Goal: Task Accomplishment & Management: Complete application form

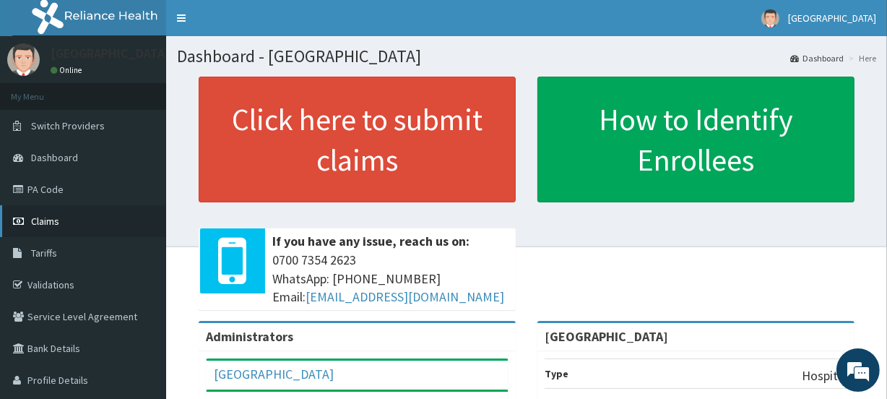
click at [56, 220] on span "Claims" at bounding box center [45, 221] width 28 height 13
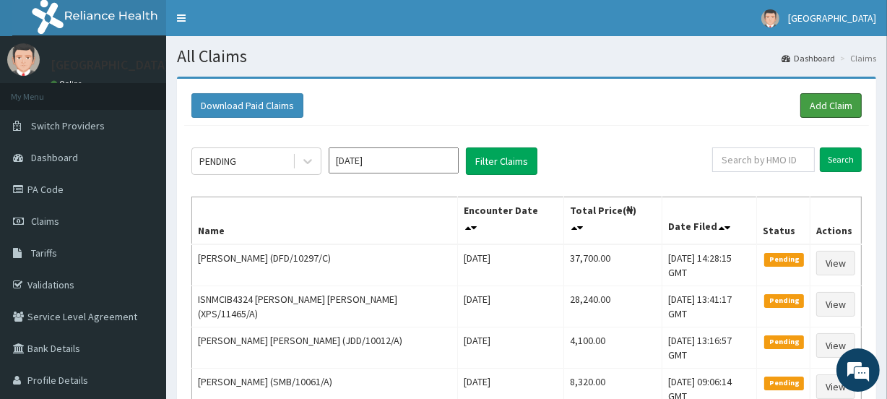
click at [826, 104] on link "Add Claim" at bounding box center [831, 105] width 61 height 25
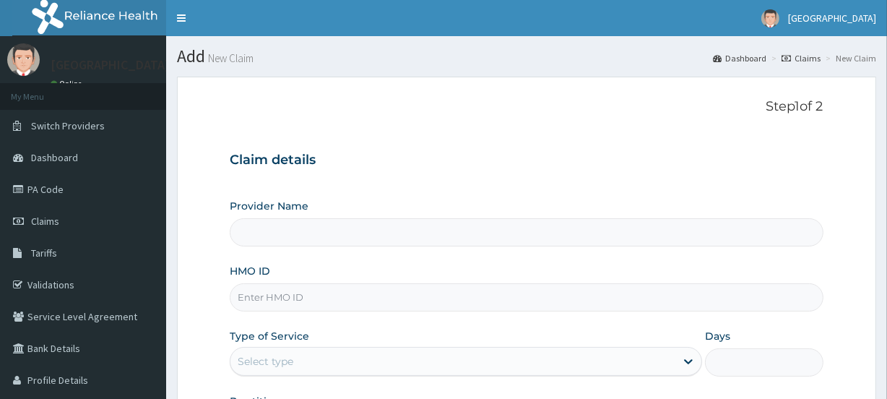
click at [272, 296] on input "HMO ID" at bounding box center [526, 297] width 593 height 28
paste input "OHT/11093/A"
type input "OHT/11093/A"
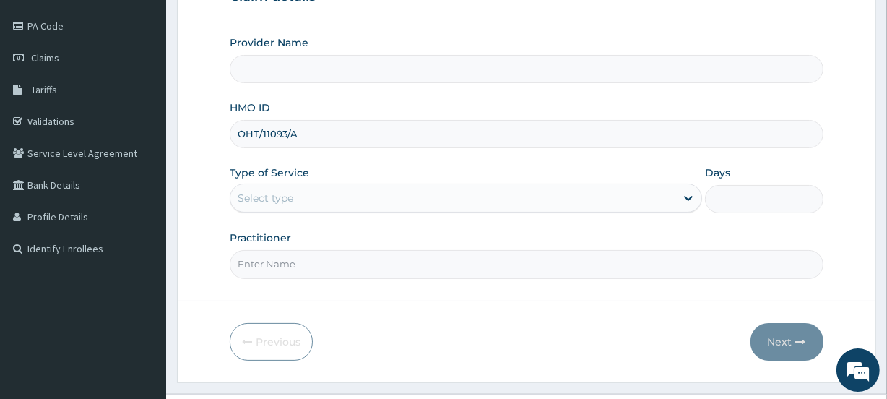
scroll to position [165, 0]
type input "[GEOGRAPHIC_DATA]"
type input "OHT/11093/A"
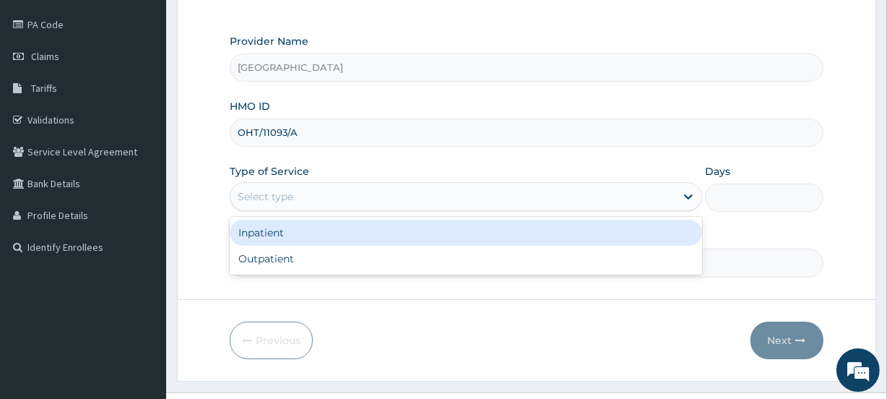
click at [257, 194] on div "Select type" at bounding box center [266, 196] width 56 height 14
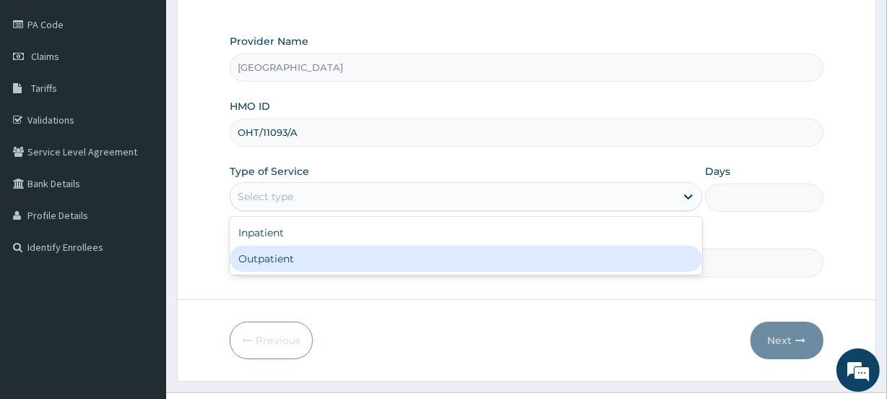
click at [293, 261] on div "Outpatient" at bounding box center [466, 259] width 473 height 26
type input "1"
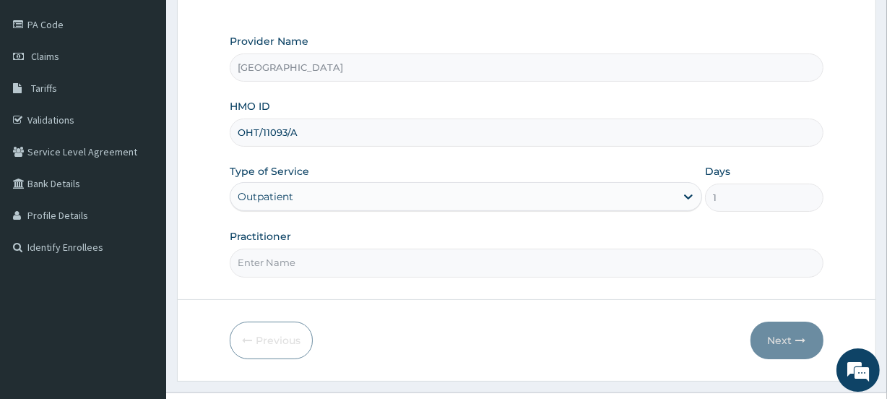
click at [338, 265] on input "Practitioner" at bounding box center [526, 263] width 593 height 28
type input "babalola"
click at [784, 338] on button "Next" at bounding box center [787, 341] width 73 height 38
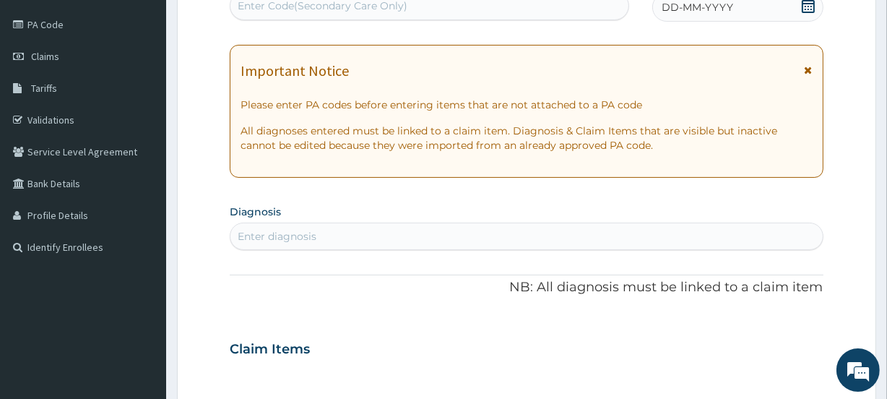
click at [387, 11] on div "Enter Code(Secondary Care Only)" at bounding box center [323, 6] width 170 height 14
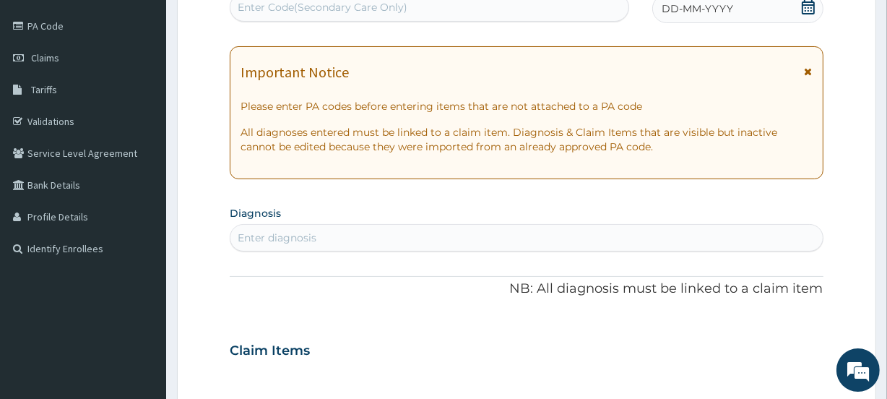
paste input "PA/E8B118"
type input "PA/E8B118"
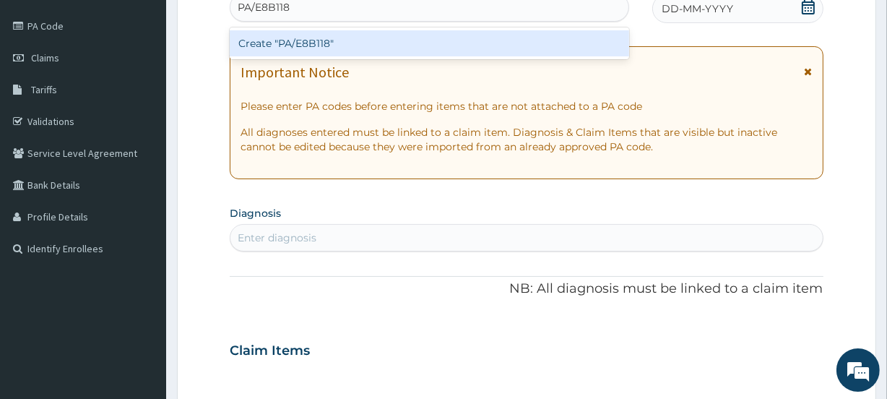
click at [376, 56] on div "Create "PA/E8B118"" at bounding box center [429, 43] width 399 height 26
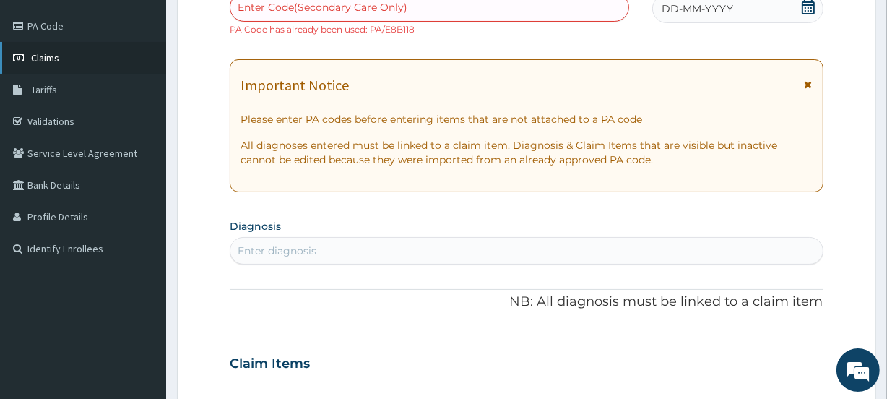
click at [63, 54] on link "Claims" at bounding box center [83, 58] width 166 height 32
click at [63, 59] on link "Claims" at bounding box center [83, 58] width 166 height 32
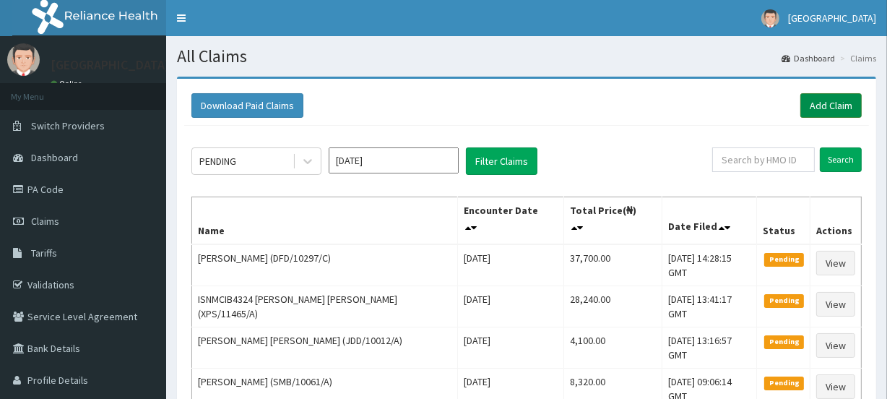
click at [823, 104] on link "Add Claim" at bounding box center [831, 105] width 61 height 25
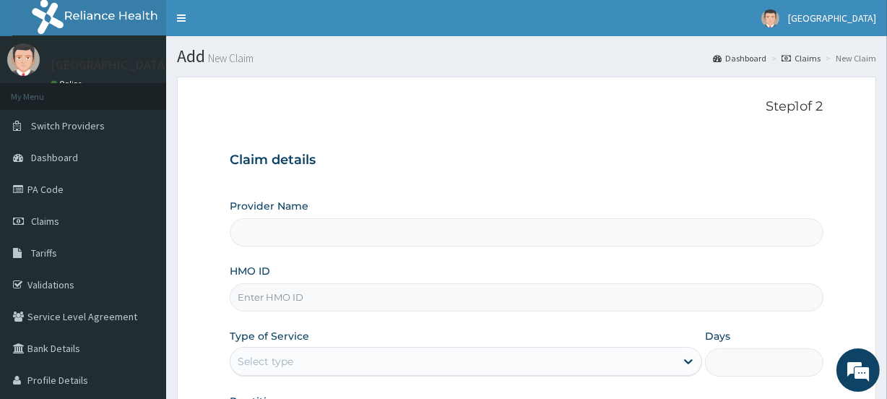
click at [280, 293] on input "HMO ID" at bounding box center [526, 297] width 593 height 28
paste input "NBC/10444/A"
type input "NBC/10444/A"
type input "[GEOGRAPHIC_DATA]"
click at [288, 298] on input "NBC/10444/A" at bounding box center [526, 297] width 593 height 28
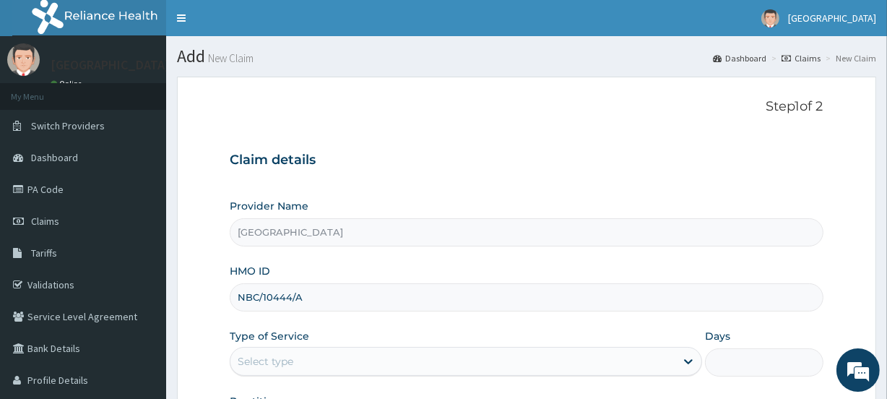
click at [311, 298] on input "NBC/10444/A" at bounding box center [526, 297] width 593 height 28
type input "N"
click at [257, 296] on input "HMO ID" at bounding box center [526, 297] width 593 height 28
paste input "NBC/10444/A"
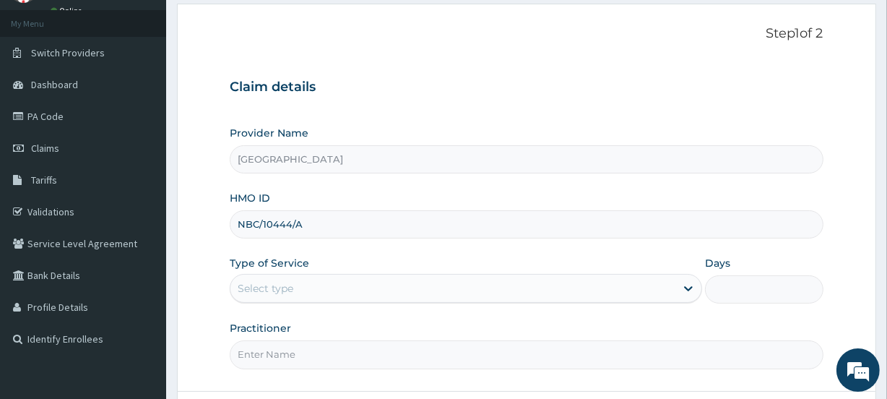
scroll to position [104, 0]
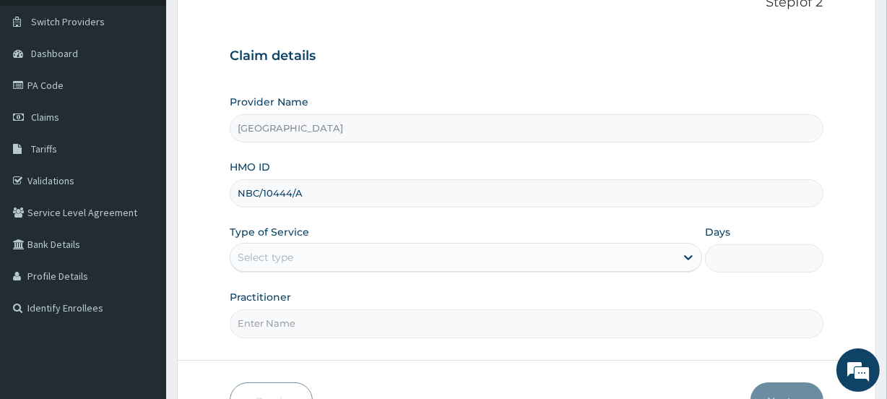
type input "NBC/10444/A"
click at [293, 250] on div "Select type" at bounding box center [266, 257] width 56 height 14
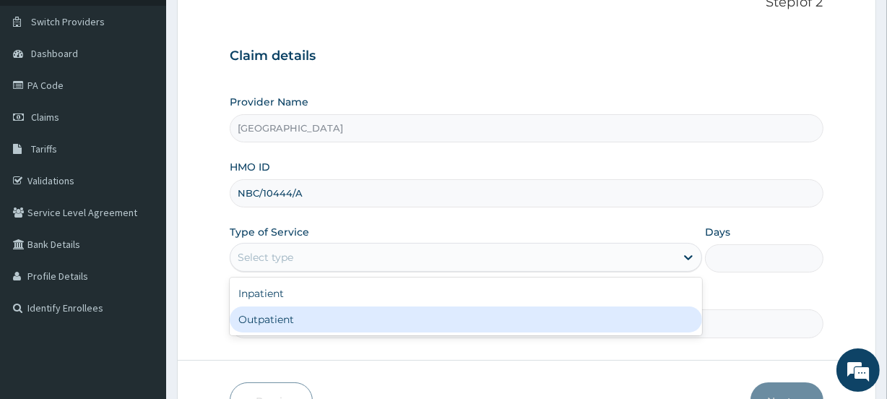
click at [290, 314] on div "Outpatient" at bounding box center [466, 319] width 473 height 26
type input "1"
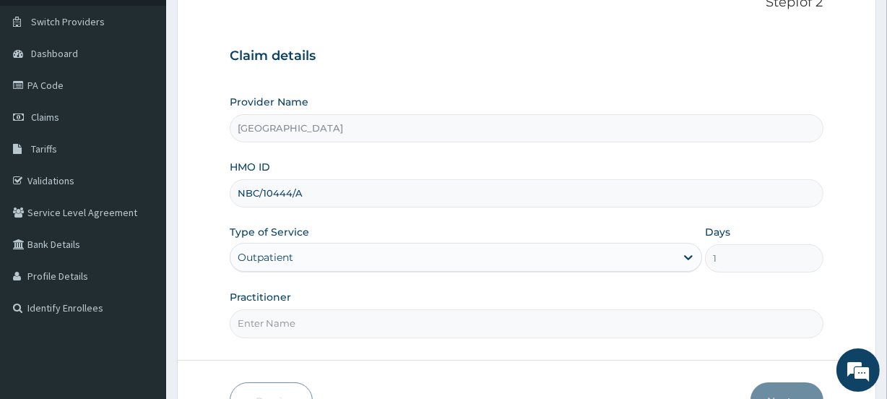
click at [289, 321] on input "Practitioner" at bounding box center [526, 323] width 593 height 28
click at [260, 319] on input "Practitioner" at bounding box center [526, 323] width 593 height 28
type input "JIMOH"
click at [795, 392] on button "Next" at bounding box center [787, 401] width 73 height 38
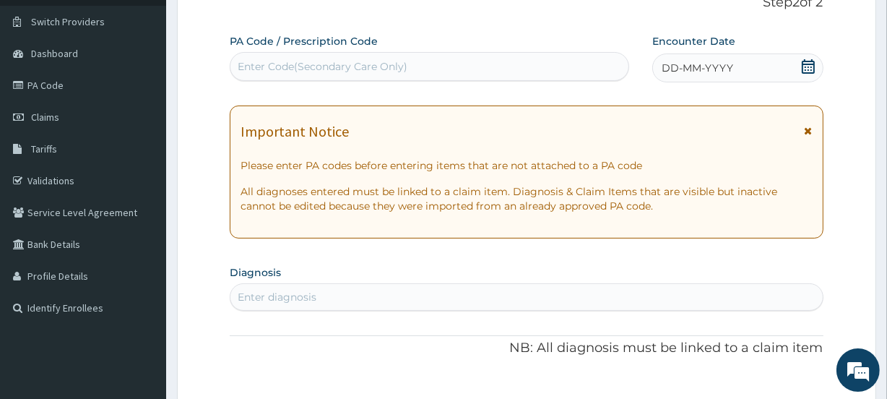
click at [296, 69] on div "Enter Code(Secondary Care Only)" at bounding box center [323, 66] width 170 height 14
paste input "PA/BBB4A7"
type input "PA/BBB4A7"
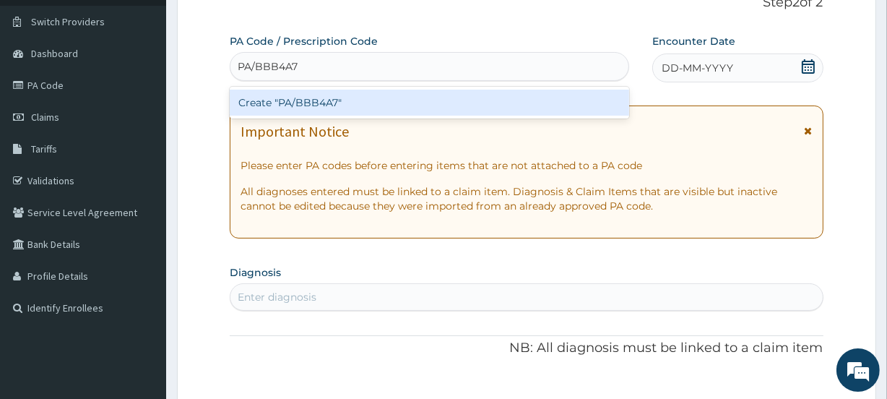
click at [306, 97] on div "Create "PA/BBB4A7"" at bounding box center [429, 103] width 399 height 26
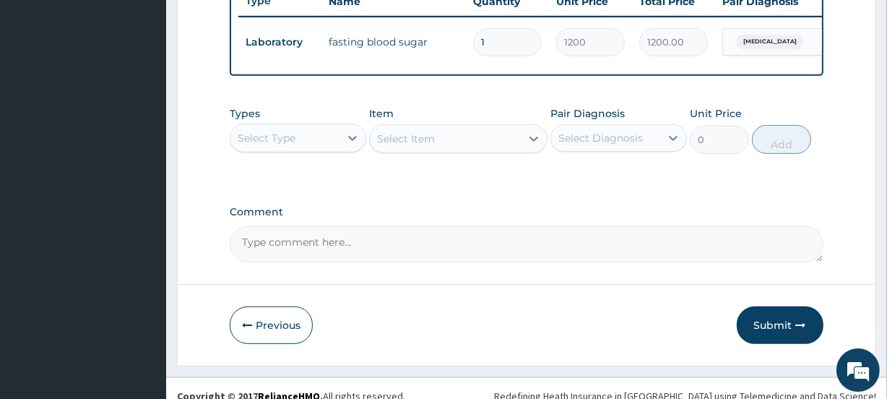
scroll to position [583, 0]
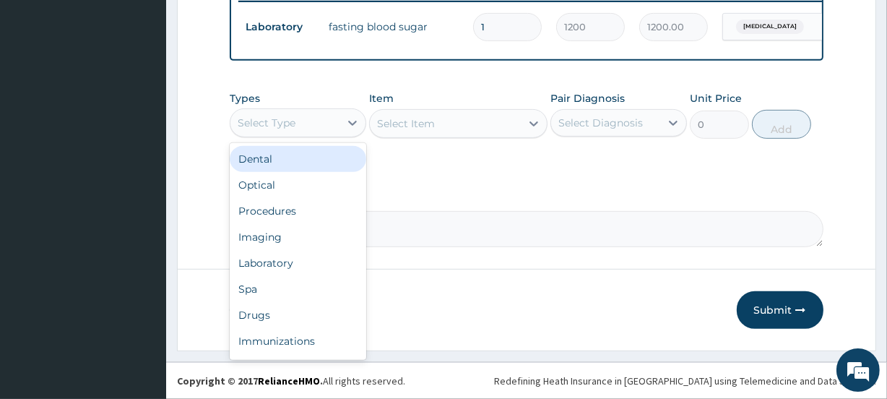
click at [277, 118] on div "Select Type" at bounding box center [267, 123] width 58 height 14
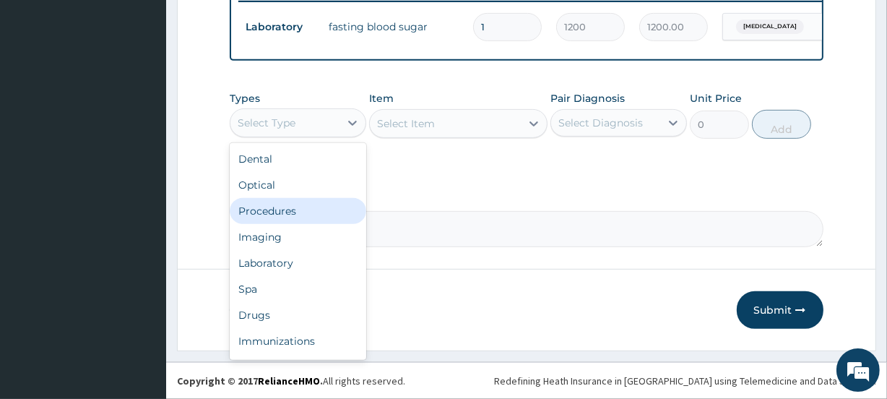
click at [276, 204] on div "Procedures" at bounding box center [298, 211] width 137 height 26
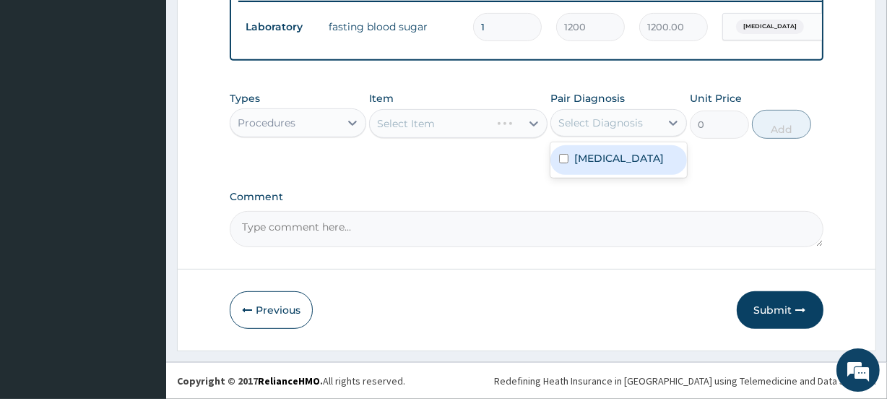
click at [591, 121] on div "Select Diagnosis" at bounding box center [600, 123] width 85 height 14
click at [603, 159] on label "Hyperglycemia" at bounding box center [619, 158] width 90 height 14
checkbox input "true"
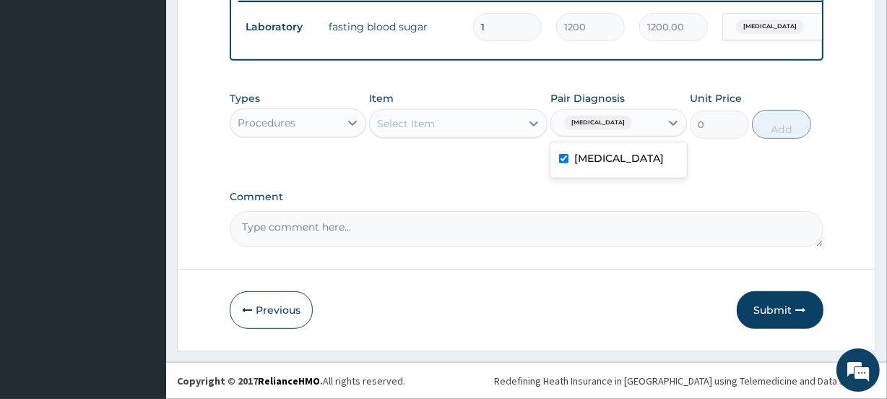
click at [441, 121] on div "Select Item" at bounding box center [445, 123] width 150 height 23
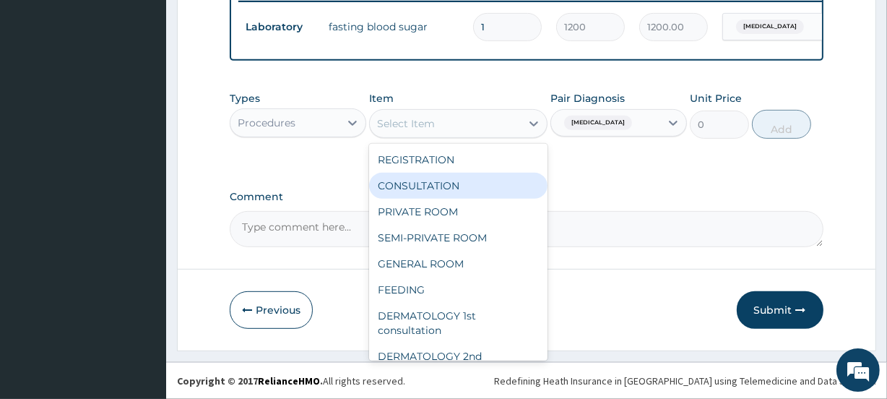
click at [432, 188] on div "CONSULTATION" at bounding box center [458, 186] width 178 height 26
type input "1500"
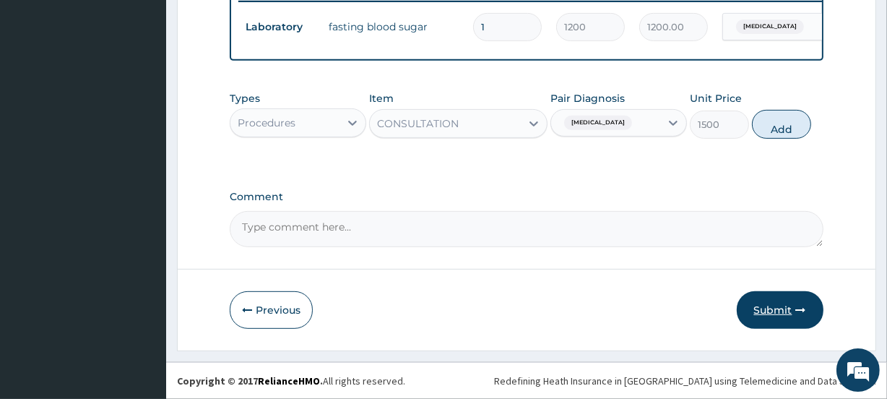
click at [775, 310] on button "Submit" at bounding box center [780, 310] width 87 height 38
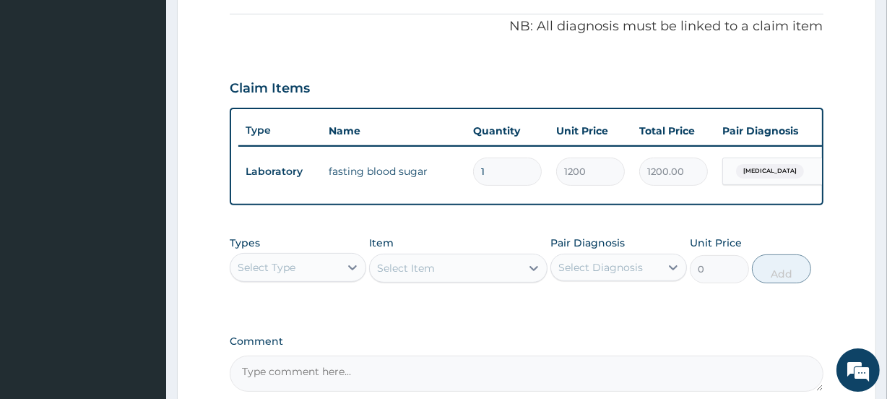
scroll to position [371, 0]
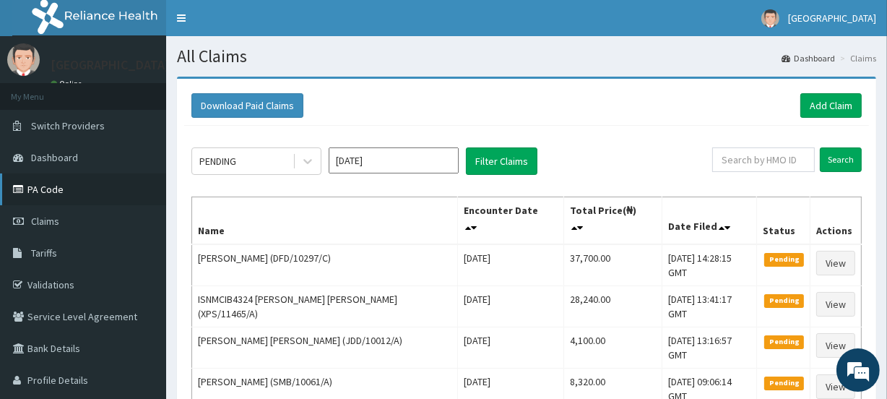
click at [61, 186] on link "PA Code" at bounding box center [83, 189] width 166 height 32
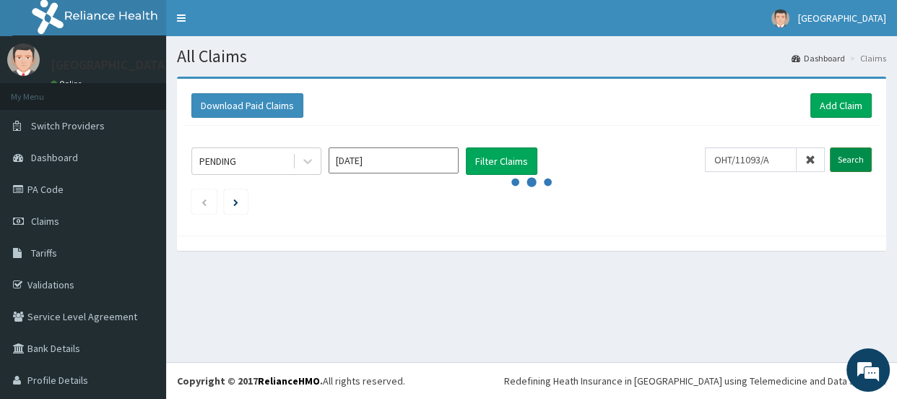
click at [840, 160] on input "Search" at bounding box center [851, 159] width 42 height 25
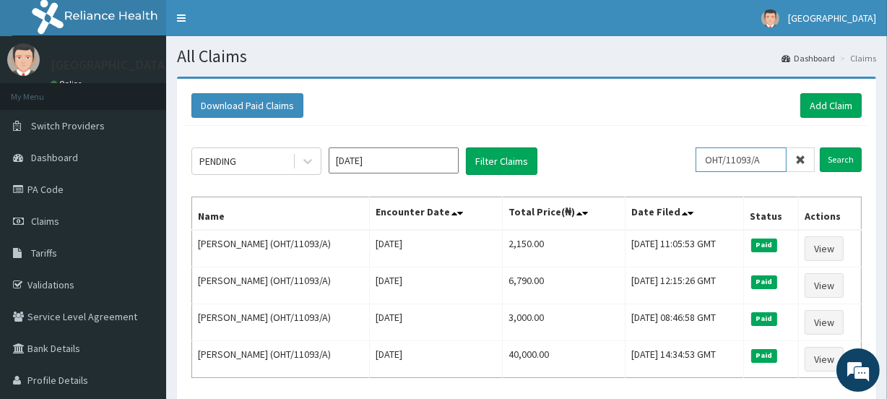
click at [770, 164] on input "OHT/11093/A" at bounding box center [741, 159] width 91 height 25
type input "O"
click at [839, 158] on input "Search" at bounding box center [841, 159] width 42 height 25
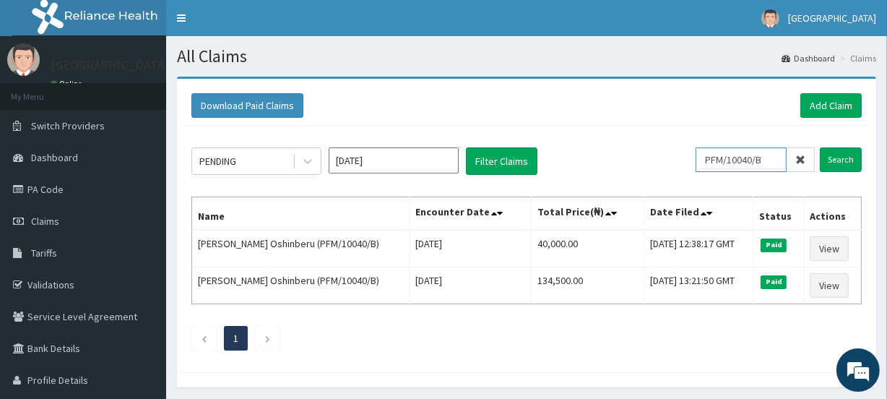
click at [773, 160] on input "PFM/10040/B" at bounding box center [741, 159] width 91 height 25
type input "P"
click at [840, 155] on input "Search" at bounding box center [841, 159] width 42 height 25
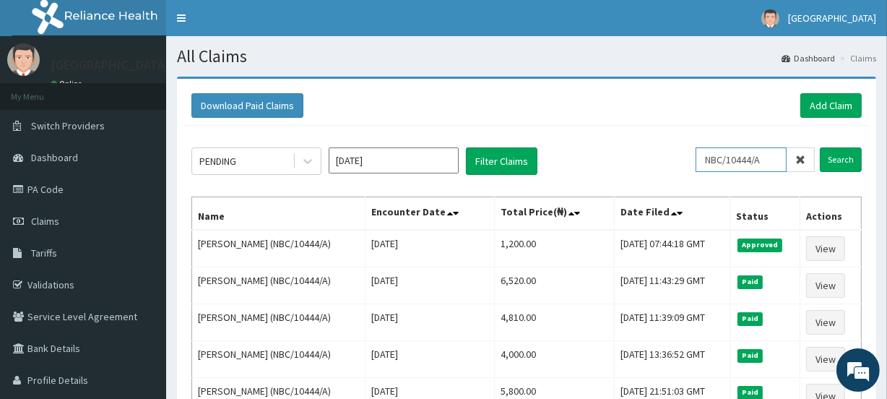
click at [769, 158] on input "NBC/10444/A" at bounding box center [741, 159] width 91 height 25
type input "N"
click at [837, 160] on input "Search" at bounding box center [841, 159] width 42 height 25
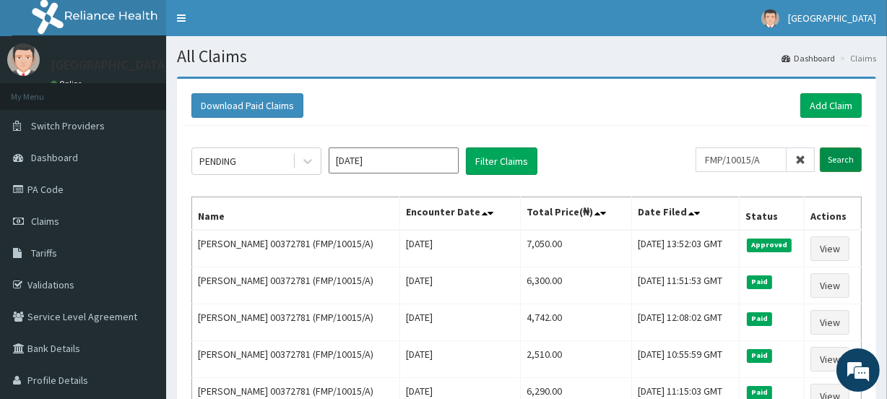
click at [837, 158] on input "Search" at bounding box center [841, 159] width 42 height 25
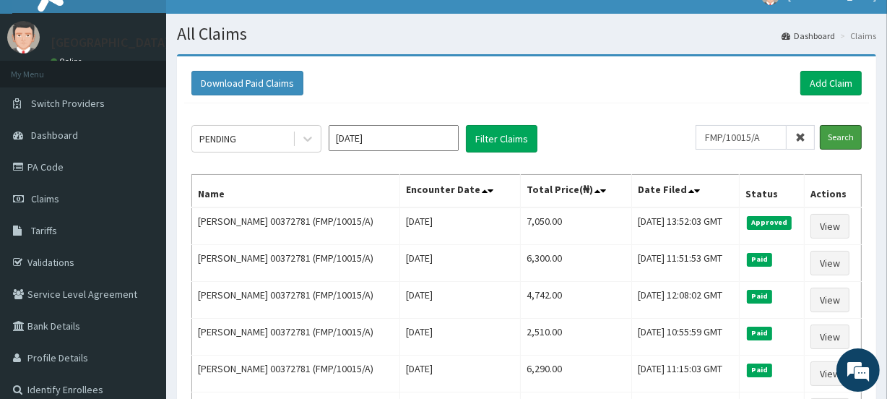
scroll to position [1, 0]
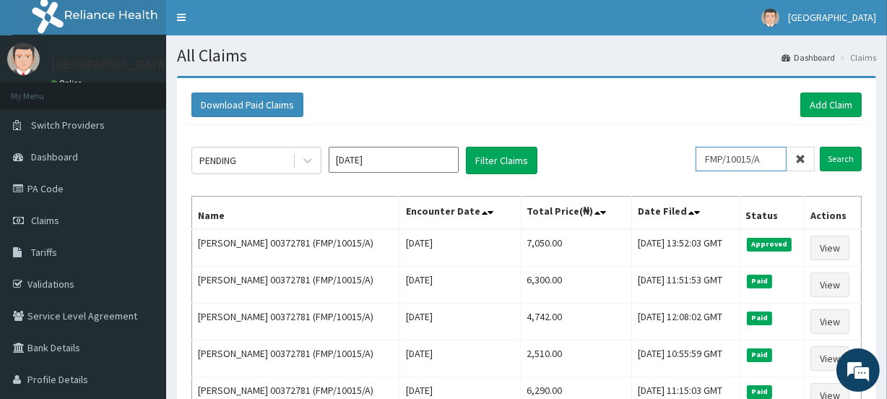
click at [771, 158] on input "FMP/10015/A" at bounding box center [741, 159] width 91 height 25
type input "F"
type input "FCT/10220/A"
click at [838, 157] on input "Search" at bounding box center [841, 159] width 42 height 25
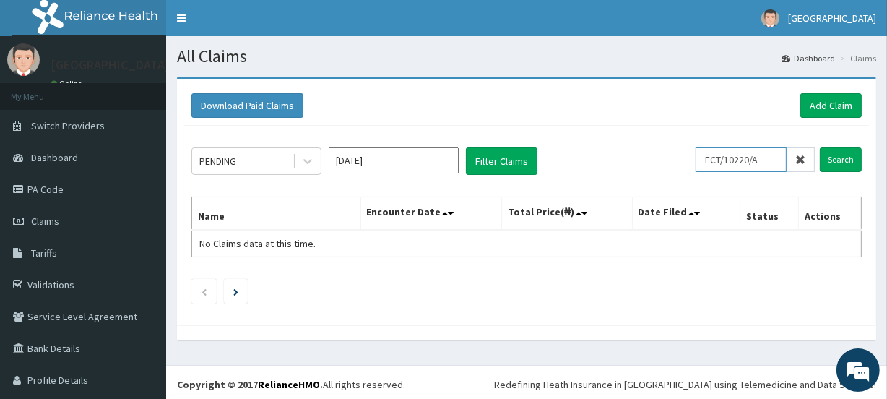
click at [759, 158] on input "FCT/10220/A" at bounding box center [741, 159] width 91 height 25
drag, startPoint x: 759, startPoint y: 158, endPoint x: 698, endPoint y: 158, distance: 61.4
click at [698, 158] on input "FCT/10220/A" at bounding box center [741, 159] width 91 height 25
click at [823, 102] on link "Add Claim" at bounding box center [831, 105] width 61 height 25
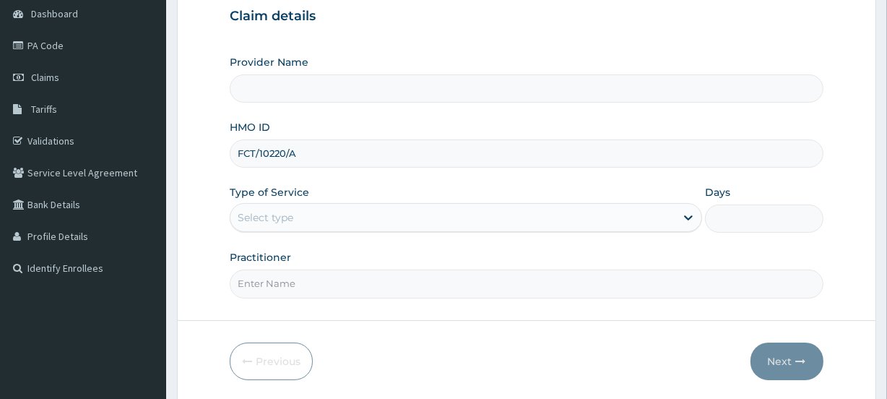
scroll to position [194, 0]
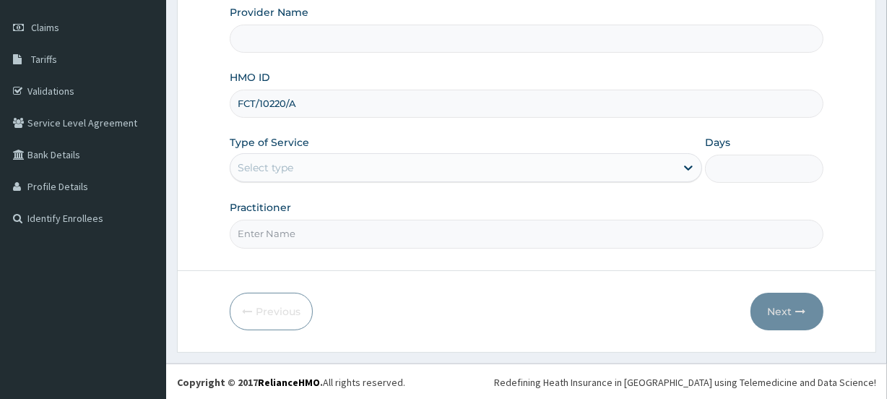
type input "FCT/10220/A"
click at [264, 167] on div "Select type" at bounding box center [266, 167] width 56 height 14
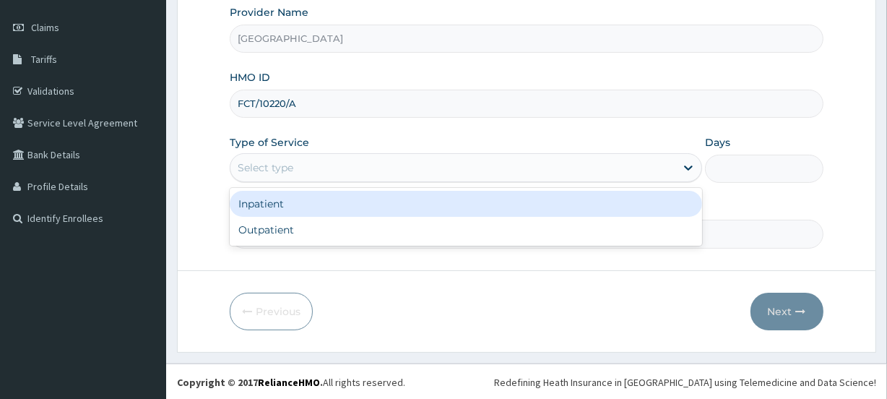
type input "[GEOGRAPHIC_DATA]"
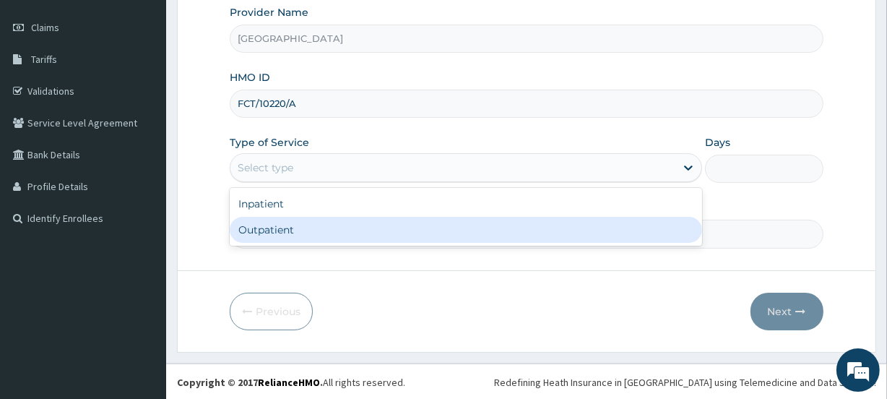
click at [275, 225] on div "Outpatient" at bounding box center [466, 230] width 473 height 26
type input "1"
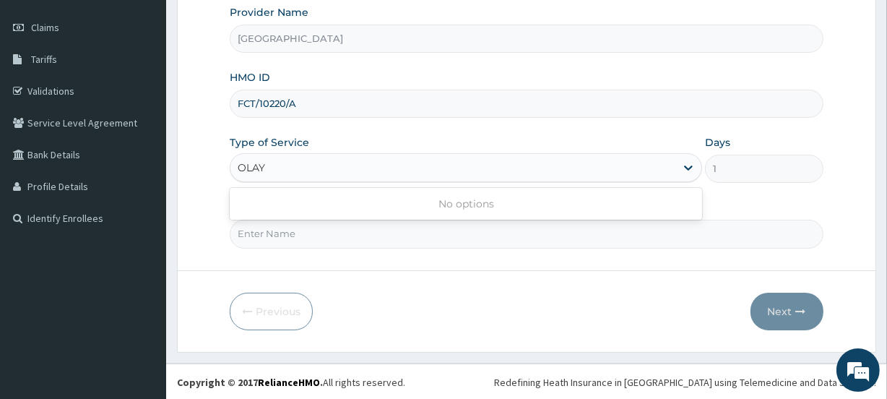
scroll to position [0, 0]
type input "[PERSON_NAME]"
click at [296, 165] on div "[PERSON_NAME]" at bounding box center [452, 167] width 445 height 23
click at [293, 234] on input "Practitioner" at bounding box center [526, 234] width 593 height 28
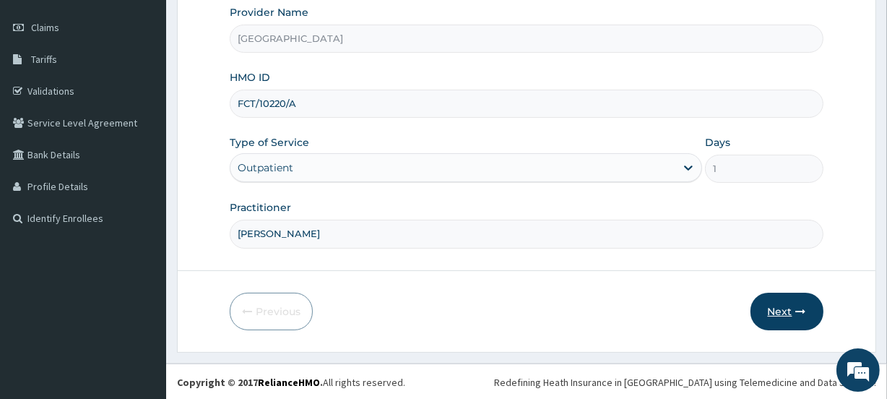
type input "[PERSON_NAME]"
click at [774, 310] on button "Next" at bounding box center [787, 312] width 73 height 38
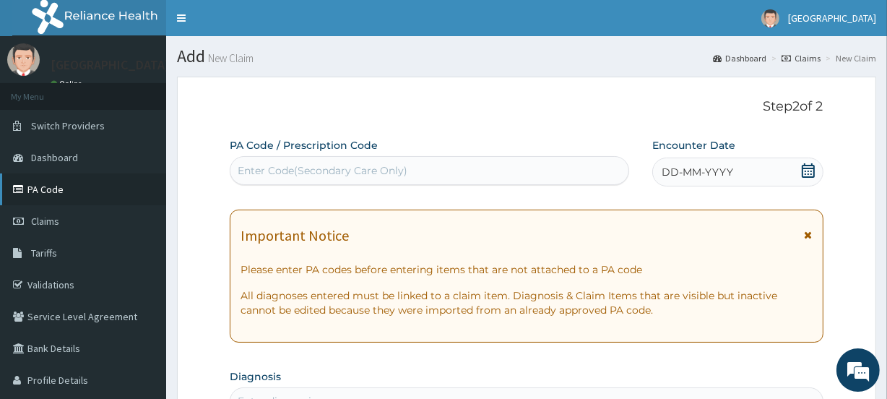
click at [44, 188] on link "PA Code" at bounding box center [83, 189] width 166 height 32
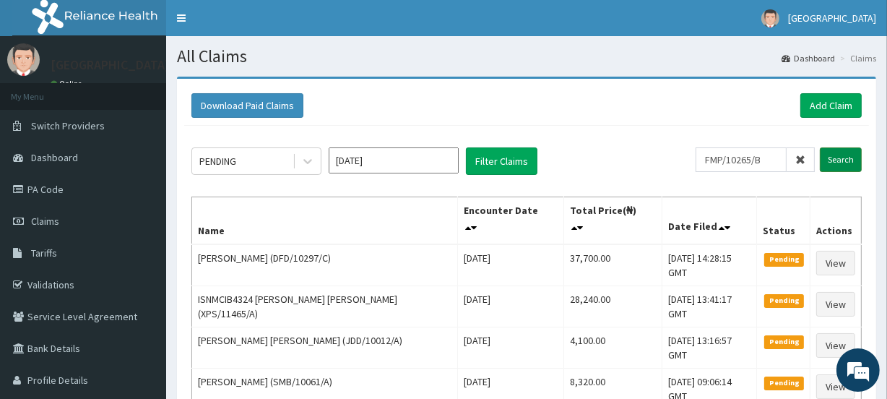
click at [835, 158] on input "Search" at bounding box center [841, 159] width 42 height 25
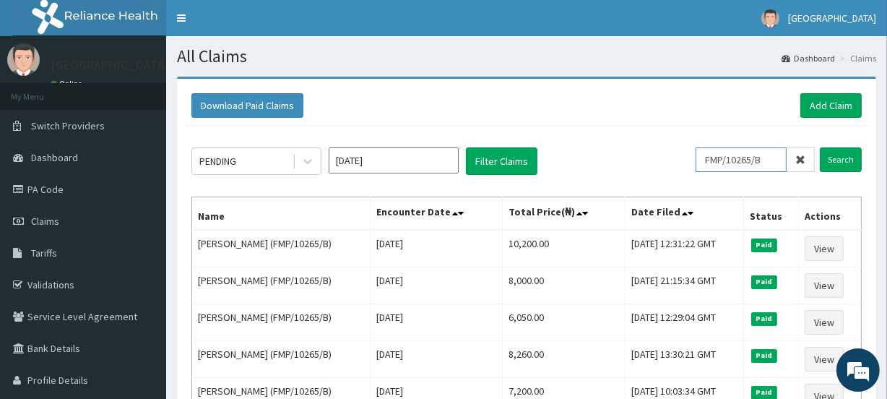
click at [773, 158] on input "FMP/10265/B" at bounding box center [741, 159] width 91 height 25
type input "F"
click at [844, 155] on input "Search" at bounding box center [841, 159] width 42 height 25
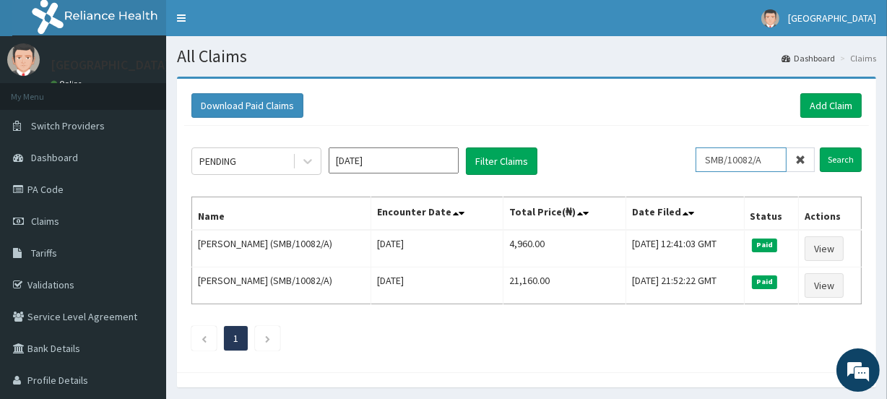
click at [772, 160] on input "SMB/10082/A" at bounding box center [741, 159] width 91 height 25
type input "S"
type input "BFL/1004/A"
click at [840, 158] on input "Search" at bounding box center [841, 159] width 42 height 25
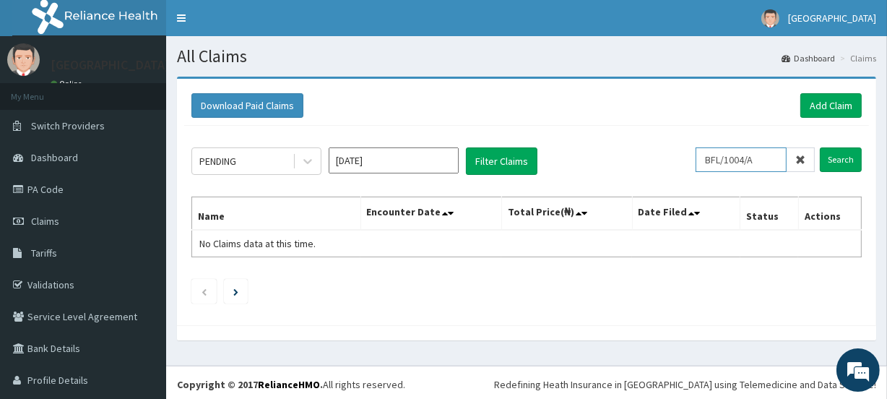
click at [755, 158] on input "BFL/1004/A" at bounding box center [741, 159] width 91 height 25
drag, startPoint x: 755, startPoint y: 158, endPoint x: 702, endPoint y: 160, distance: 52.8
click at [702, 160] on input "BFL/1004/A" at bounding box center [741, 159] width 91 height 25
click at [816, 106] on link "Add Claim" at bounding box center [831, 105] width 61 height 25
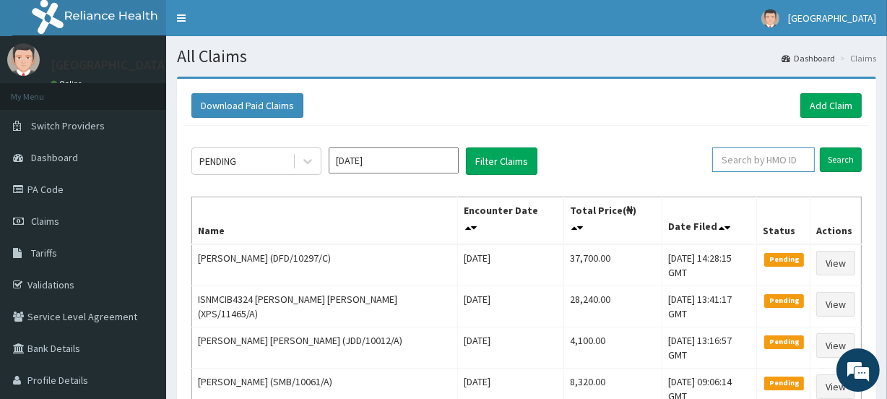
click at [761, 163] on input "text" at bounding box center [763, 159] width 103 height 25
paste input "JDD/10012/A"
click at [838, 158] on input "Search" at bounding box center [841, 159] width 42 height 25
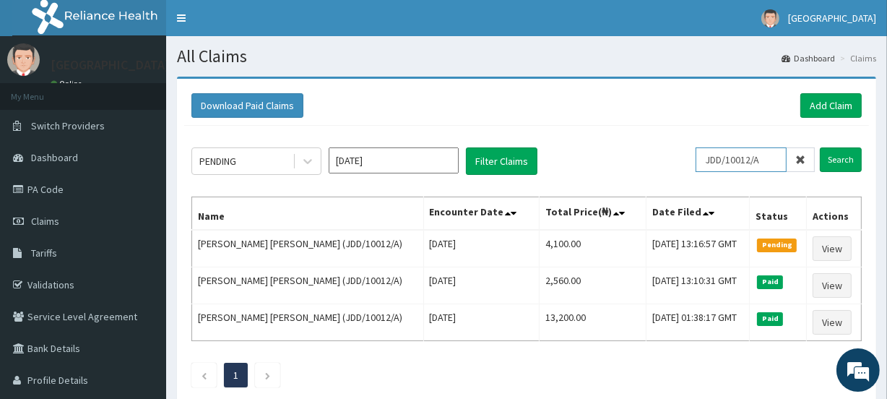
click at [772, 162] on input "JDD/10012/A" at bounding box center [741, 159] width 91 height 25
type input "J"
click at [840, 161] on input "Search" at bounding box center [841, 159] width 42 height 25
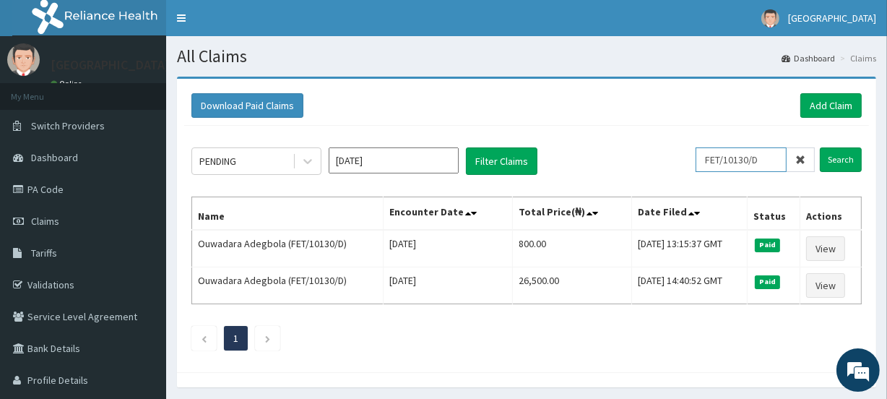
click at [770, 161] on input "FET/10130/D" at bounding box center [741, 159] width 91 height 25
type input "F"
click at [838, 156] on input "Search" at bounding box center [841, 159] width 42 height 25
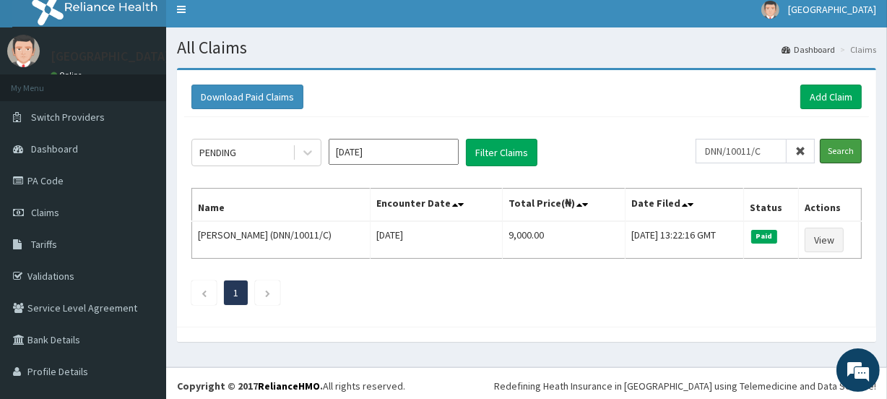
scroll to position [13, 0]
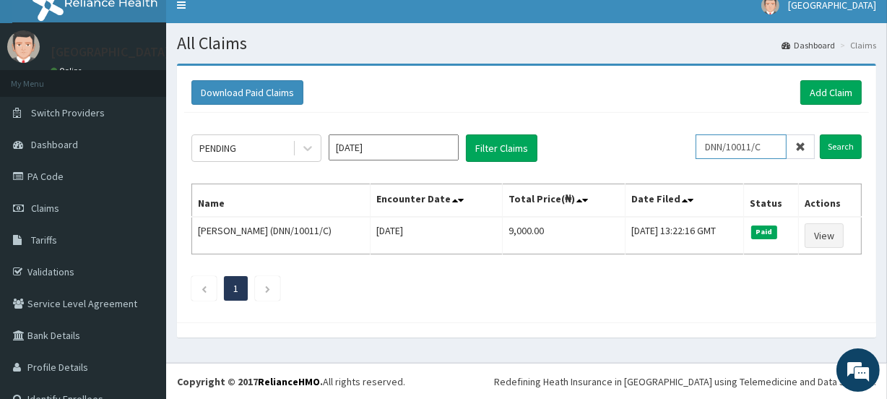
click at [767, 145] on input "DNN/10011/C" at bounding box center [741, 146] width 91 height 25
type input "D"
click at [820, 86] on link "Add Claim" at bounding box center [831, 92] width 61 height 25
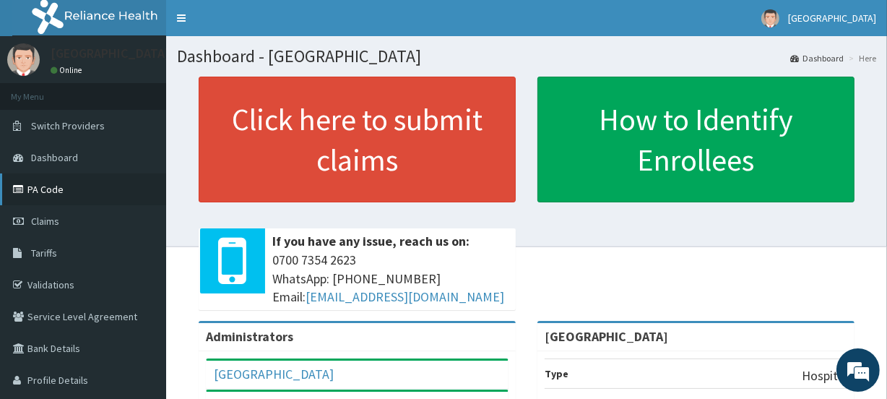
click at [48, 189] on link "PA Code" at bounding box center [83, 189] width 166 height 32
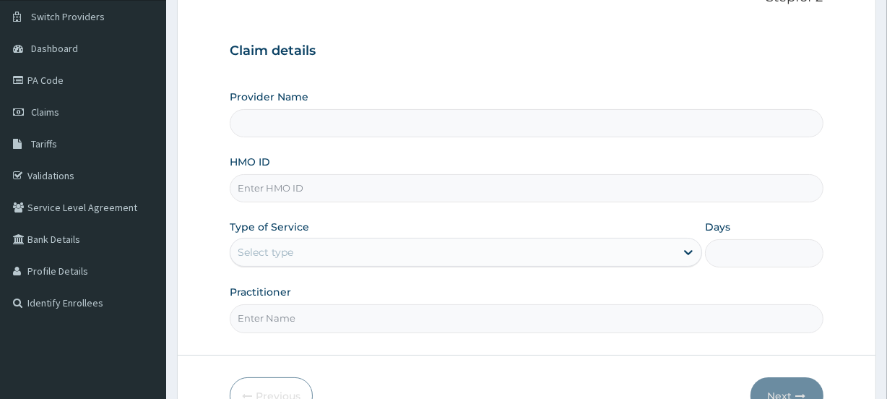
scroll to position [111, 0]
click at [290, 186] on input "HMO ID" at bounding box center [526, 187] width 593 height 28
paste input "CWP/10432/B"
type input "CWP/10432/B"
click at [256, 251] on div "Select type" at bounding box center [266, 250] width 56 height 14
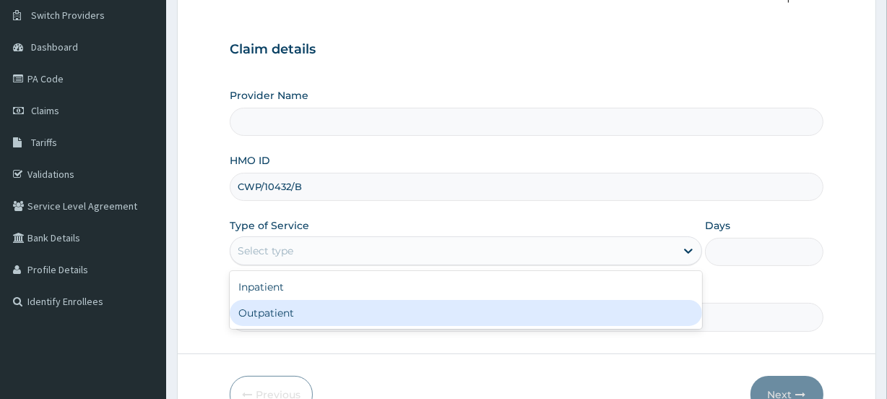
type input "[GEOGRAPHIC_DATA]"
click at [267, 305] on div "Outpatient" at bounding box center [466, 313] width 473 height 26
type input "1"
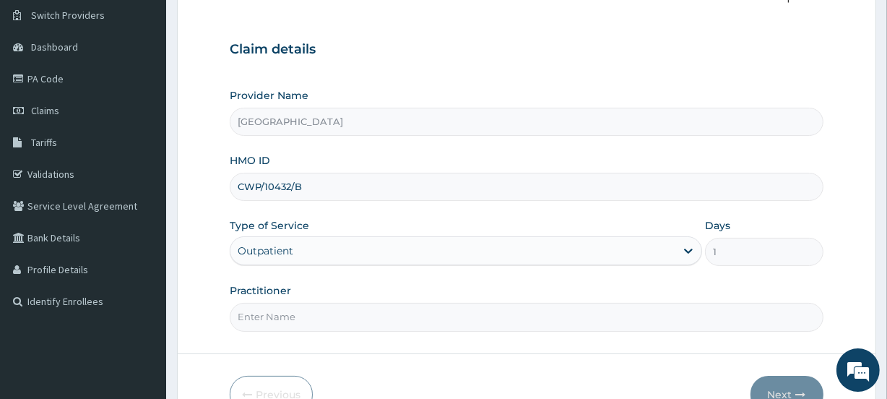
click at [269, 310] on input "Practitioner" at bounding box center [526, 317] width 593 height 28
type input "[PERSON_NAME]"
click at [782, 387] on button "Next" at bounding box center [787, 395] width 73 height 38
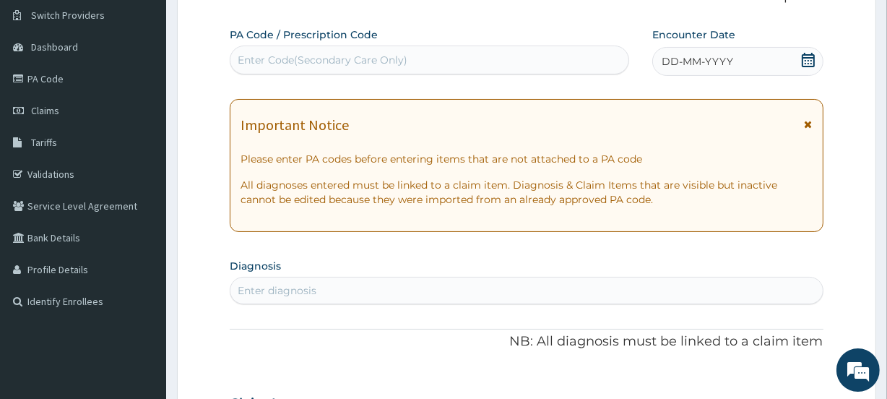
scroll to position [0, 0]
click at [315, 61] on div "Enter Code(Secondary Care Only)" at bounding box center [323, 60] width 170 height 14
paste input "PA/6E7483"
type input "PA/6E7483"
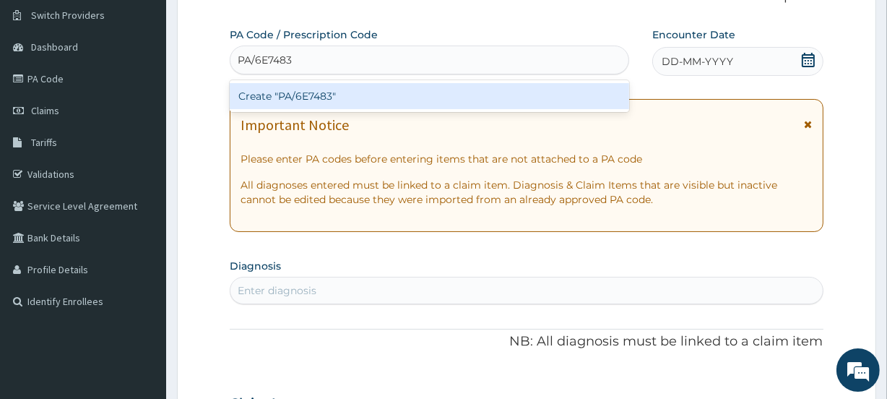
click at [318, 86] on div "Create "PA/6E7483"" at bounding box center [429, 96] width 399 height 26
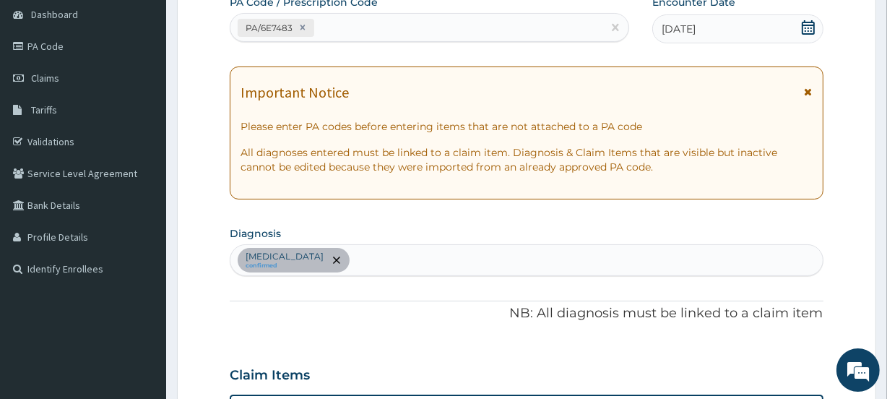
scroll to position [532, 0]
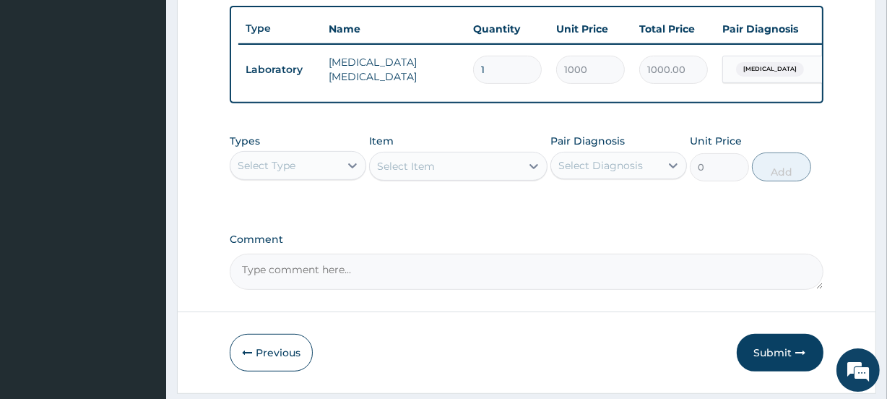
click at [297, 171] on div "Select Type" at bounding box center [284, 165] width 109 height 23
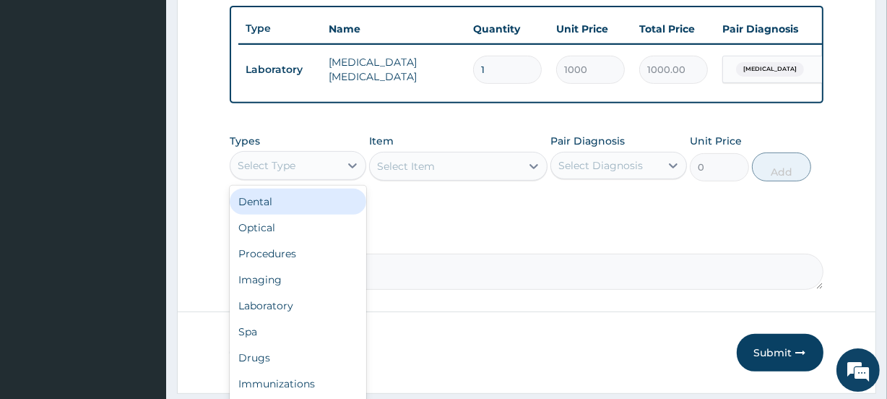
scroll to position [186, 0]
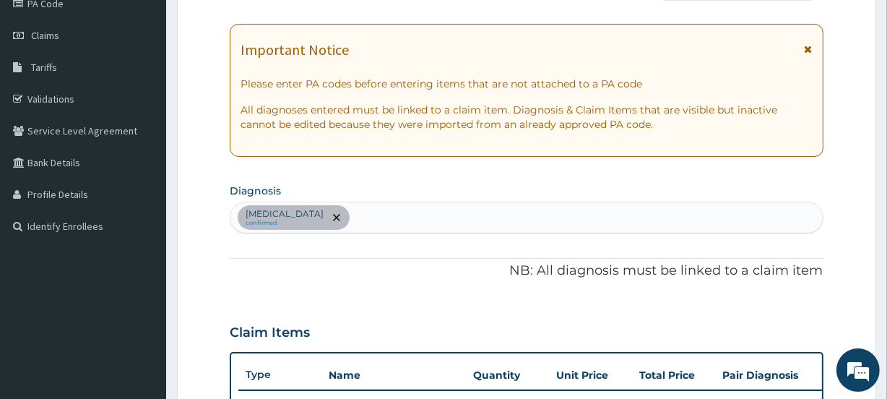
click at [325, 212] on div "Sepsis confirmed" at bounding box center [526, 217] width 592 height 30
type input "MALA"
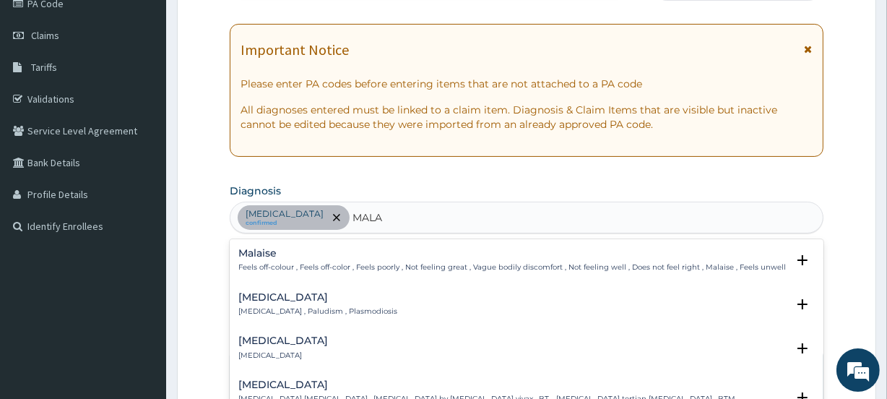
click at [283, 297] on h4 "Malaria" at bounding box center [317, 297] width 159 height 11
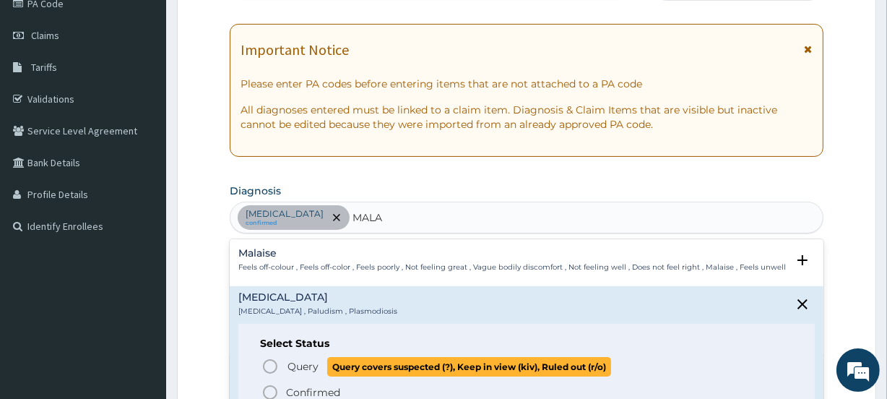
click at [272, 361] on icon "status option query" at bounding box center [270, 366] width 17 height 17
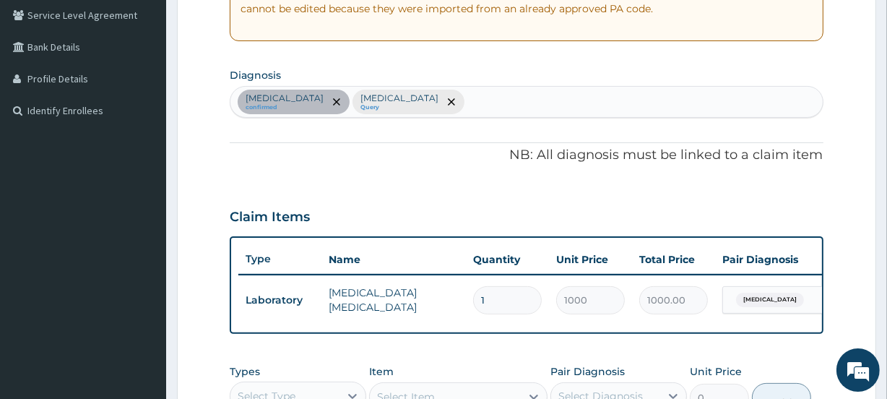
scroll to position [310, 0]
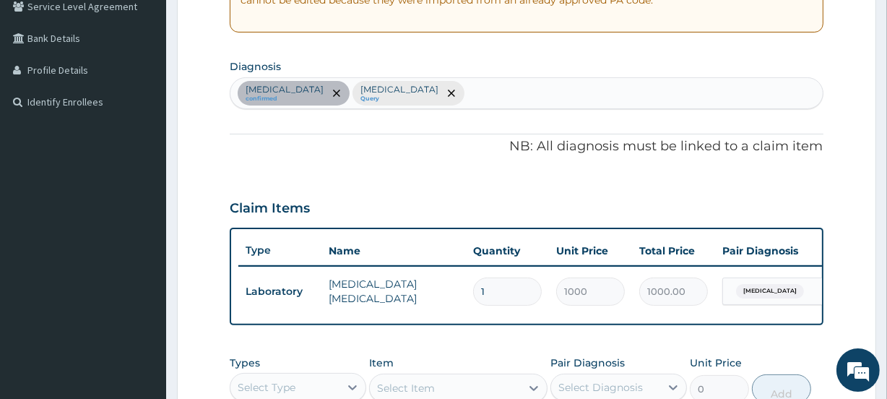
click at [391, 86] on div "Sepsis confirmed Malaria Query" at bounding box center [526, 93] width 592 height 30
type input "FIBR"
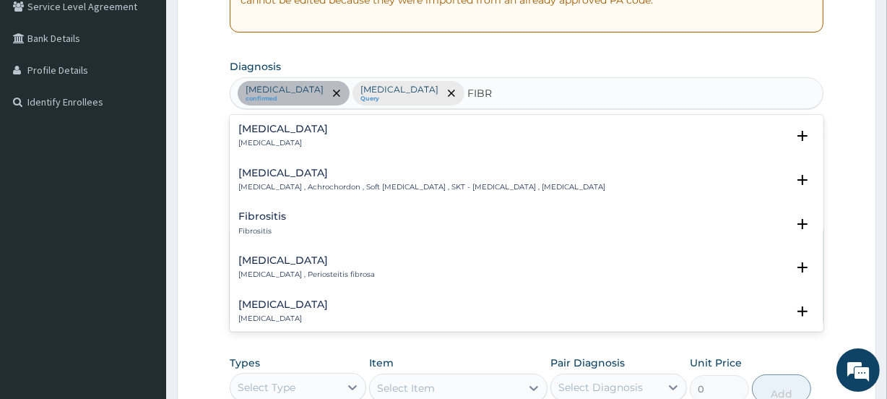
click at [269, 220] on h4 "Fibrositis" at bounding box center [262, 216] width 48 height 11
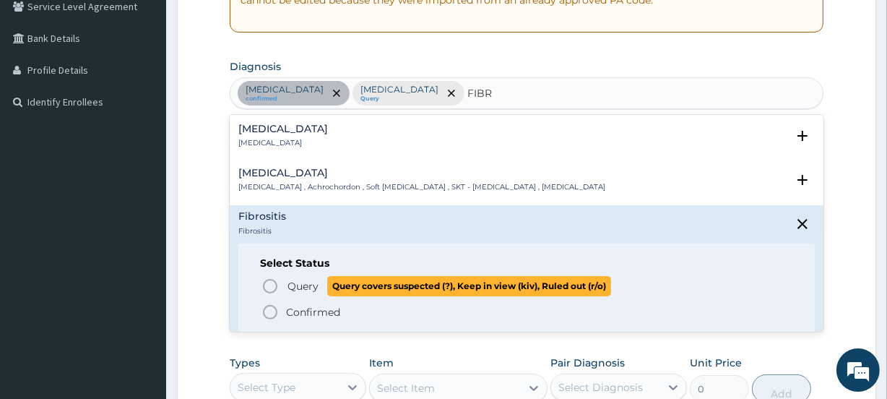
click at [272, 282] on icon "status option query" at bounding box center [270, 285] width 17 height 17
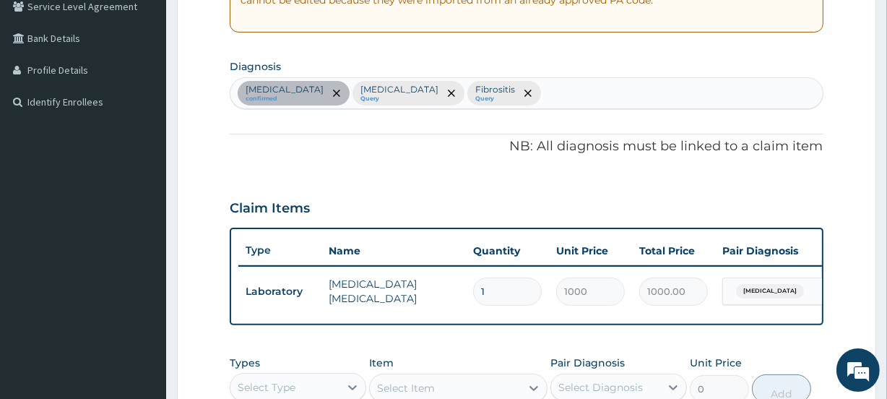
click at [461, 89] on div "Sepsis confirmed Malaria Query Fibrositis Query" at bounding box center [526, 93] width 592 height 30
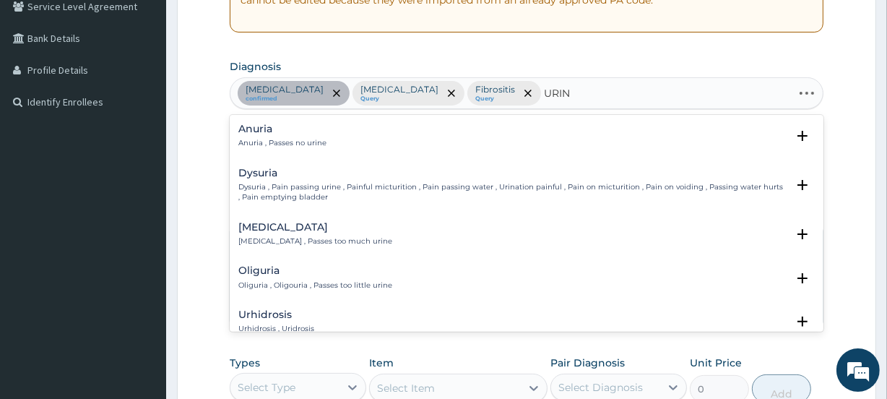
type input "URINE"
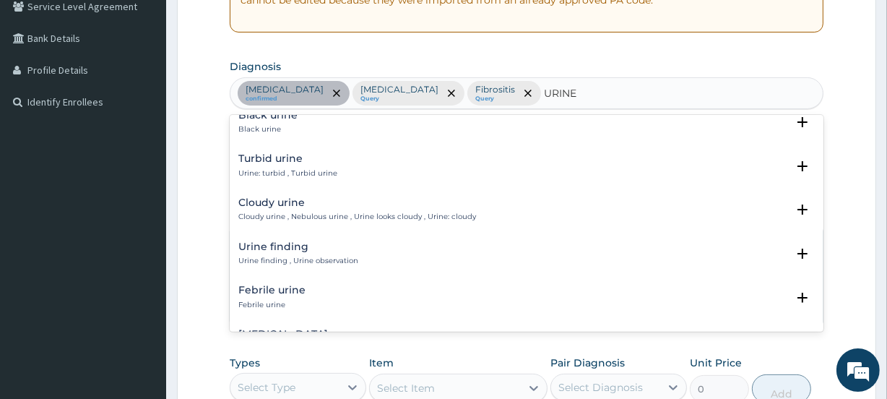
scroll to position [491, 0]
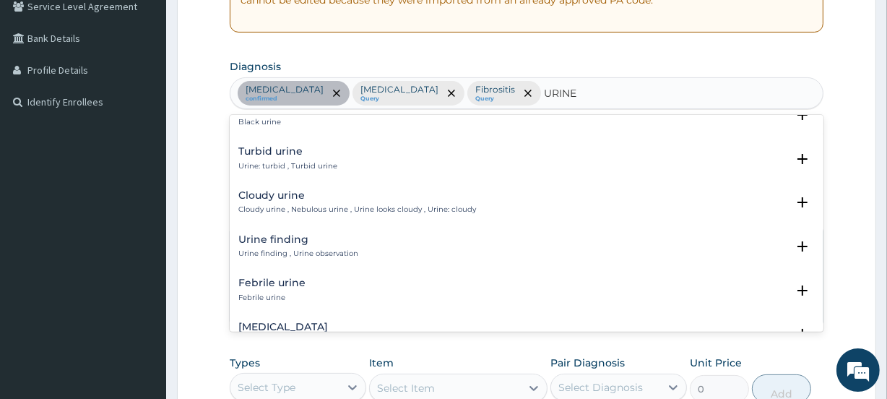
click at [289, 249] on p "Urine finding , Urine observation" at bounding box center [298, 254] width 120 height 10
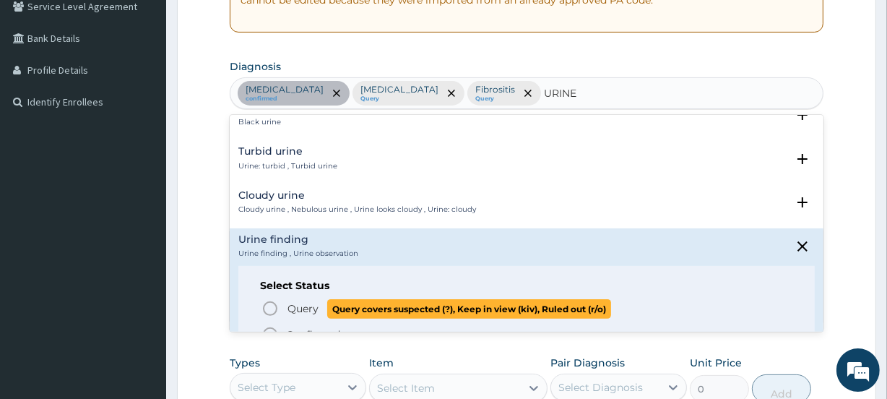
click at [267, 300] on icon "status option query" at bounding box center [270, 308] width 17 height 17
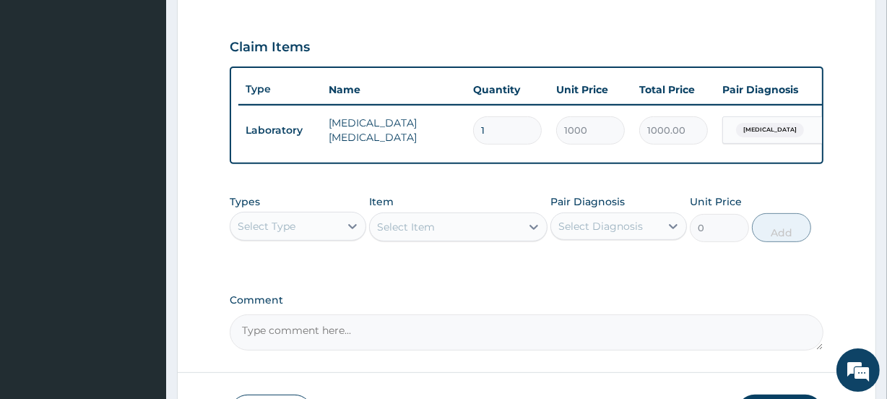
scroll to position [473, 0]
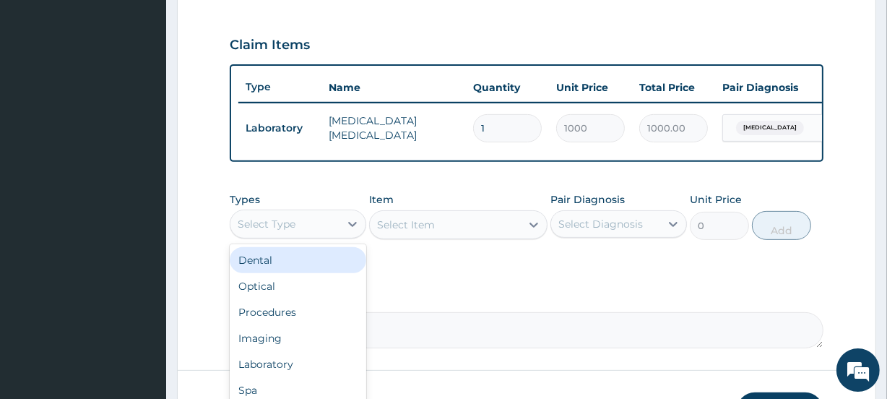
click at [296, 226] on div "Select Type" at bounding box center [284, 223] width 109 height 23
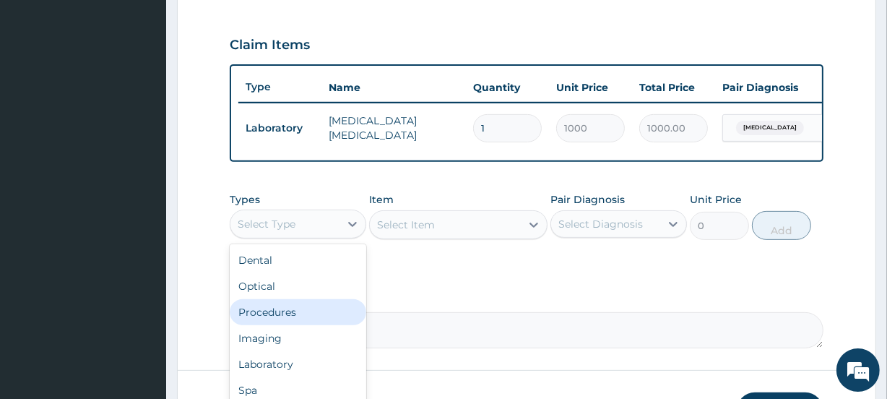
click at [267, 323] on div "Procedures" at bounding box center [298, 312] width 137 height 26
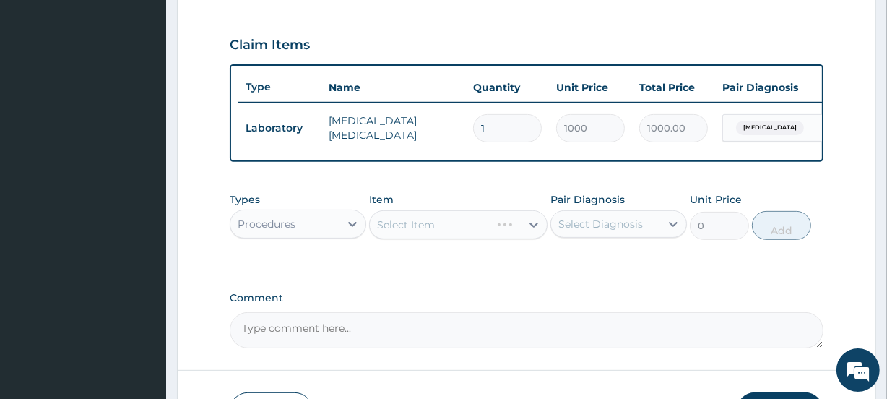
click at [598, 228] on div "Select Diagnosis" at bounding box center [600, 224] width 85 height 14
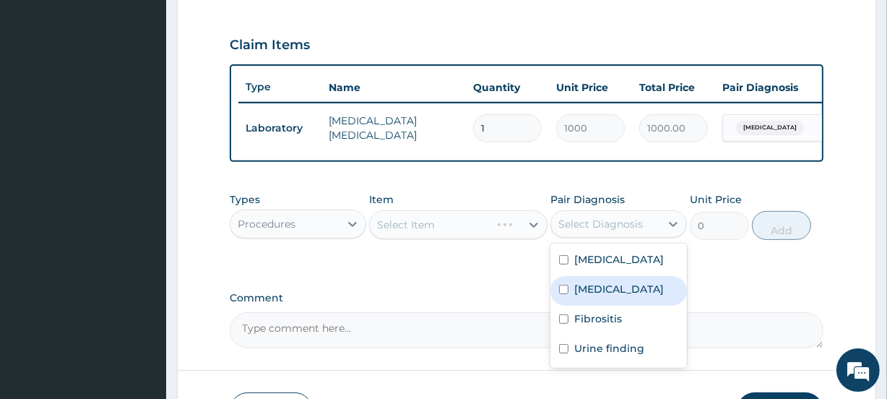
click at [590, 295] on label "Malaria" at bounding box center [619, 289] width 90 height 14
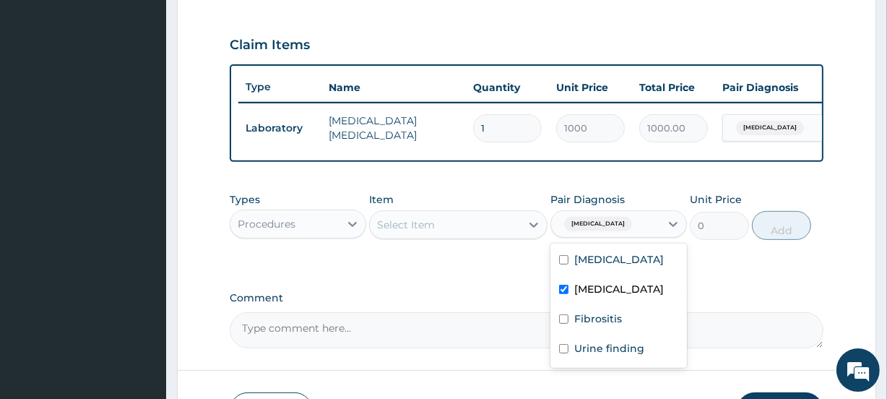
click at [595, 293] on label "Malaria" at bounding box center [619, 289] width 90 height 14
checkbox input "false"
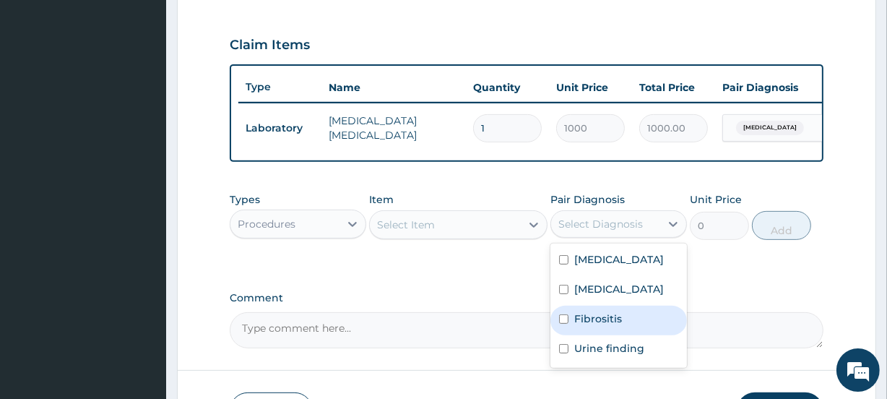
click at [587, 323] on label "Fibrositis" at bounding box center [598, 318] width 48 height 14
checkbox input "true"
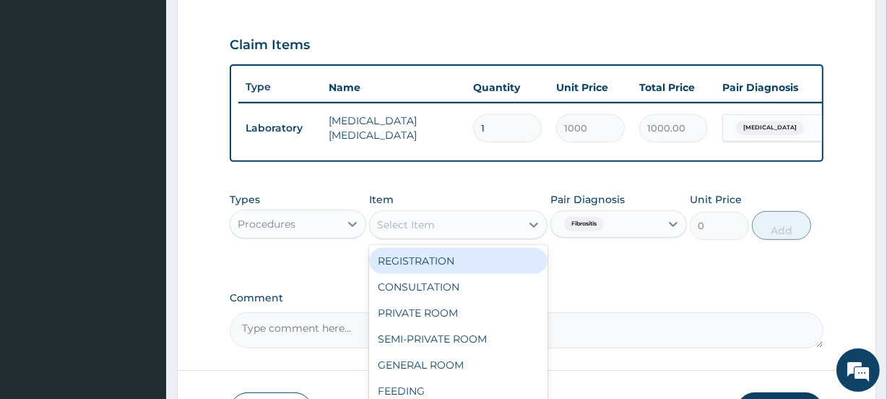
click at [444, 230] on div "Select Item" at bounding box center [445, 224] width 150 height 23
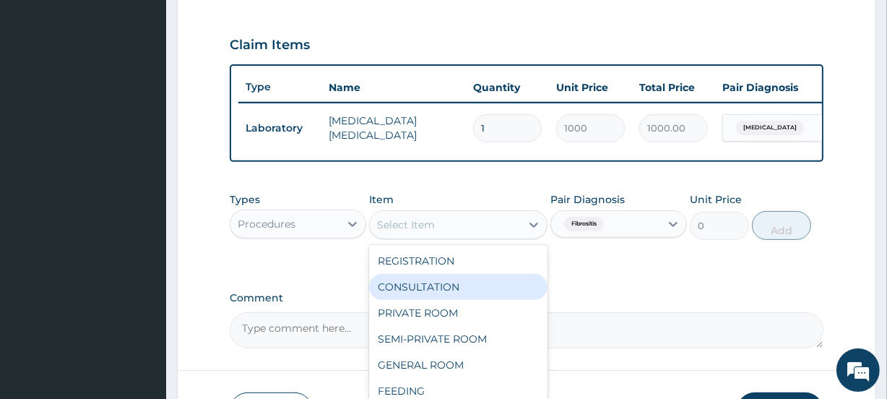
click at [433, 300] on div "CONSULTATION" at bounding box center [458, 287] width 178 height 26
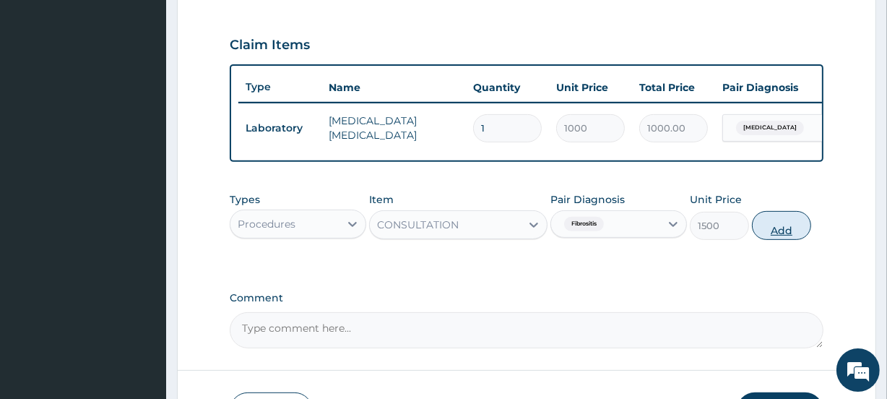
click at [782, 238] on button "Add" at bounding box center [781, 225] width 59 height 29
type input "0"
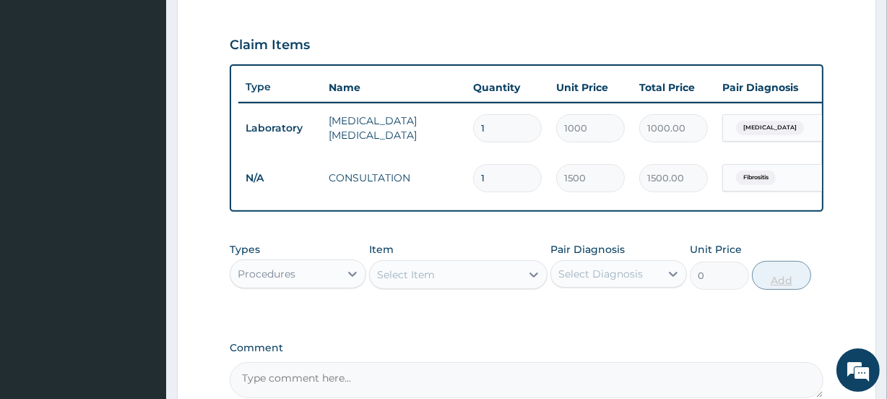
click at [782, 238] on div "PA Code / Prescription Code PA/6E7483 Encounter Date 11-02-2025 Important Notic…" at bounding box center [526, 31] width 593 height 733
click at [780, 239] on div "PA Code / Prescription Code PA/6E7483 Encounter Date 11-02-2025 Important Notic…" at bounding box center [526, 31] width 593 height 733
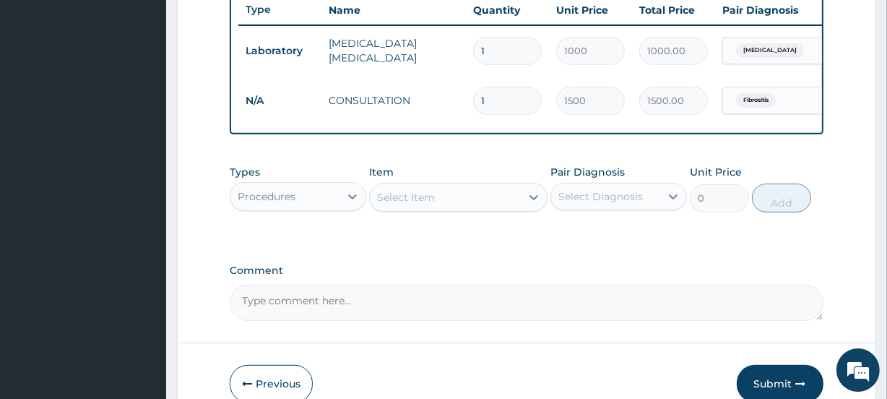
scroll to position [634, 0]
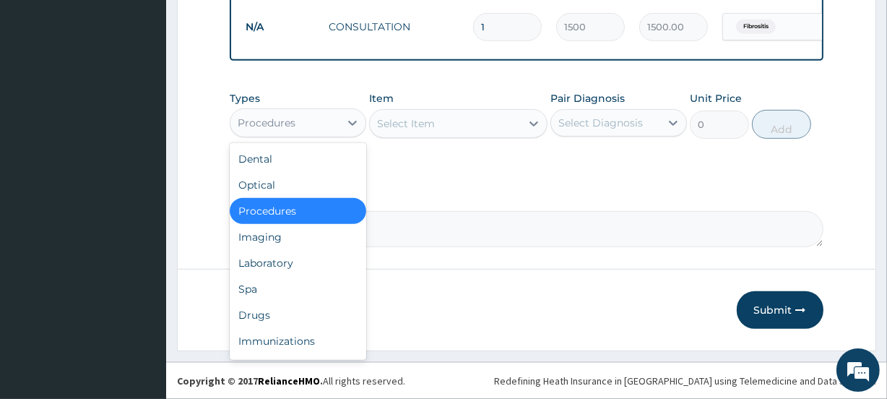
click at [289, 124] on div "Procedures" at bounding box center [267, 123] width 58 height 14
click at [270, 258] on div "Laboratory" at bounding box center [298, 263] width 137 height 26
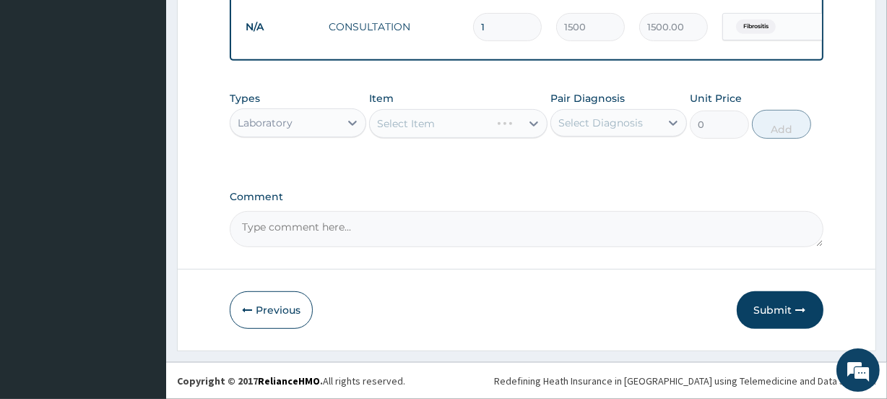
click at [614, 125] on div "Select Diagnosis" at bounding box center [600, 123] width 85 height 14
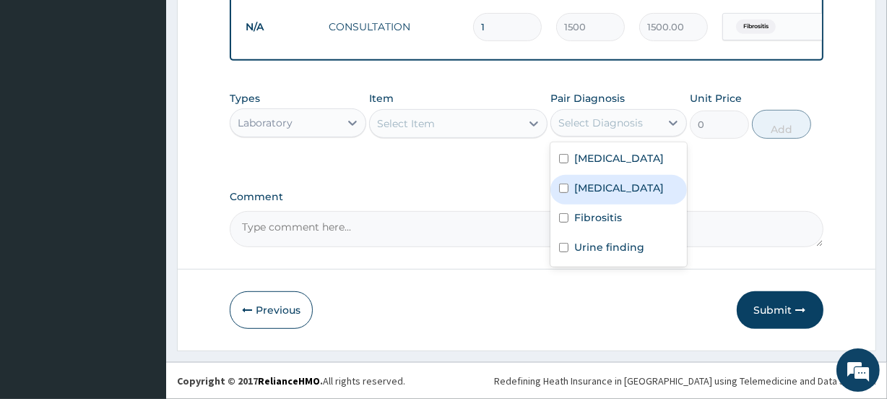
click at [605, 179] on div "Malaria" at bounding box center [619, 190] width 137 height 30
checkbox input "false"
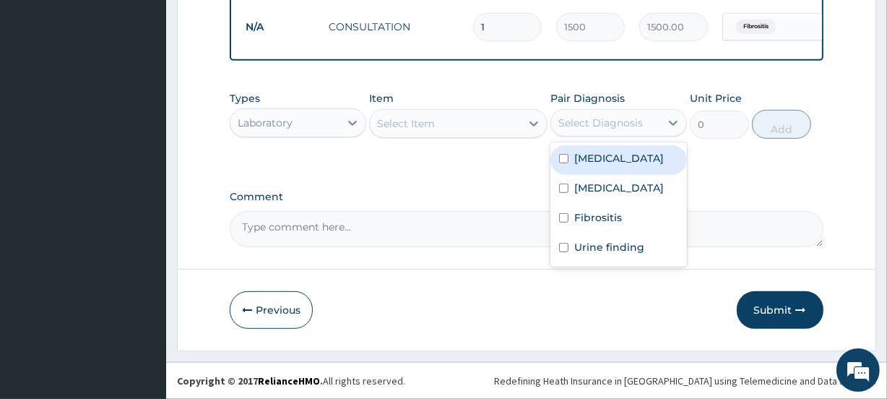
click at [592, 151] on label "Sepsis" at bounding box center [619, 158] width 90 height 14
checkbox input "true"
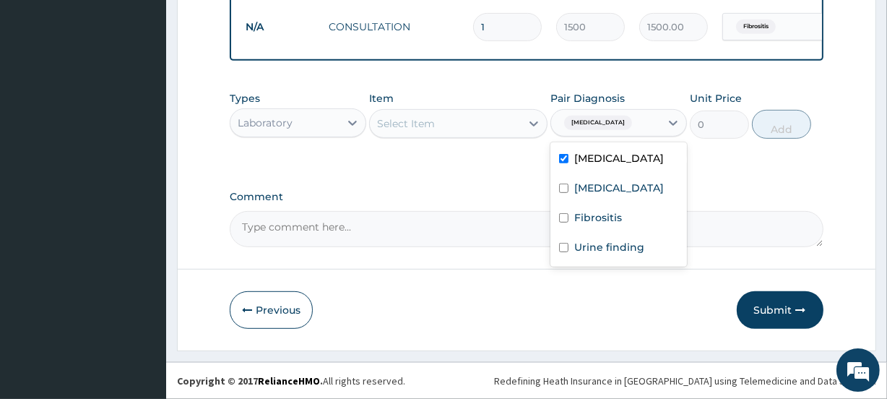
click at [441, 124] on div "Select Item" at bounding box center [445, 123] width 150 height 23
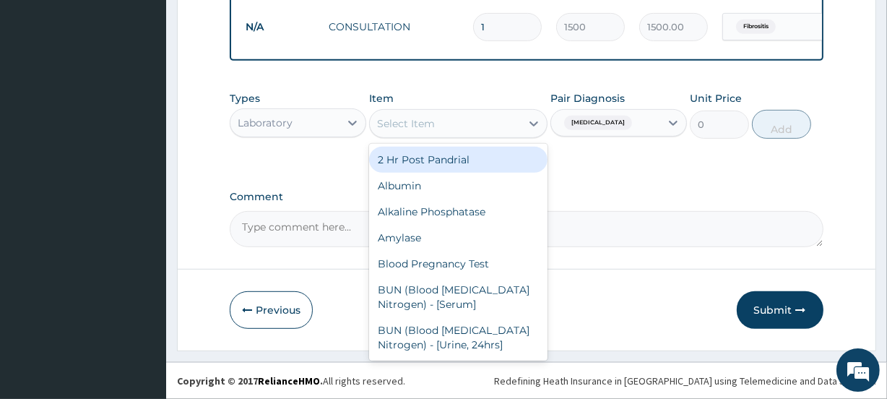
click at [441, 124] on div "Select Item" at bounding box center [445, 123] width 150 height 23
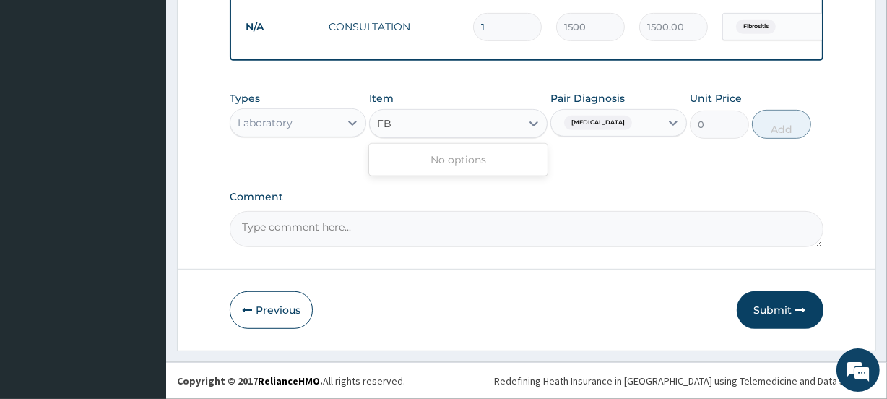
type input "F"
click at [405, 124] on div "F FBV" at bounding box center [445, 123] width 150 height 23
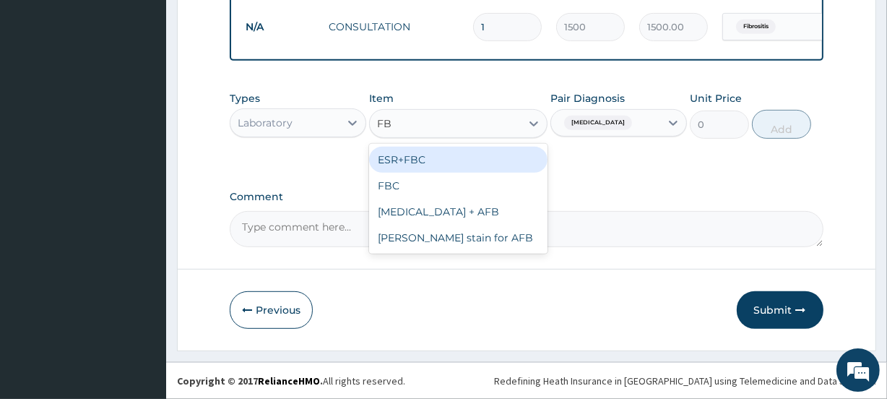
type input "FBC"
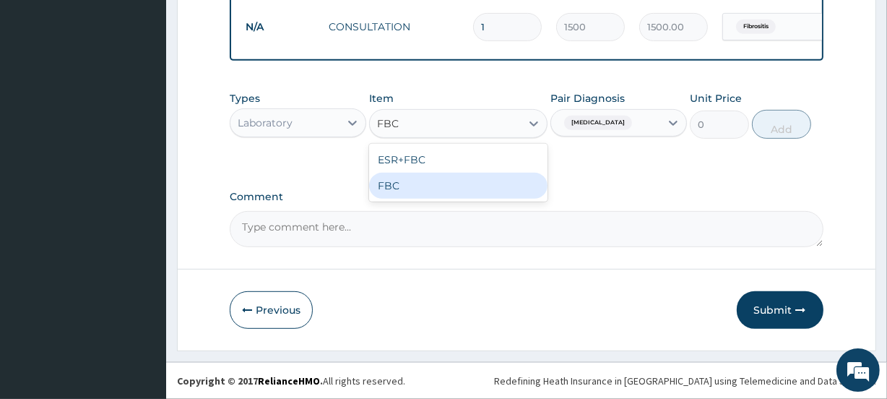
click at [466, 191] on div "FBC" at bounding box center [458, 186] width 178 height 26
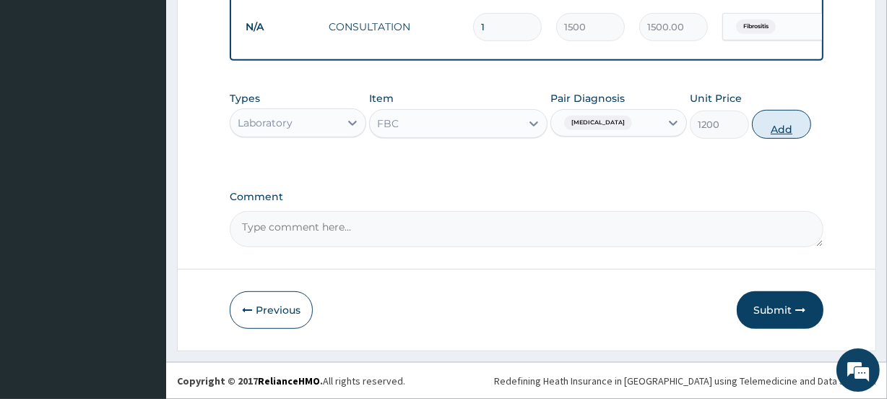
click at [782, 126] on button "Add" at bounding box center [781, 124] width 59 height 29
type input "0"
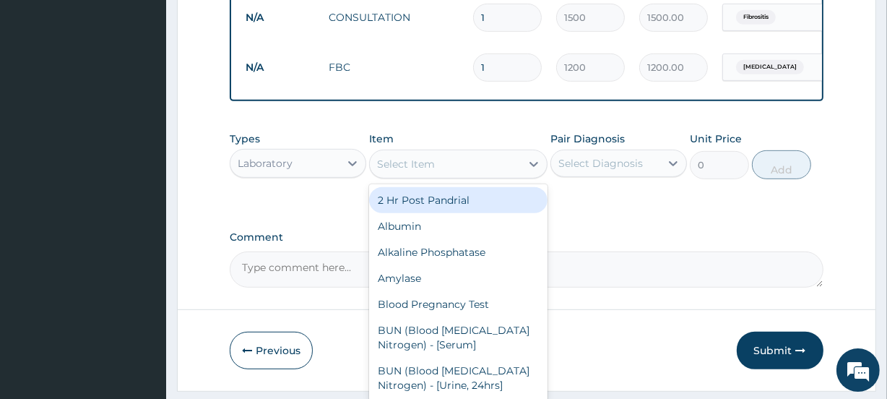
click at [431, 164] on div "Select Item" at bounding box center [445, 163] width 150 height 23
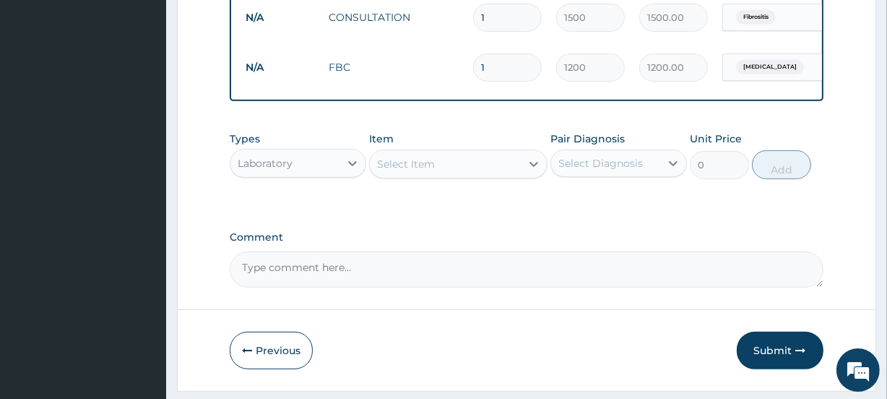
click at [423, 171] on div "Select Item" at bounding box center [406, 164] width 58 height 14
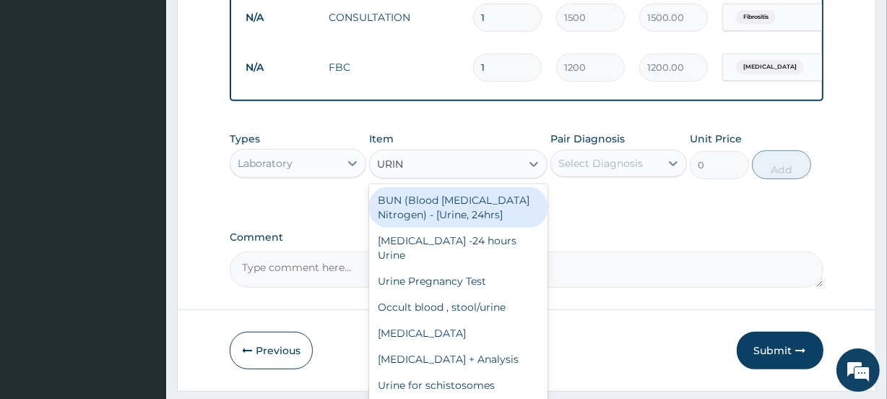
type input "URINA"
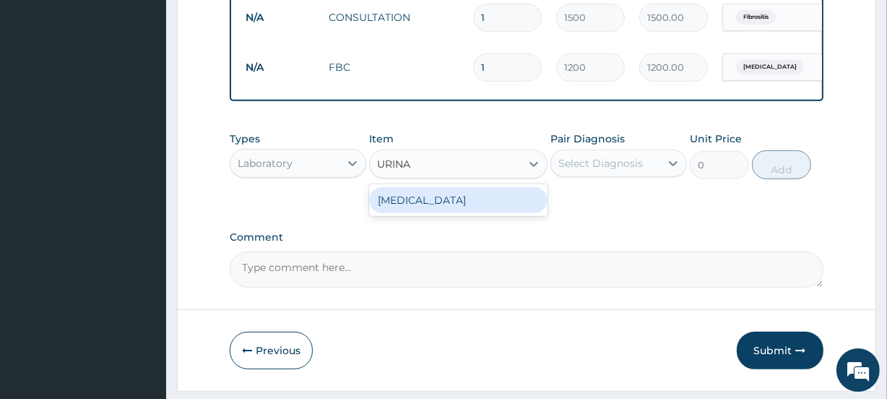
click at [427, 206] on div "Urinalysis" at bounding box center [458, 200] width 178 height 26
type input "1200"
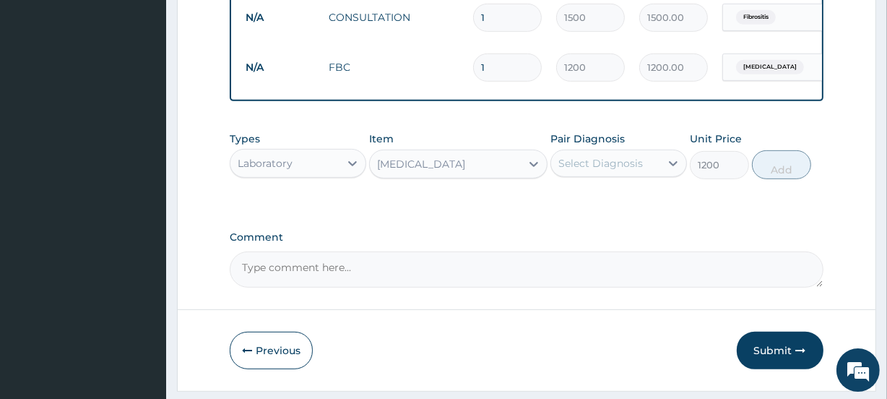
click at [589, 171] on div "Select Diagnosis" at bounding box center [600, 163] width 85 height 14
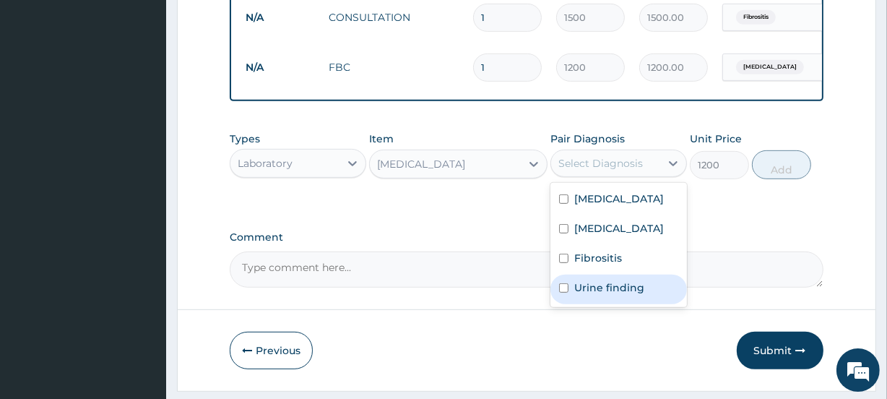
click at [584, 295] on label "Urine finding" at bounding box center [609, 287] width 70 height 14
checkbox input "true"
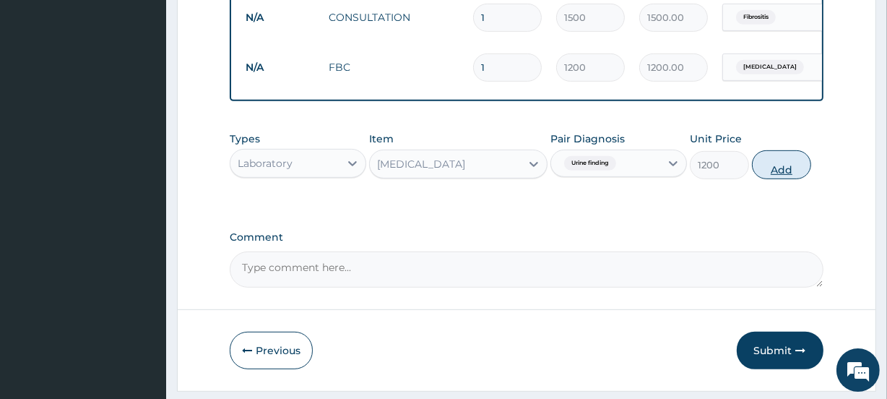
click at [783, 179] on button "Add" at bounding box center [781, 164] width 59 height 29
type input "0"
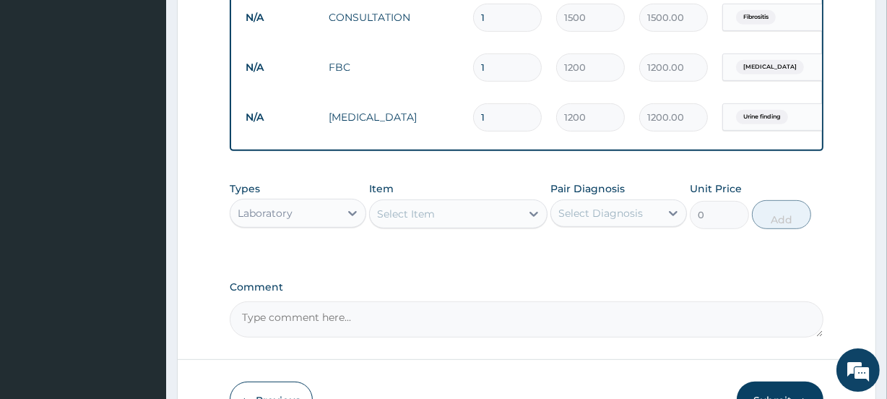
click at [419, 221] on div "Select Item" at bounding box center [406, 214] width 58 height 14
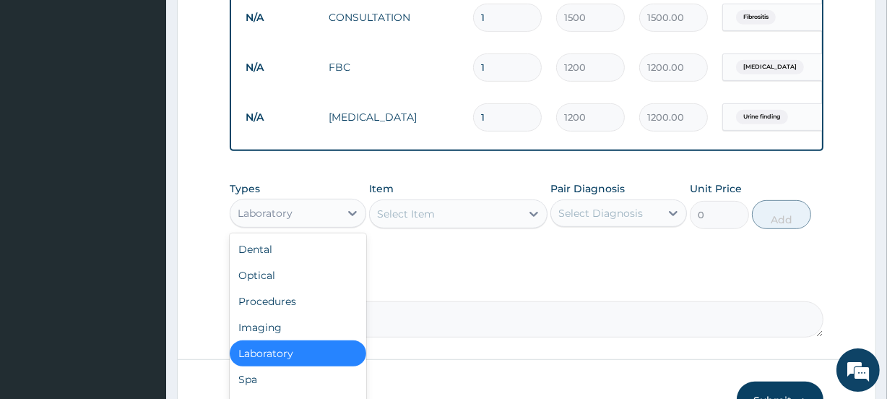
click at [262, 220] on div "Laboratory" at bounding box center [265, 213] width 55 height 14
click at [269, 332] on div "Imaging" at bounding box center [298, 327] width 137 height 26
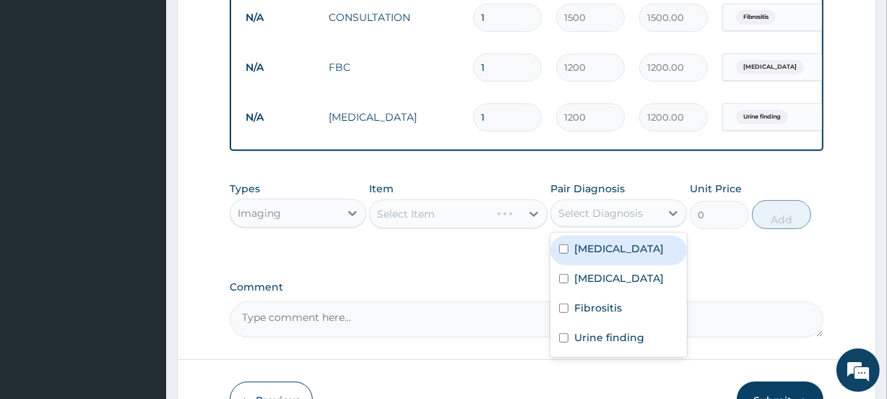
click at [601, 220] on div "Select Diagnosis" at bounding box center [600, 213] width 85 height 14
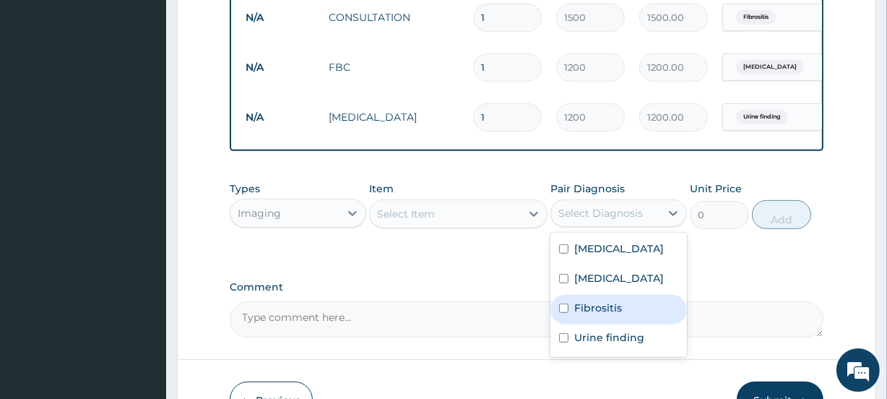
click at [601, 315] on label "Fibrositis" at bounding box center [598, 308] width 48 height 14
checkbox input "true"
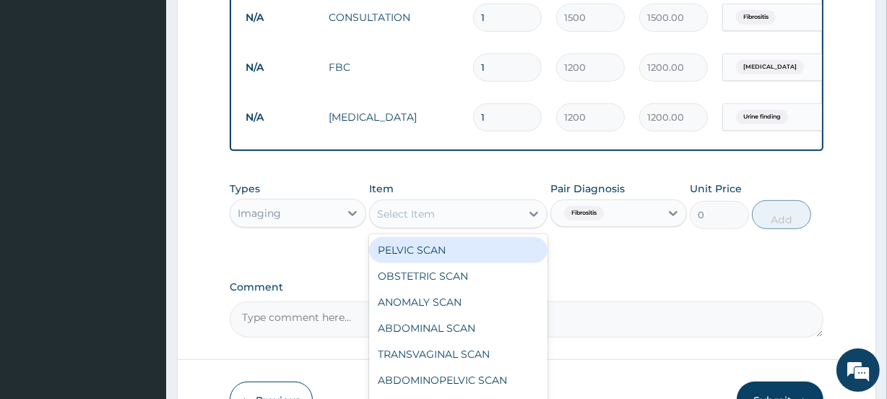
click at [443, 224] on div "Select Item" at bounding box center [445, 213] width 150 height 23
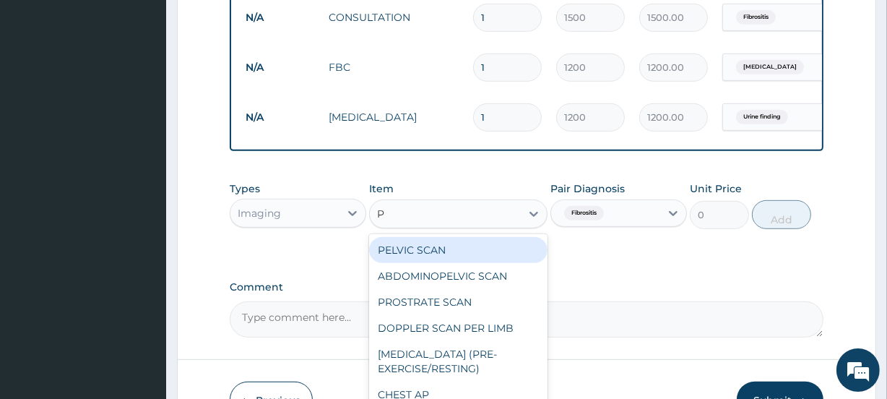
type input "PE"
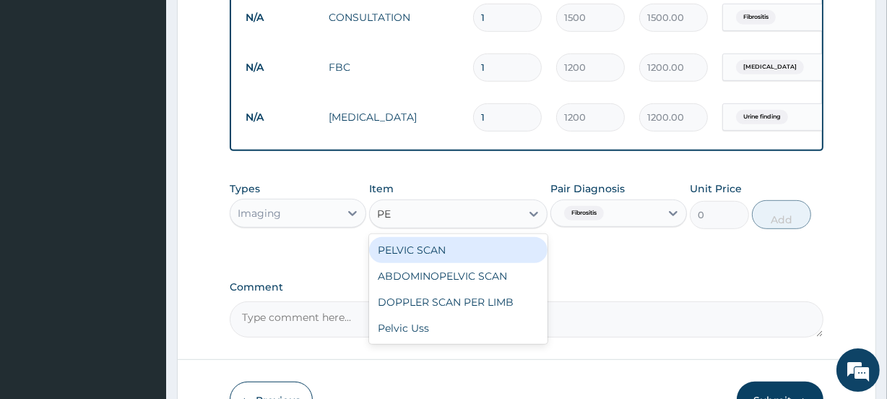
click at [443, 260] on div "PELVIC SCAN" at bounding box center [458, 250] width 178 height 26
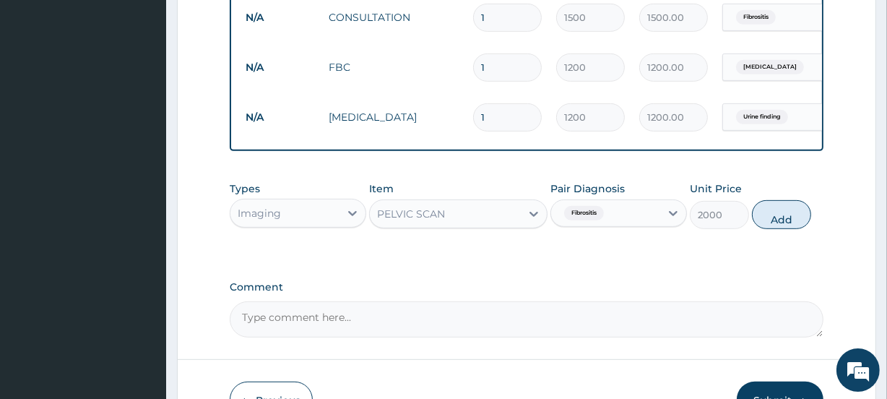
click at [450, 225] on div "PELVIC SCAN" at bounding box center [445, 213] width 150 height 23
click at [448, 225] on div "PELVIC SCAN" at bounding box center [445, 213] width 150 height 23
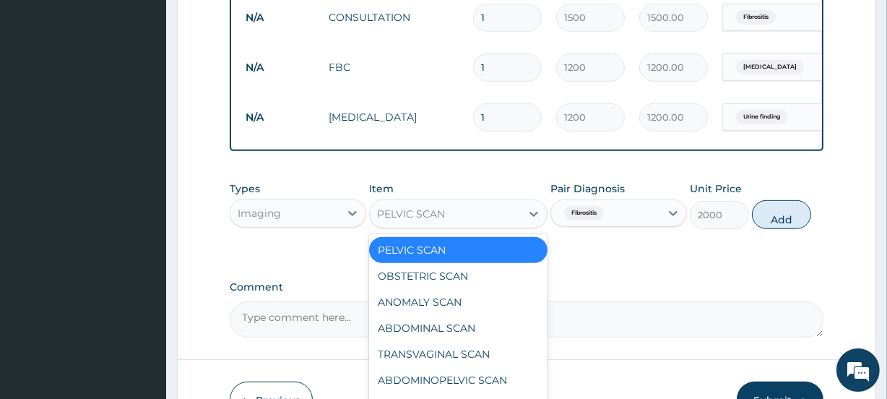
click at [448, 225] on div "PELVIC SCAN" at bounding box center [445, 213] width 150 height 23
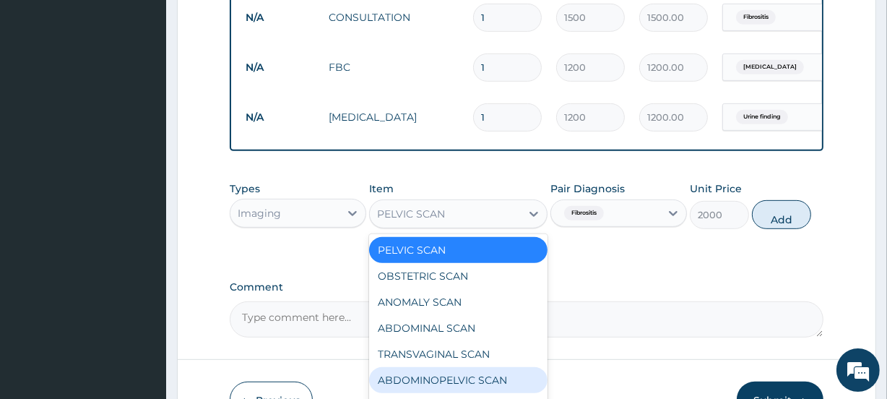
click at [447, 385] on div "ABDOMINOPELVIC SCAN" at bounding box center [458, 380] width 178 height 26
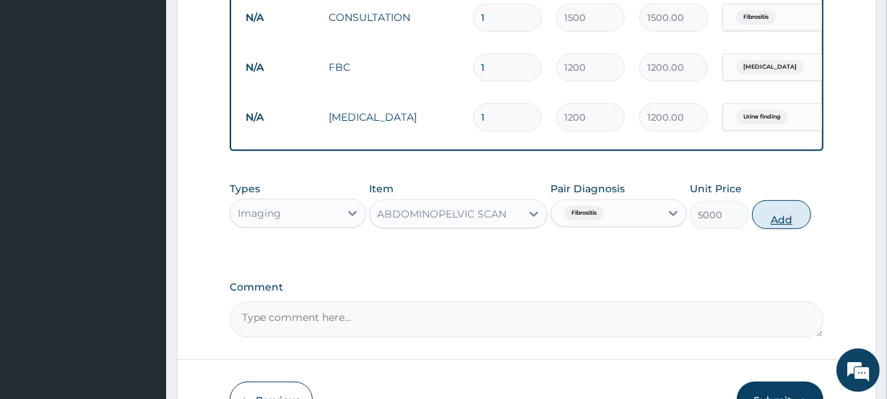
click at [783, 229] on button "Add" at bounding box center [781, 214] width 59 height 29
type input "0"
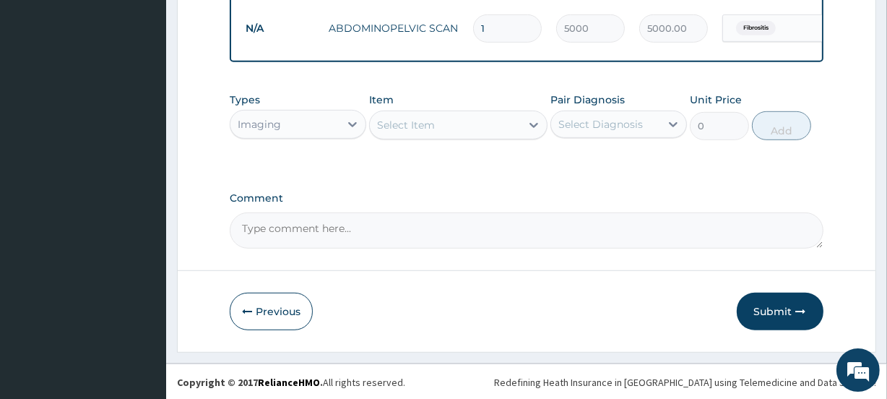
scroll to position [784, 0]
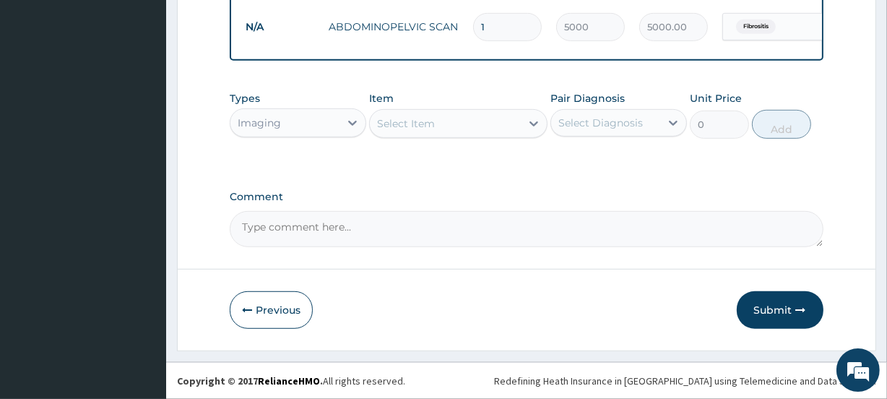
click at [301, 125] on div "Imaging" at bounding box center [284, 122] width 109 height 23
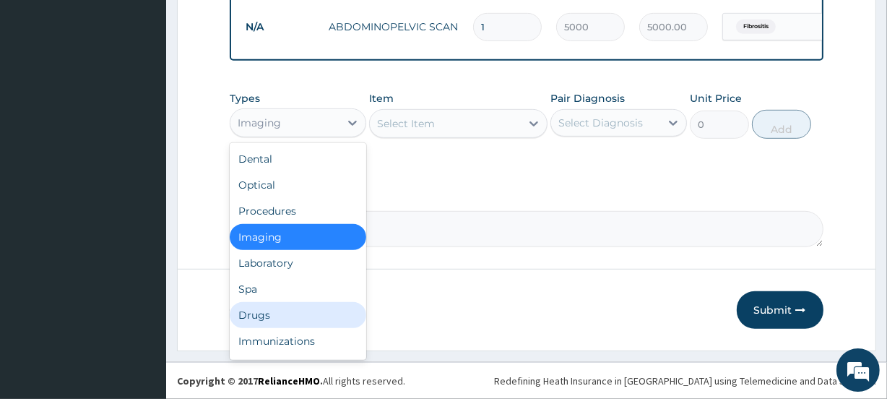
click at [261, 307] on div "Drugs" at bounding box center [298, 315] width 137 height 26
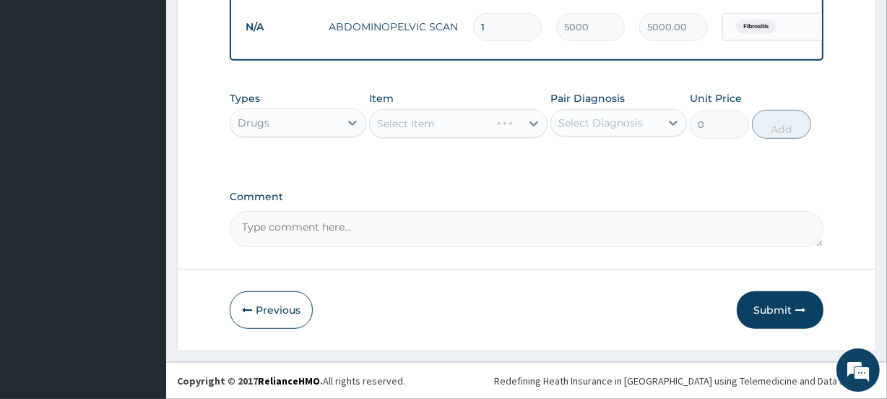
click at [593, 120] on div "Select Diagnosis" at bounding box center [600, 123] width 85 height 14
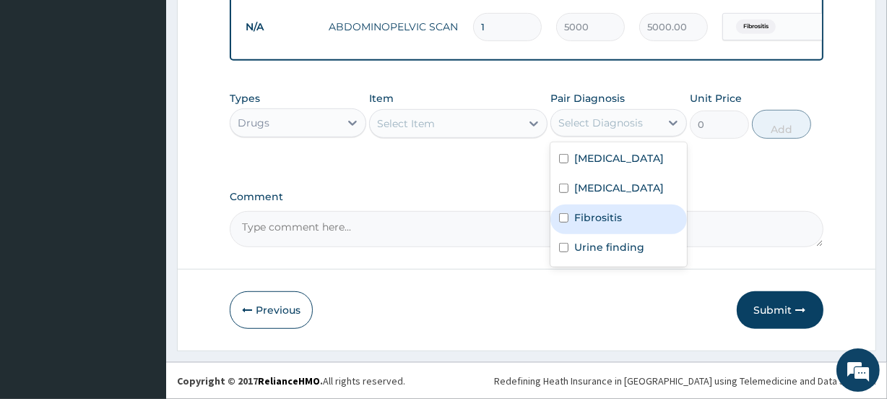
click at [605, 212] on label "Fibrositis" at bounding box center [598, 217] width 48 height 14
checkbox input "true"
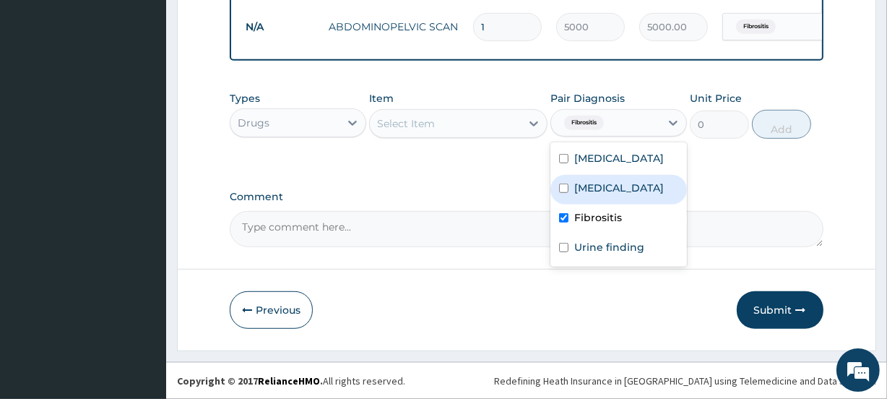
click at [432, 123] on div "Select Item" at bounding box center [406, 123] width 58 height 14
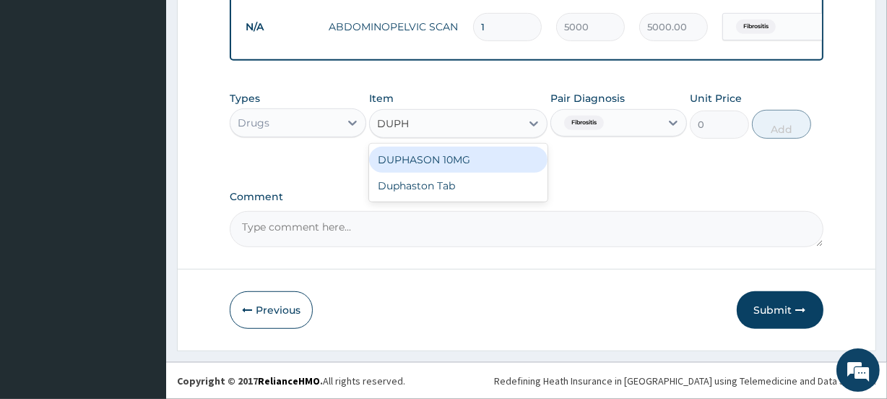
type input "DUPH"
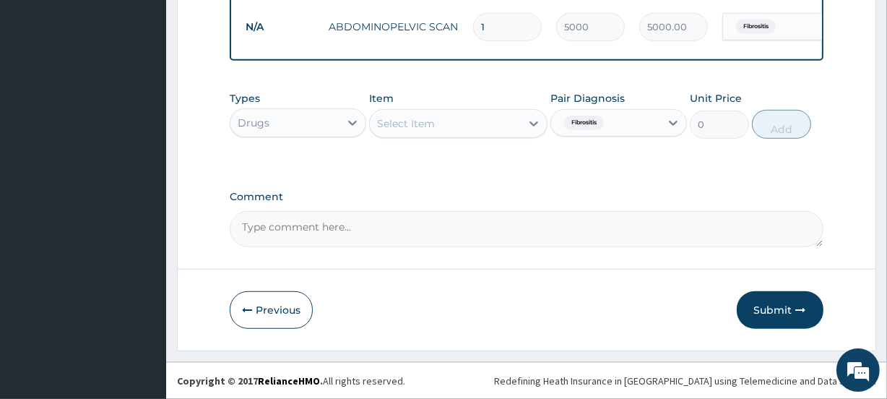
click at [433, 124] on div "Select Item" at bounding box center [406, 123] width 58 height 14
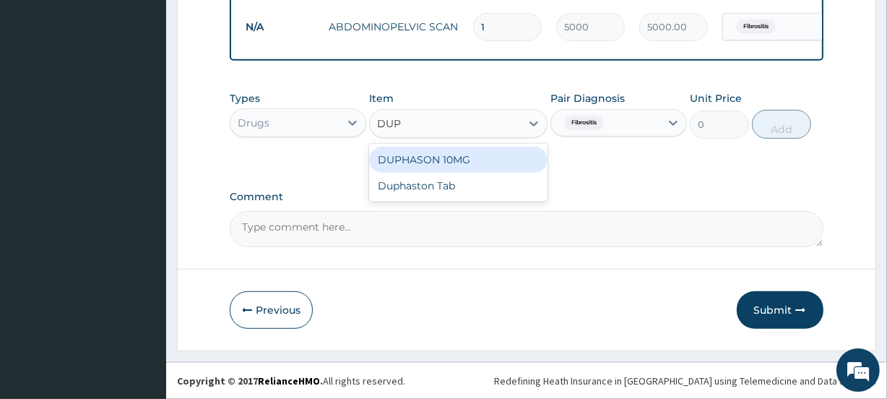
type input "DUPH"
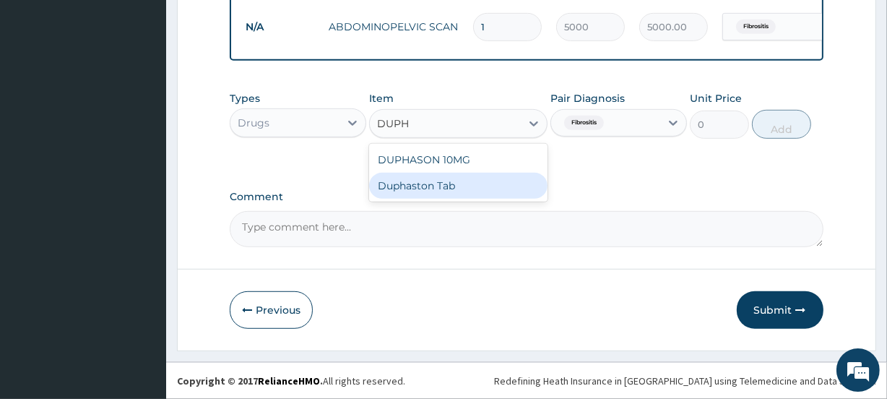
click at [446, 177] on div "Duphaston Tab" at bounding box center [458, 186] width 178 height 26
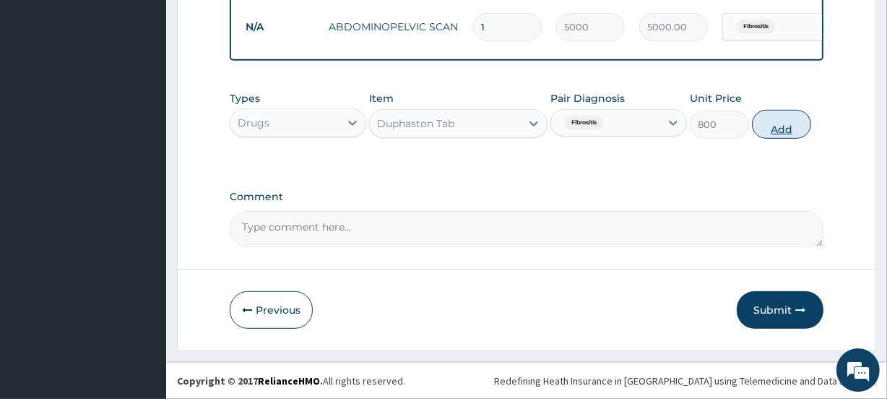
click at [782, 128] on button "Add" at bounding box center [781, 124] width 59 height 29
type input "0"
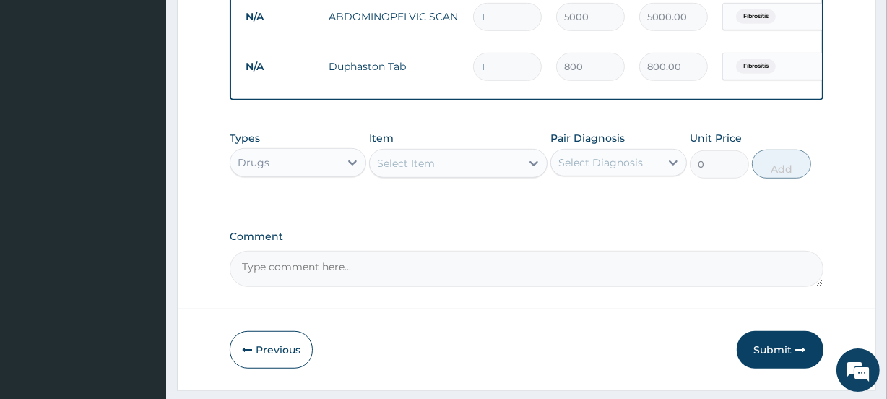
click at [504, 72] on input "1" at bounding box center [507, 67] width 69 height 28
type input "2"
type input "1600.00"
type input "3"
type input "2400.00"
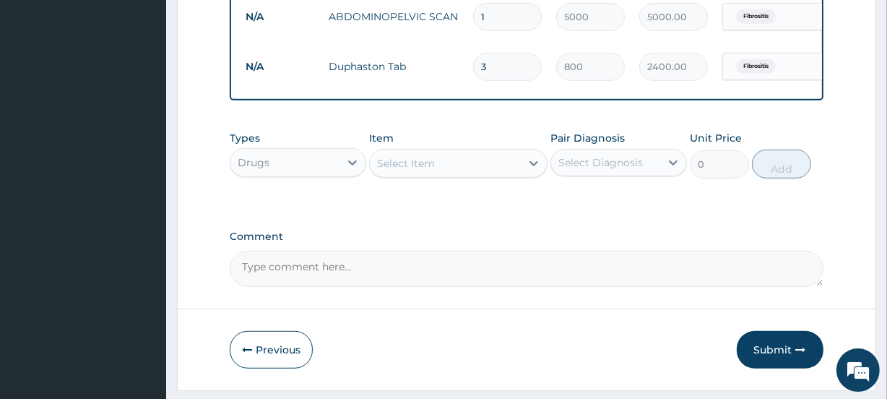
type input "4"
type input "3200.00"
type input "5"
type input "4000.00"
type input "7"
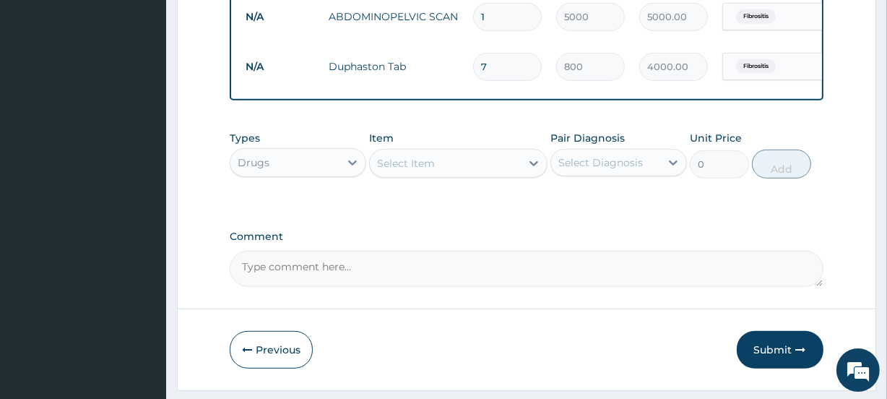
type input "5600.00"
type input "8"
type input "6400.00"
type input "9"
type input "7200.00"
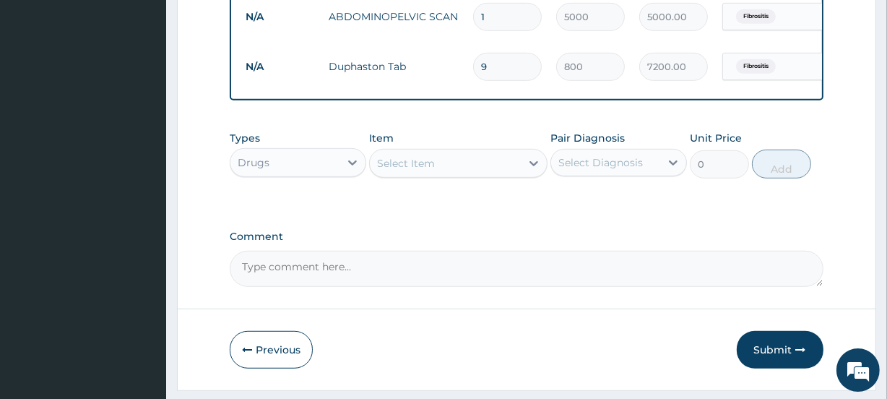
type input "10"
type input "8000.00"
type input "11"
type input "8800.00"
type input "12"
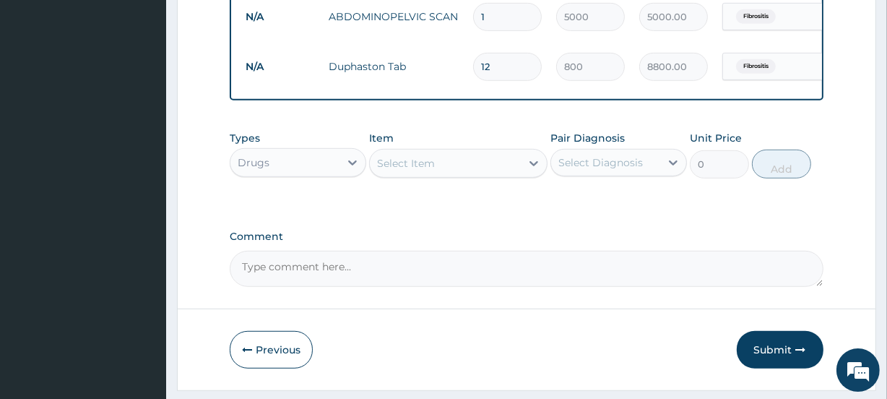
type input "9600.00"
type input "13"
type input "10400.00"
type input "14"
type input "11200.00"
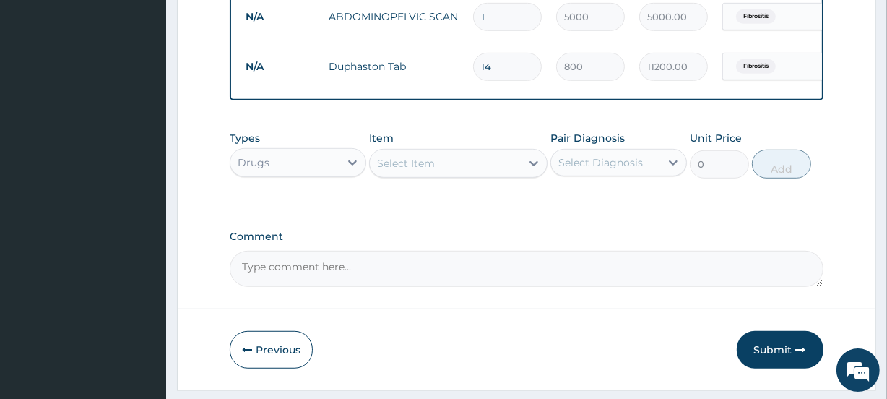
type input "15"
type input "12000.00"
type input "16"
type input "12800.00"
type input "15"
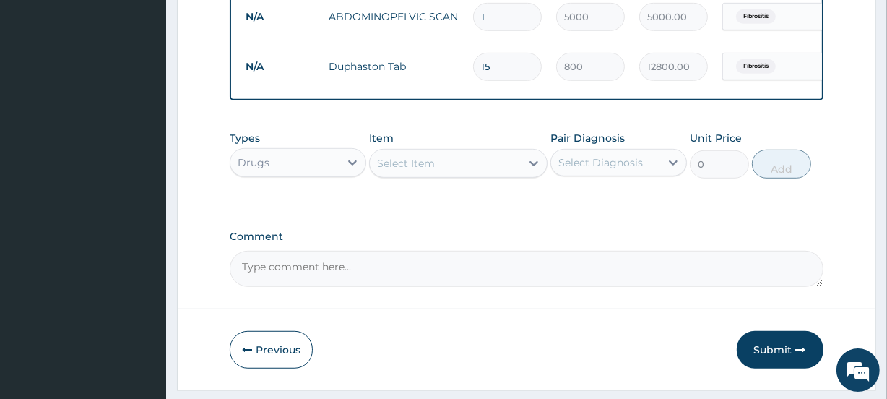
type input "12000.00"
type input "14"
type input "11200.00"
click at [772, 356] on button "Submit" at bounding box center [780, 350] width 87 height 38
click at [774, 359] on button "Submit" at bounding box center [780, 350] width 87 height 38
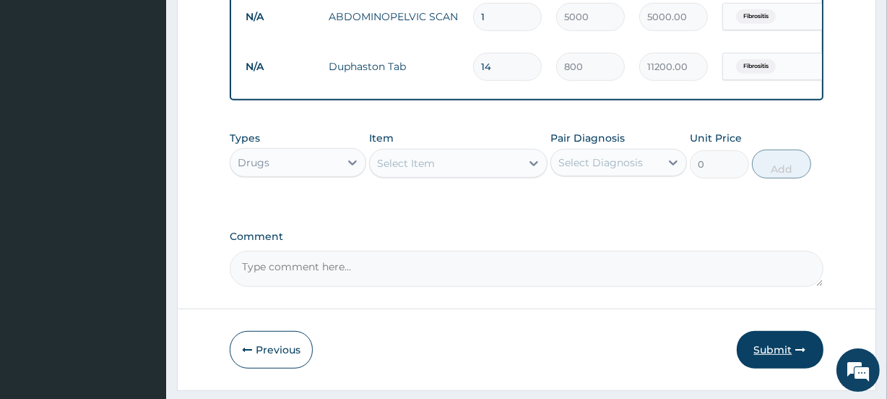
click at [774, 359] on button "Submit" at bounding box center [780, 350] width 87 height 38
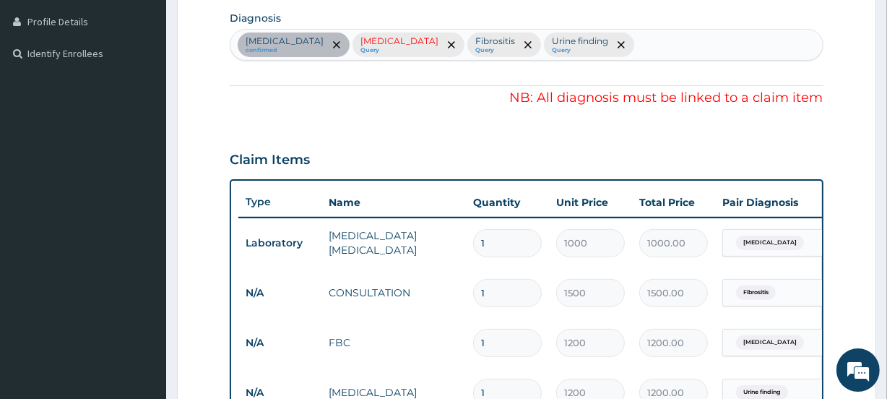
scroll to position [361, 0]
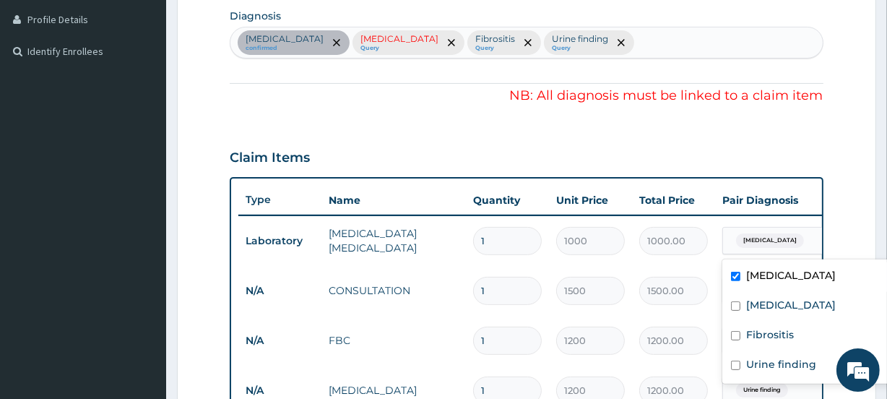
click at [771, 245] on div "Sepsis" at bounding box center [768, 240] width 76 height 19
click at [766, 275] on label "Sepsis" at bounding box center [791, 275] width 90 height 14
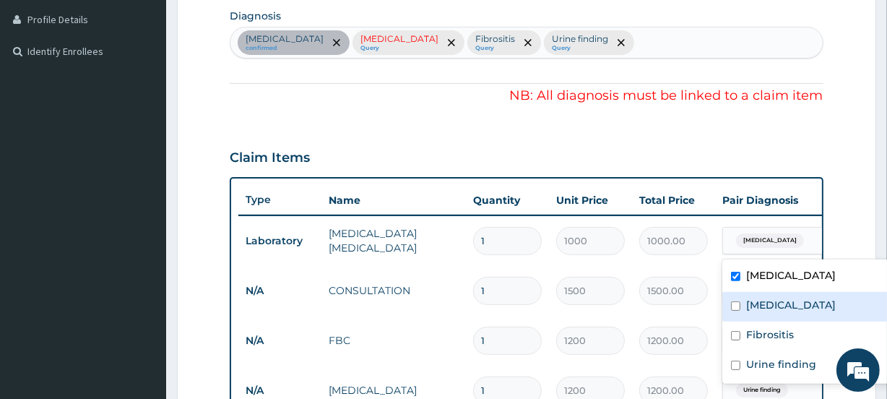
click at [764, 298] on label "Malaria" at bounding box center [791, 305] width 90 height 14
checkbox input "true"
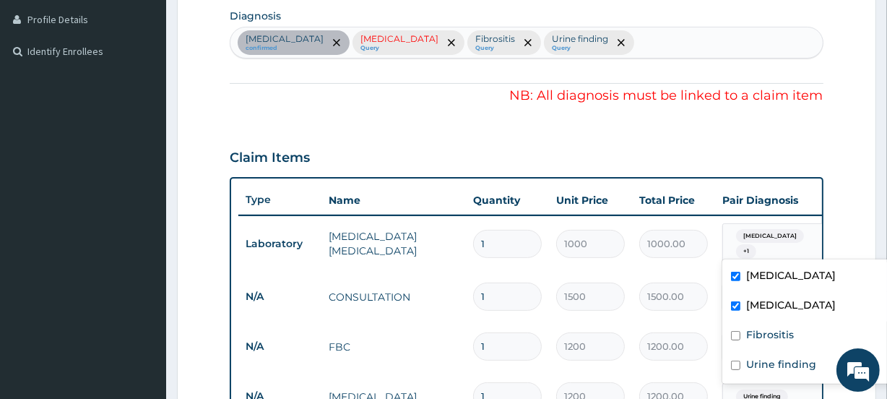
click at [759, 272] on label "Sepsis" at bounding box center [791, 275] width 90 height 14
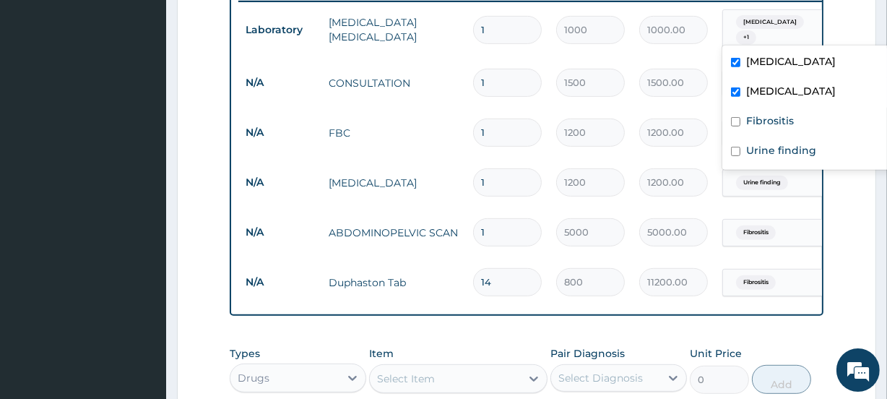
scroll to position [583, 0]
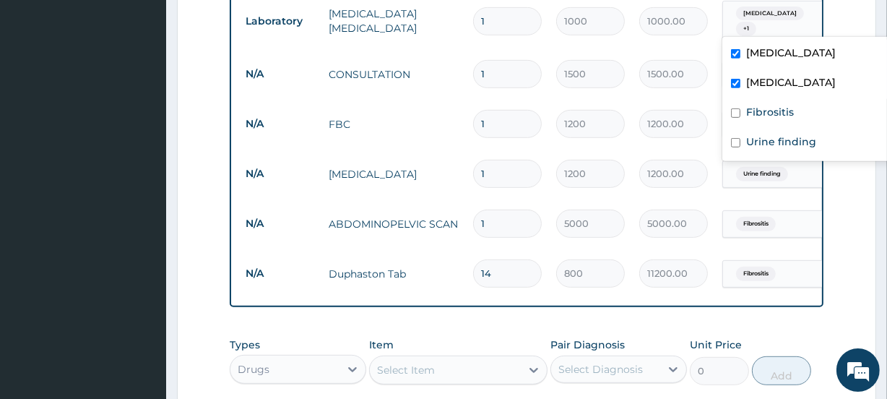
click at [859, 266] on form "Step 2 of 2 PA Code / Prescription Code PA/6E7483 Encounter Date 11-02-2025 Imp…" at bounding box center [526, 46] width 699 height 1104
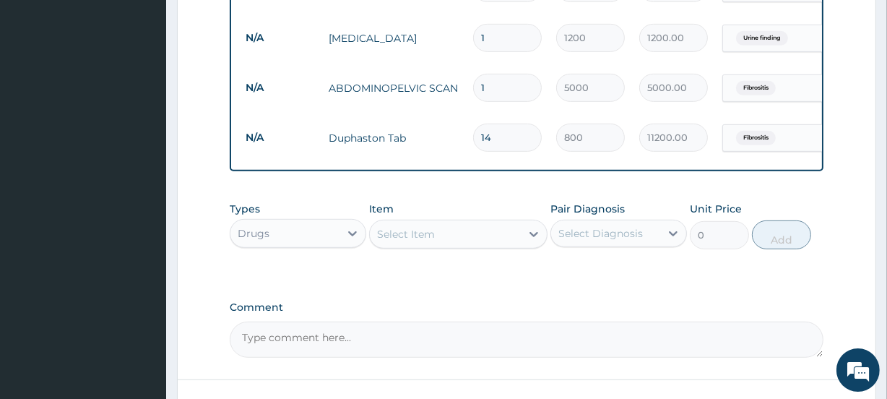
scroll to position [764, 0]
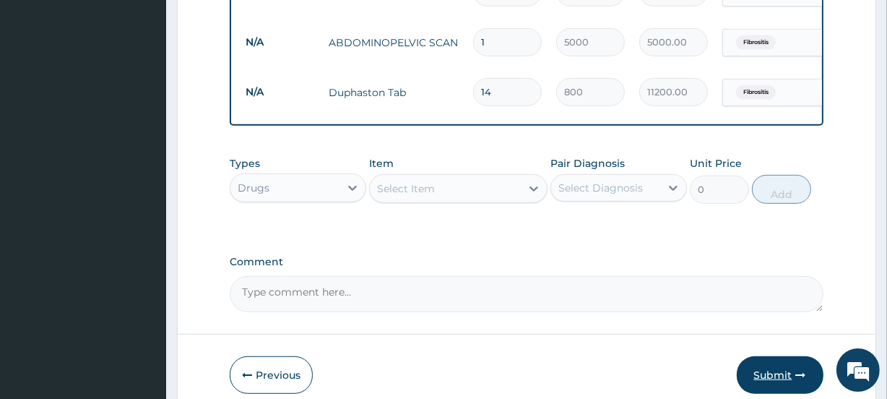
click at [775, 377] on button "Submit" at bounding box center [780, 375] width 87 height 38
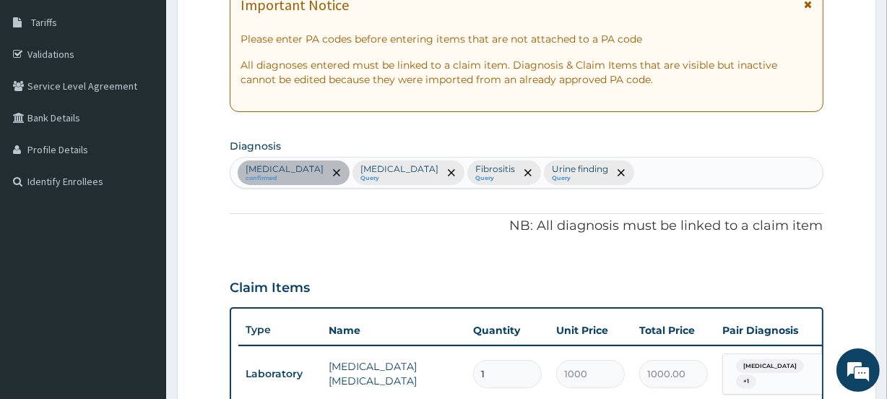
scroll to position [211, 0]
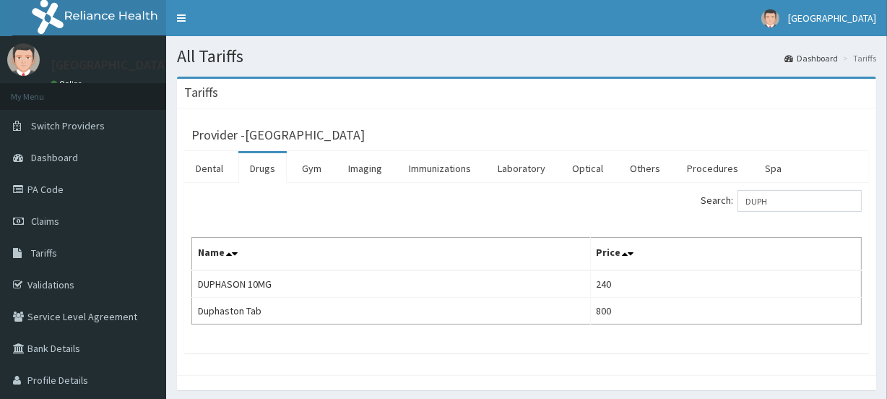
type input "DUPH"
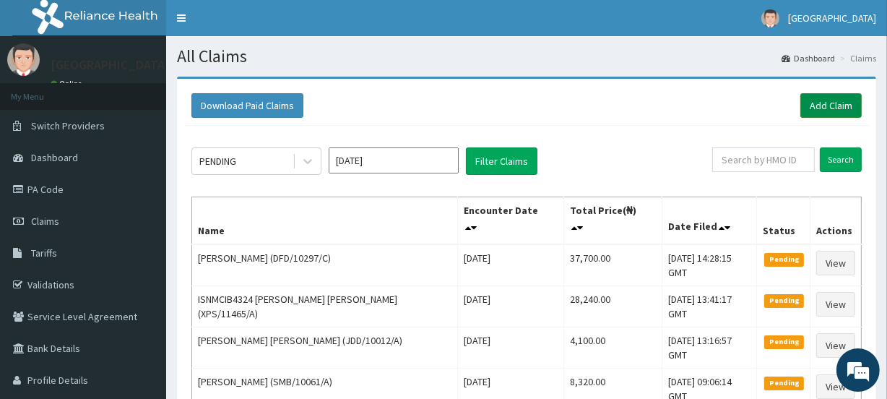
click at [832, 98] on link "Add Claim" at bounding box center [831, 105] width 61 height 25
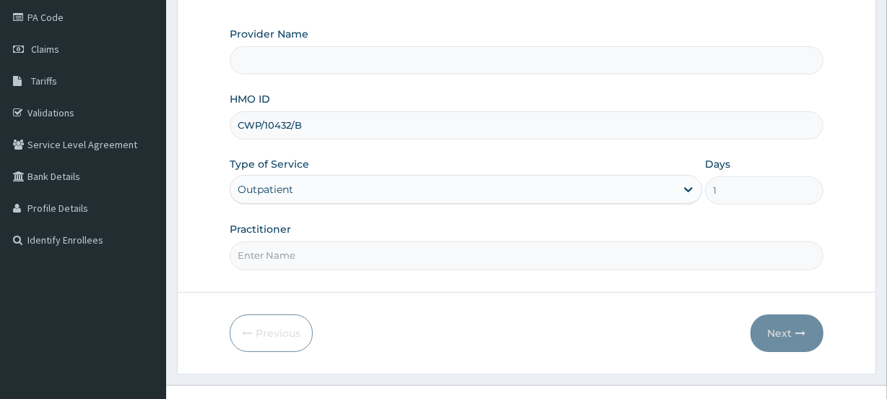
click at [307, 254] on input "Practitioner" at bounding box center [526, 255] width 593 height 28
type input "[GEOGRAPHIC_DATA]"
click at [308, 252] on input "Practitioner" at bounding box center [526, 255] width 593 height 28
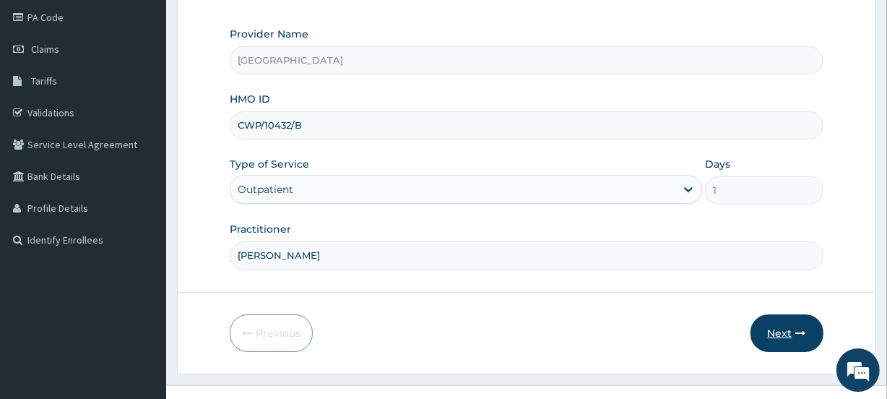
type input "MARY"
click at [783, 327] on button "Next" at bounding box center [787, 333] width 73 height 38
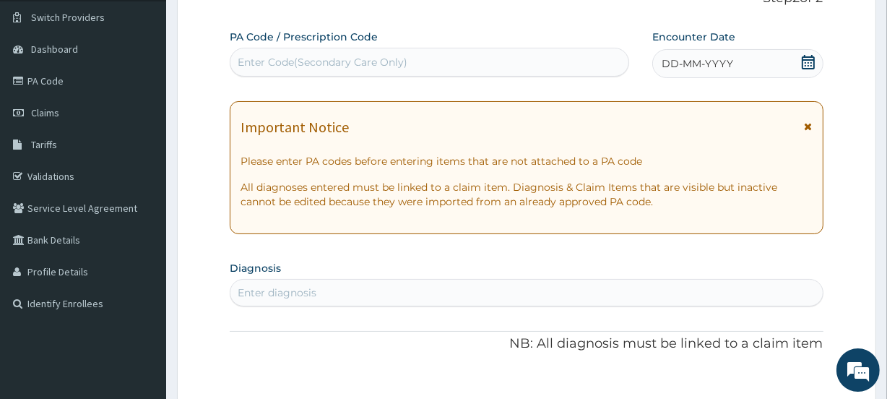
scroll to position [101, 0]
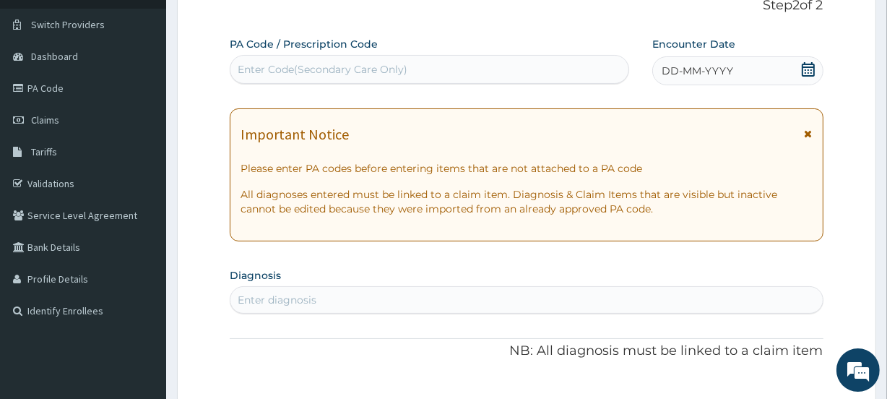
click at [354, 65] on div "Enter Code(Secondary Care Only)" at bounding box center [323, 69] width 170 height 14
paste input "PA/EDD1C0"
type input "PA/EDD1C0"
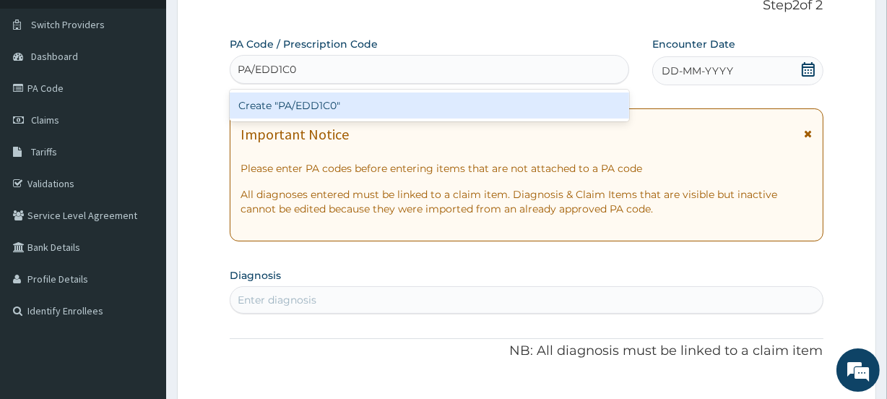
click at [348, 105] on div "Create "PA/EDD1C0"" at bounding box center [429, 105] width 399 height 26
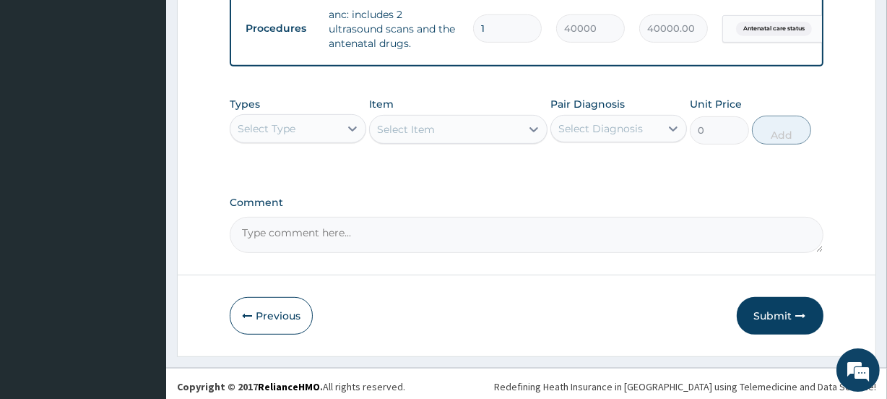
scroll to position [591, 0]
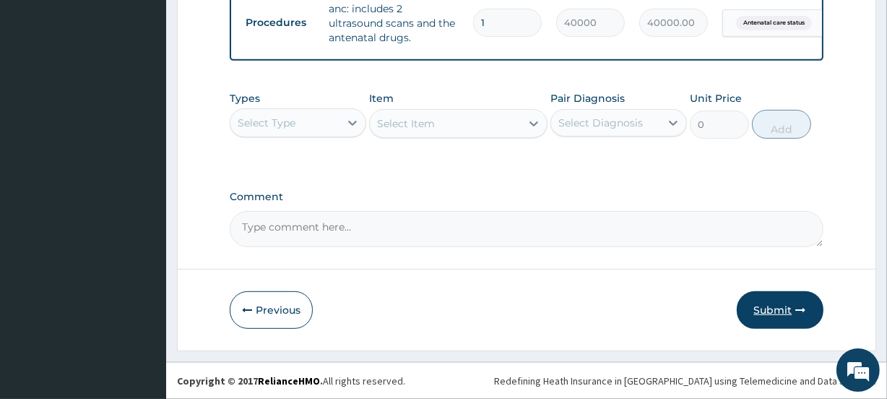
click at [772, 306] on button "Submit" at bounding box center [780, 310] width 87 height 38
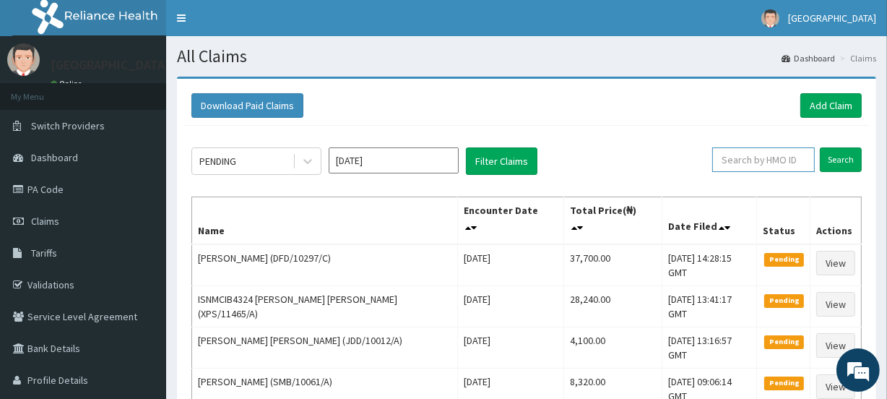
click at [753, 158] on input "text" at bounding box center [763, 159] width 103 height 25
paste input "CWP/10432/B"
type input "CWP/10432/B"
click at [802, 157] on icon at bounding box center [800, 160] width 10 height 10
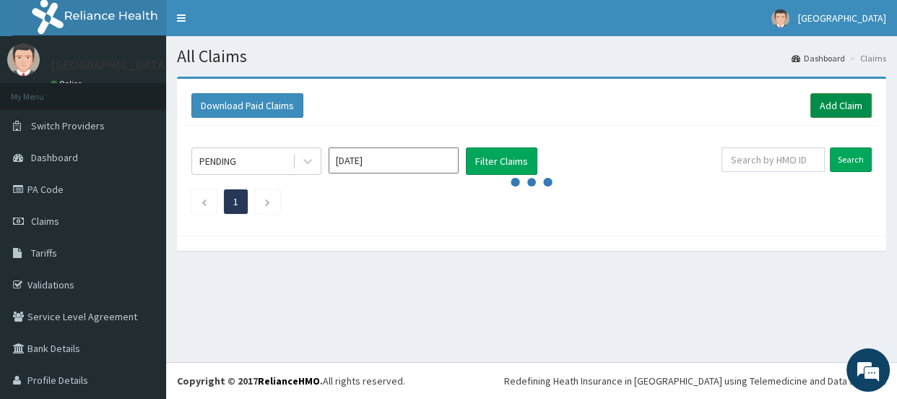
click at [832, 104] on link "Add Claim" at bounding box center [841, 105] width 61 height 25
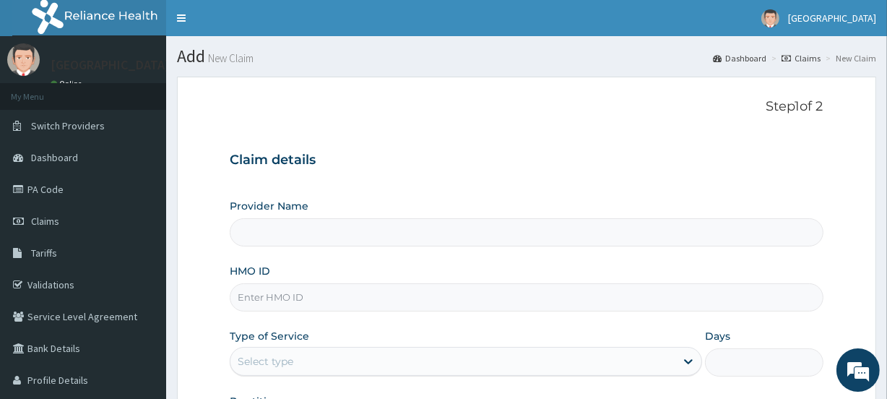
click at [299, 293] on input "HMO ID" at bounding box center [526, 297] width 593 height 28
click at [303, 306] on input "HMO ID" at bounding box center [526, 297] width 593 height 28
type input "[GEOGRAPHIC_DATA]"
paste input "CWP/10432/B"
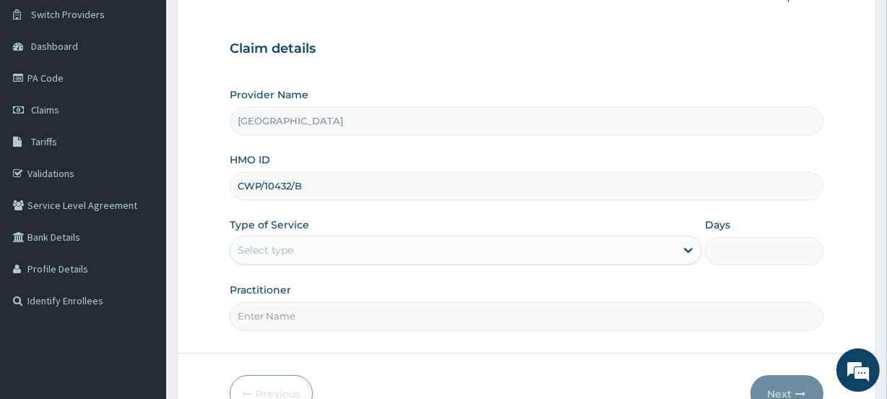
scroll to position [114, 0]
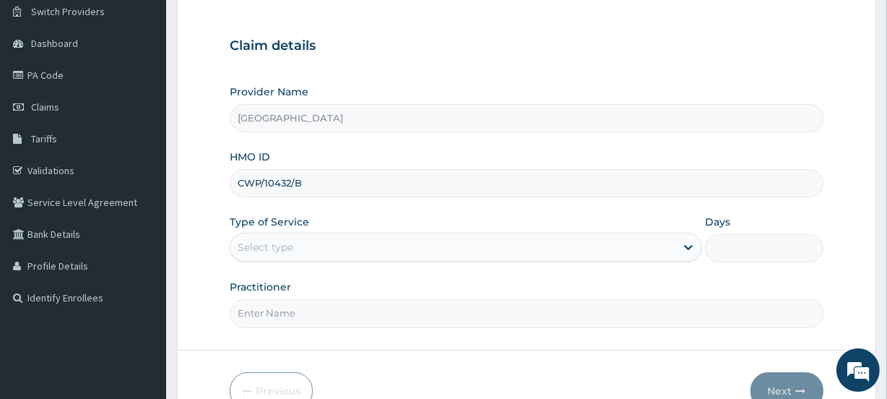
type input "CWP/10432/B"
click at [282, 244] on div "Select type" at bounding box center [266, 247] width 56 height 14
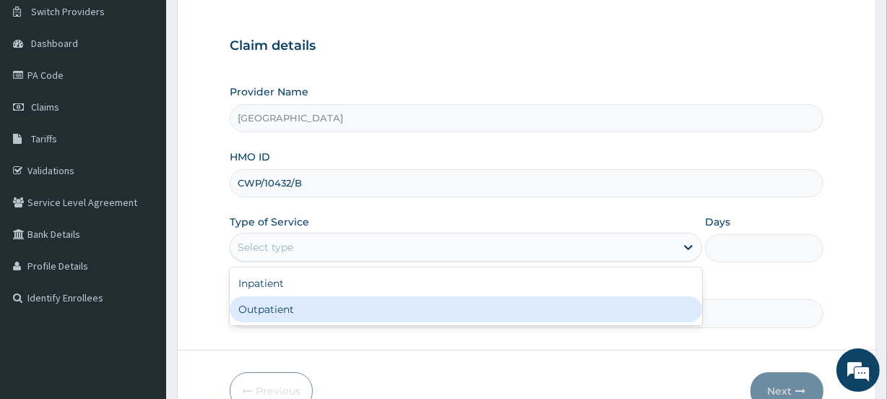
click at [285, 302] on div "Outpatient" at bounding box center [466, 309] width 473 height 26
type input "1"
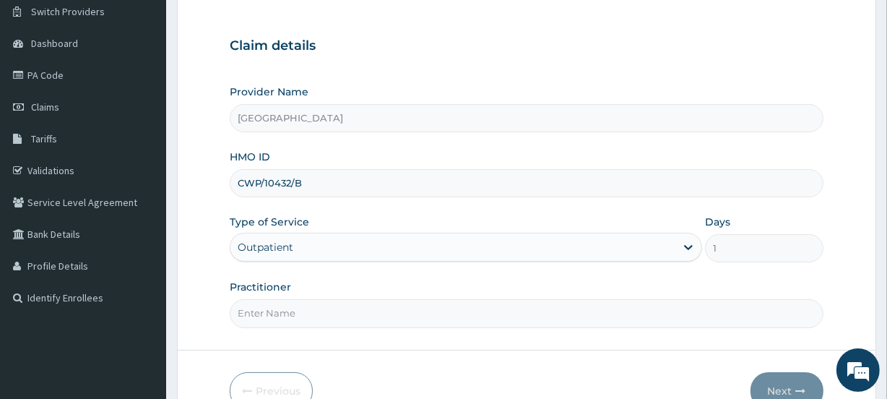
click at [292, 310] on input "Practitioner" at bounding box center [526, 313] width 593 height 28
type input "[PERSON_NAME]"
click at [780, 387] on button "Next" at bounding box center [787, 391] width 73 height 38
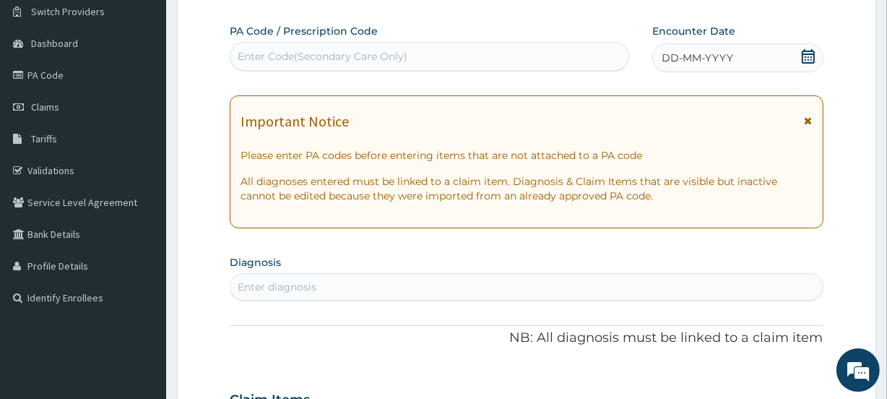
click at [345, 51] on div "Enter Code(Secondary Care Only)" at bounding box center [323, 56] width 170 height 14
paste input "PA/5331F2"
type input "PA/5331F2"
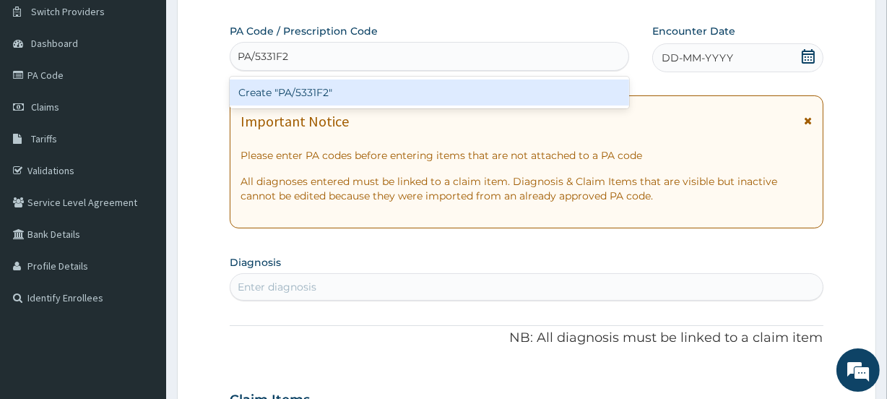
click at [349, 91] on div "Create "PA/5331F2"" at bounding box center [429, 92] width 399 height 26
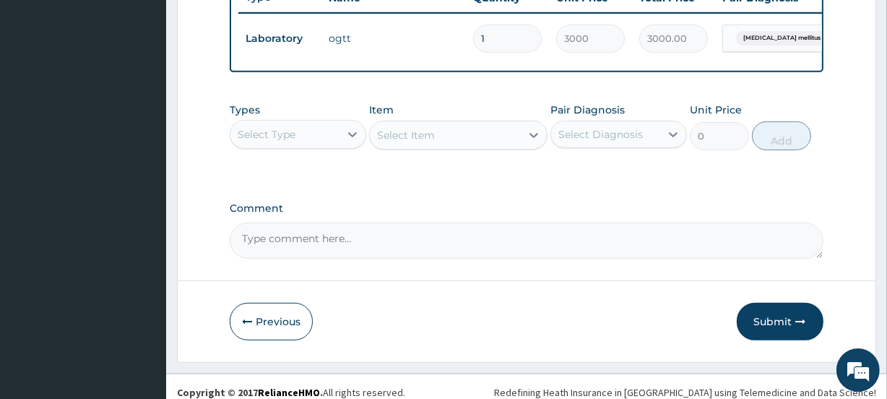
scroll to position [583, 0]
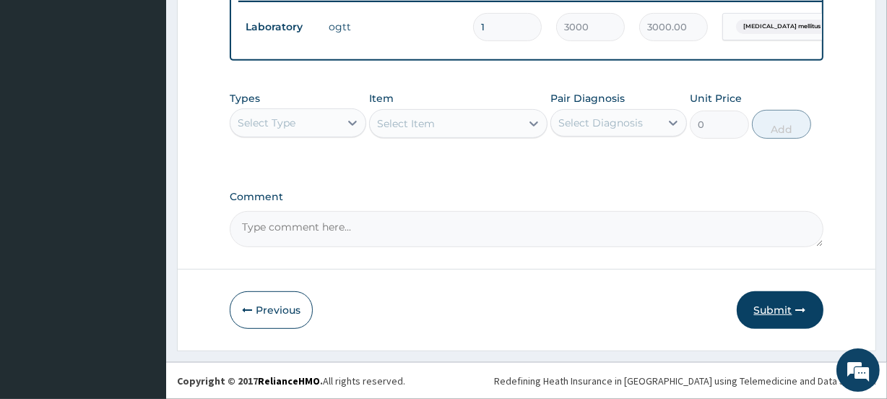
click at [767, 309] on button "Submit" at bounding box center [780, 310] width 87 height 38
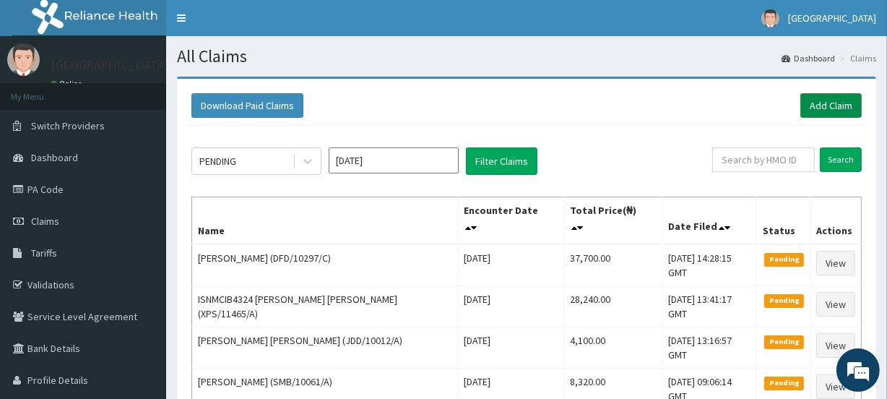
click at [829, 104] on link "Add Claim" at bounding box center [831, 105] width 61 height 25
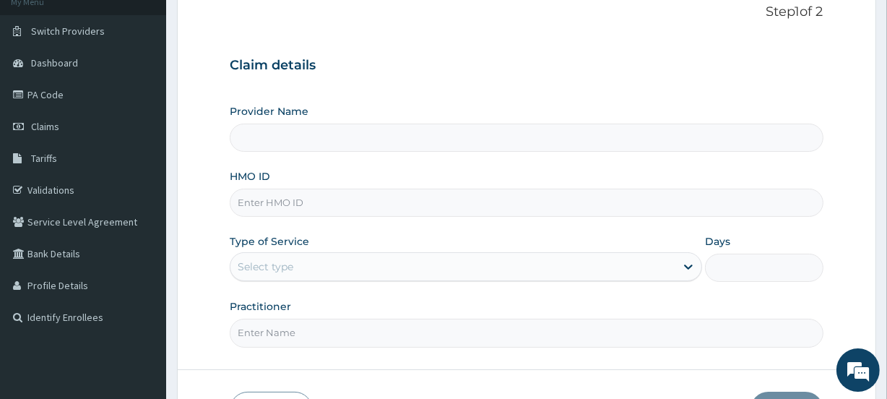
scroll to position [109, 0]
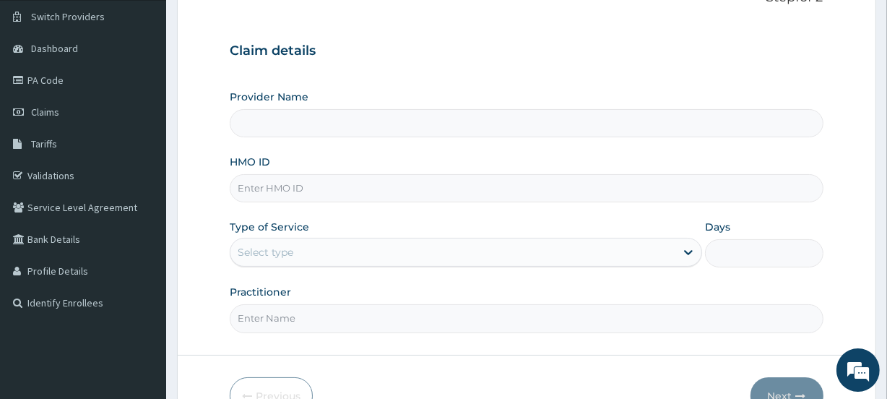
click at [321, 191] on input "HMO ID" at bounding box center [526, 188] width 593 height 28
paste input "FET/10130/C"
type input "FET/10130/C"
click at [429, 280] on div "Provider Name HMO ID FET/10130/C Type of Service Select type Days Practitioner" at bounding box center [526, 211] width 593 height 243
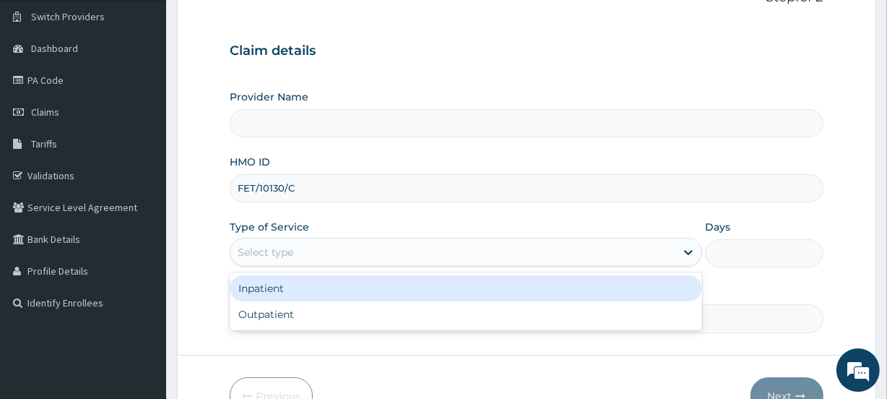
click at [357, 249] on div "Select type" at bounding box center [452, 252] width 445 height 23
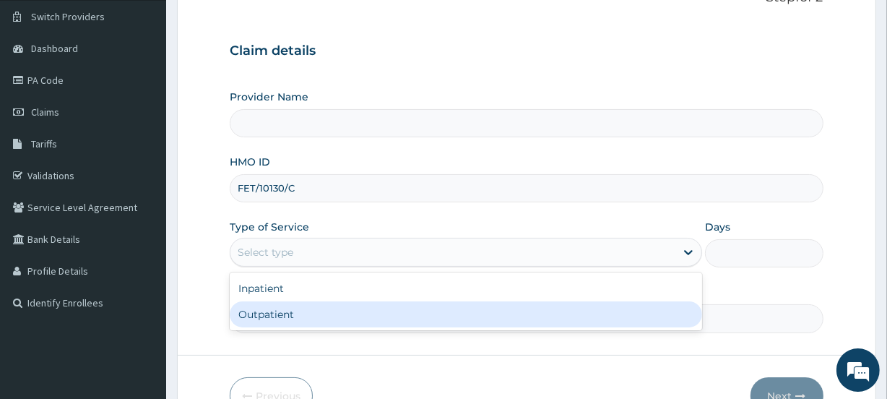
click at [335, 304] on div "Outpatient" at bounding box center [466, 314] width 473 height 26
type input "1"
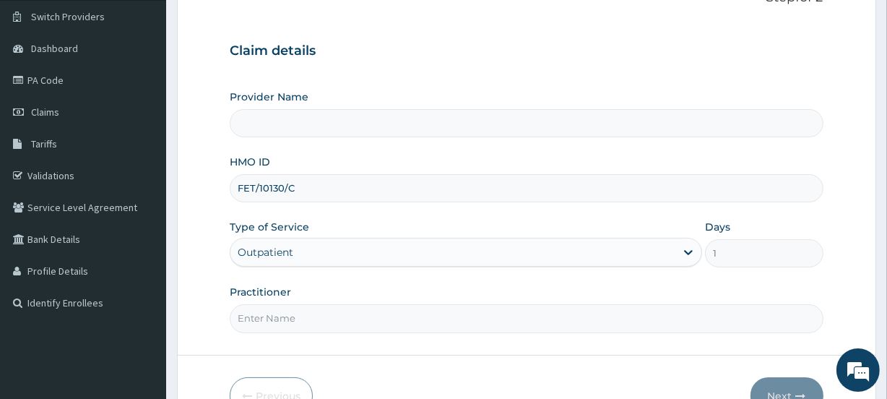
scroll to position [0, 0]
click at [334, 311] on input "Practitioner" at bounding box center [526, 318] width 593 height 28
type input "[GEOGRAPHIC_DATA]"
type input "ADEGBOLA"
click at [777, 386] on button "Next" at bounding box center [787, 396] width 73 height 38
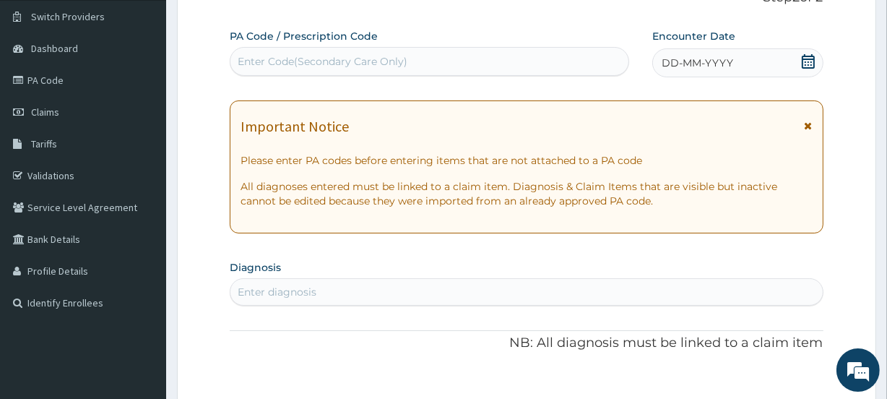
click at [351, 54] on div "Enter Code(Secondary Care Only)" at bounding box center [323, 61] width 170 height 14
paste input "PA/F91140"
type input "PA/F91140"
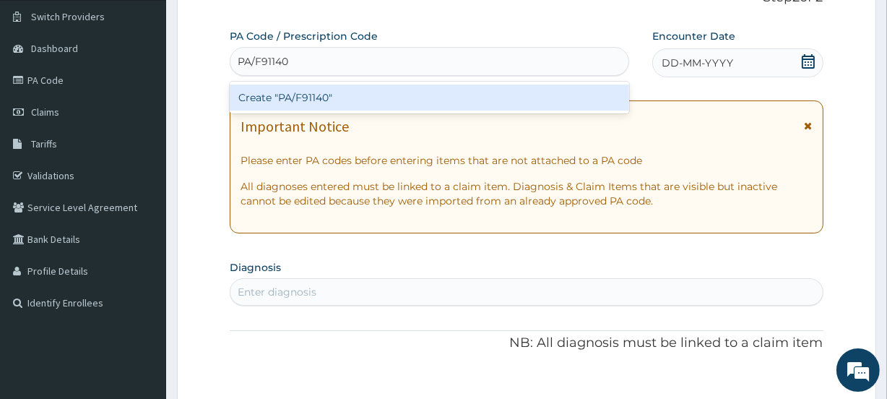
click at [353, 93] on div "Create "PA/F91140"" at bounding box center [429, 98] width 399 height 26
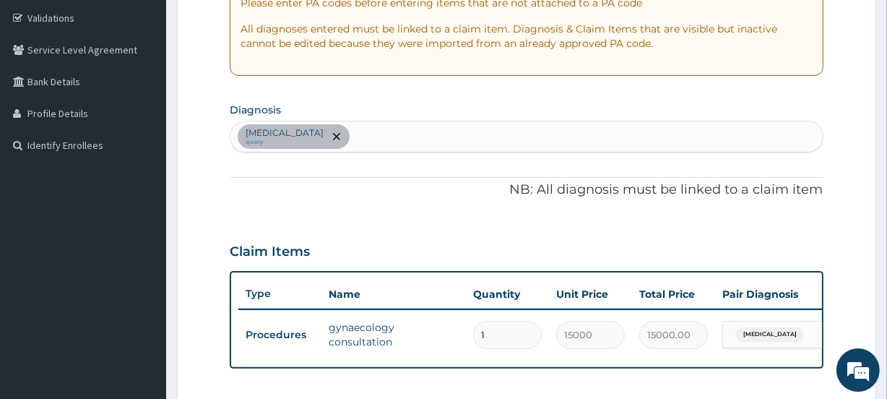
scroll to position [272, 0]
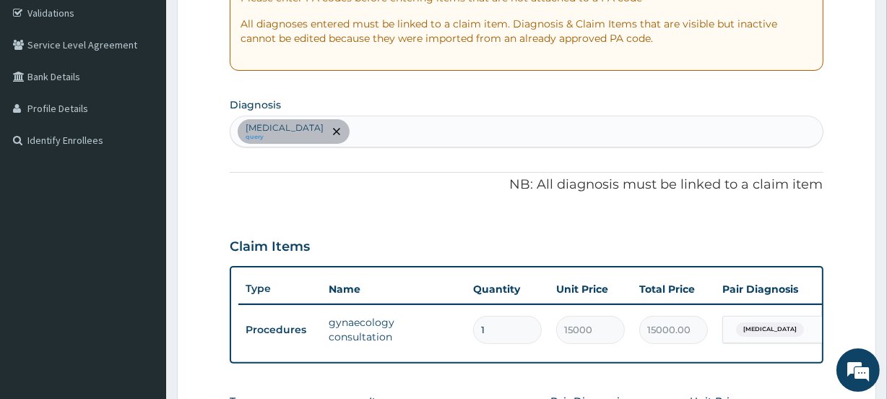
drag, startPoint x: 886, startPoint y: 173, endPoint x: 892, endPoint y: 150, distance: 23.8
click at [886, 150] on html "R EL Toggle navigation Vine Branch Medical Centre Vine Branch Medical Centre - …" at bounding box center [443, 214] width 887 height 973
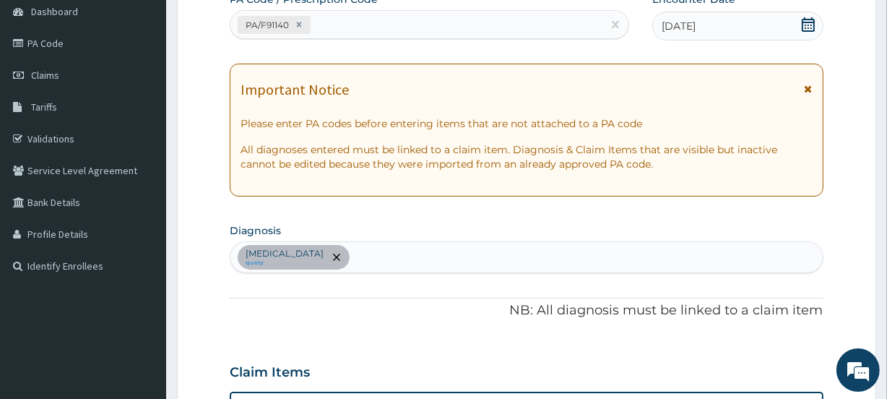
scroll to position [156, 0]
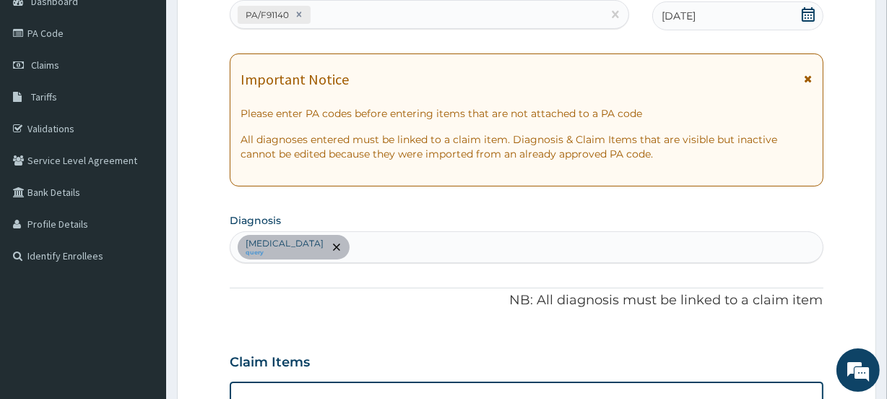
drag, startPoint x: 886, startPoint y: 94, endPoint x: 893, endPoint y: 120, distance: 26.8
click at [886, 120] on html "R EL Toggle navigation Vine Branch Medical Centre Vine Branch Medical Centre - …" at bounding box center [443, 330] width 887 height 973
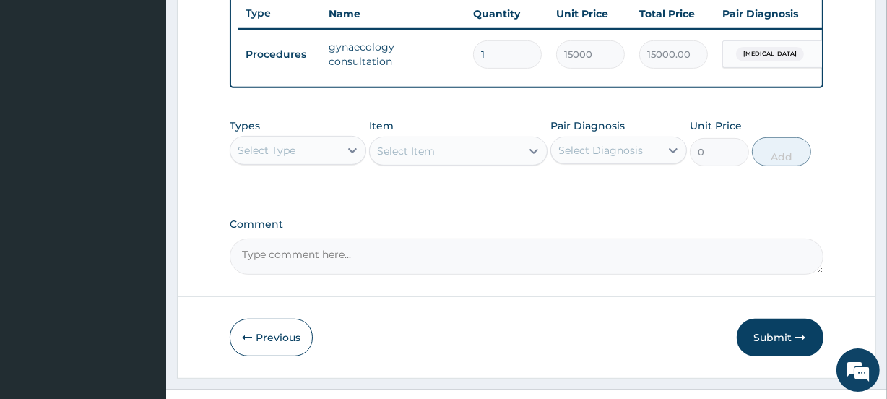
scroll to position [583, 0]
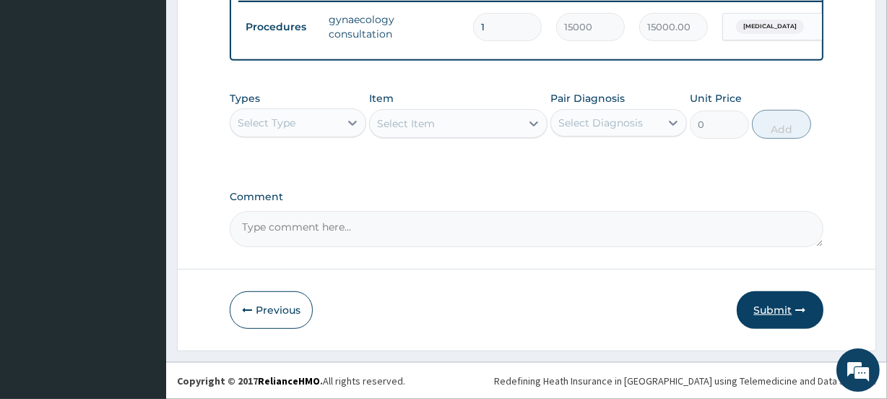
click at [768, 309] on button "Submit" at bounding box center [780, 310] width 87 height 38
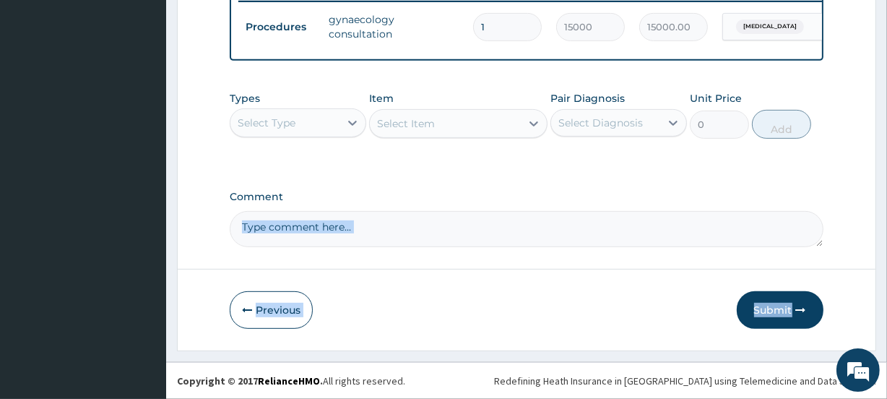
drag, startPoint x: 548, startPoint y: 184, endPoint x: 804, endPoint y: 271, distance: 270.1
click at [798, 191] on label "Comment" at bounding box center [526, 197] width 593 height 12
click at [798, 211] on textarea "Comment" at bounding box center [526, 229] width 593 height 36
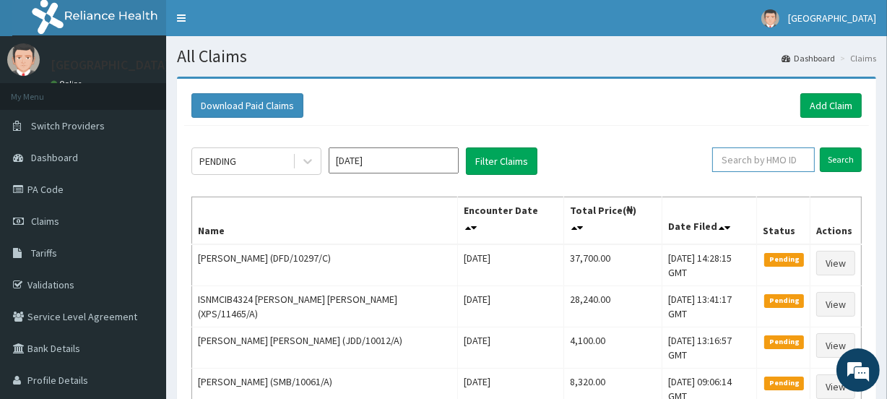
click at [765, 160] on input "text" at bounding box center [763, 159] width 103 height 25
type input "FET/10156/A"
click at [841, 156] on input "Search" at bounding box center [841, 159] width 42 height 25
